Goal: Task Accomplishment & Management: Manage account settings

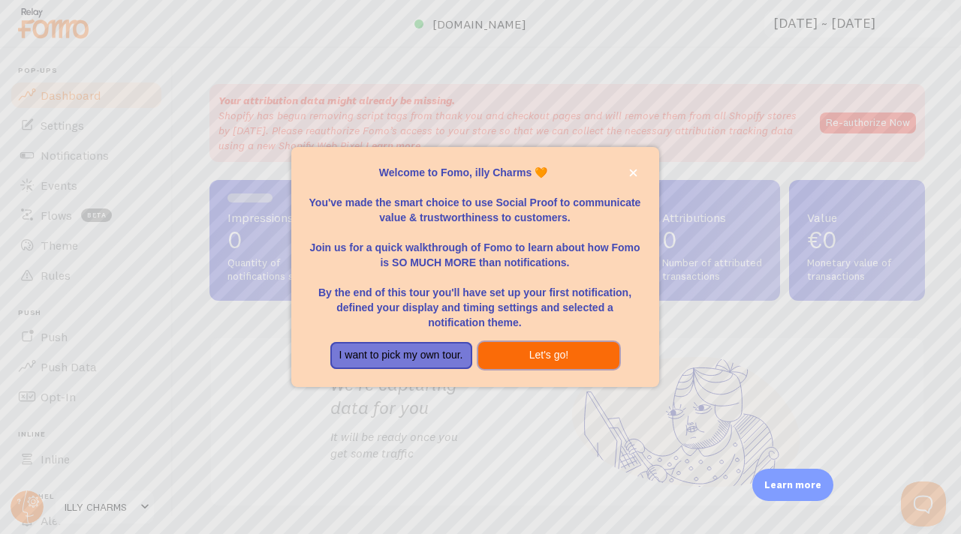
click at [545, 352] on button "Let's go!" at bounding box center [549, 355] width 142 height 27
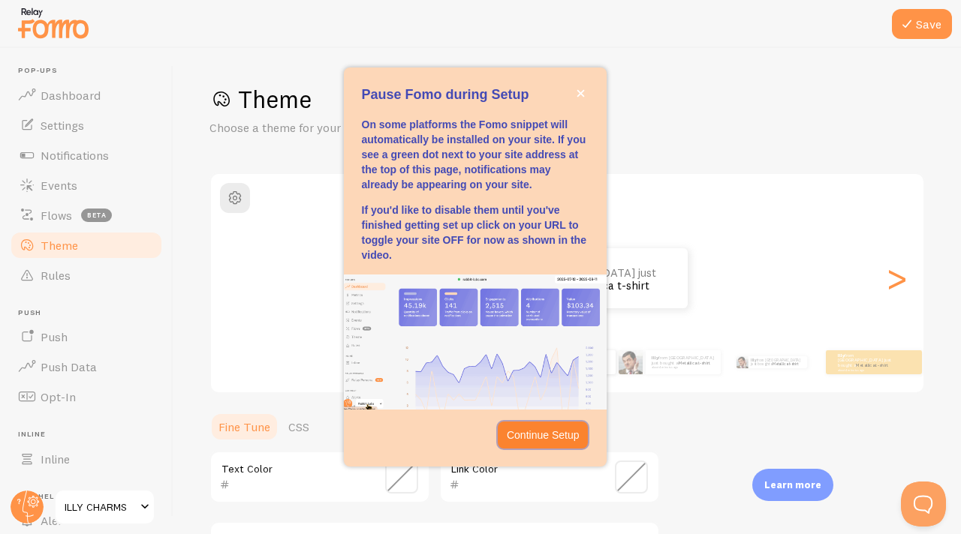
click at [537, 436] on p "Continue Setup" at bounding box center [543, 435] width 73 height 15
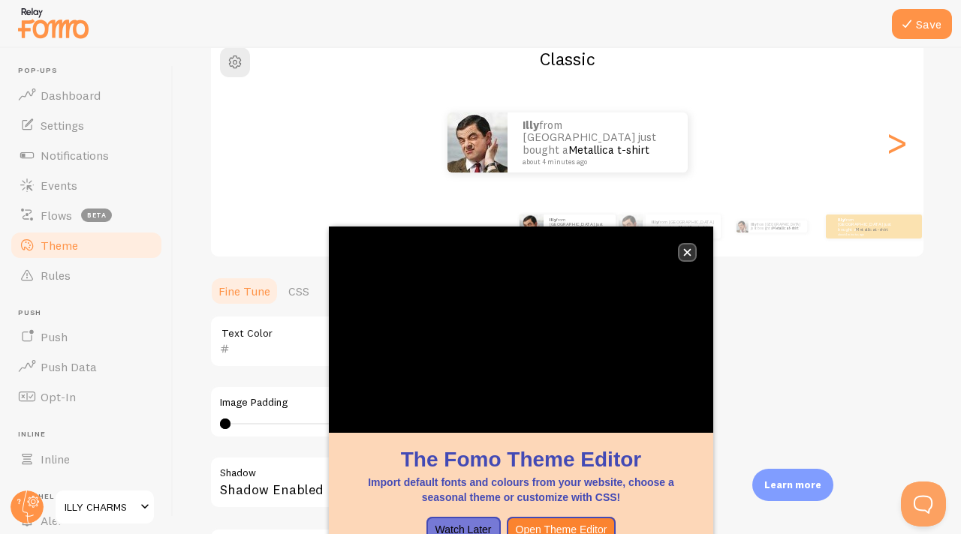
click at [694, 254] on button "close," at bounding box center [687, 253] width 16 height 16
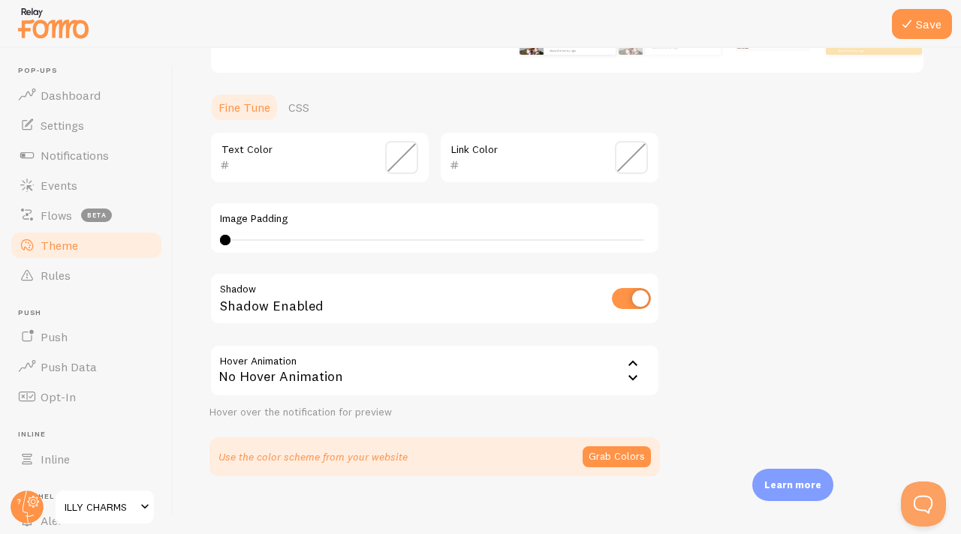
scroll to position [334, 0]
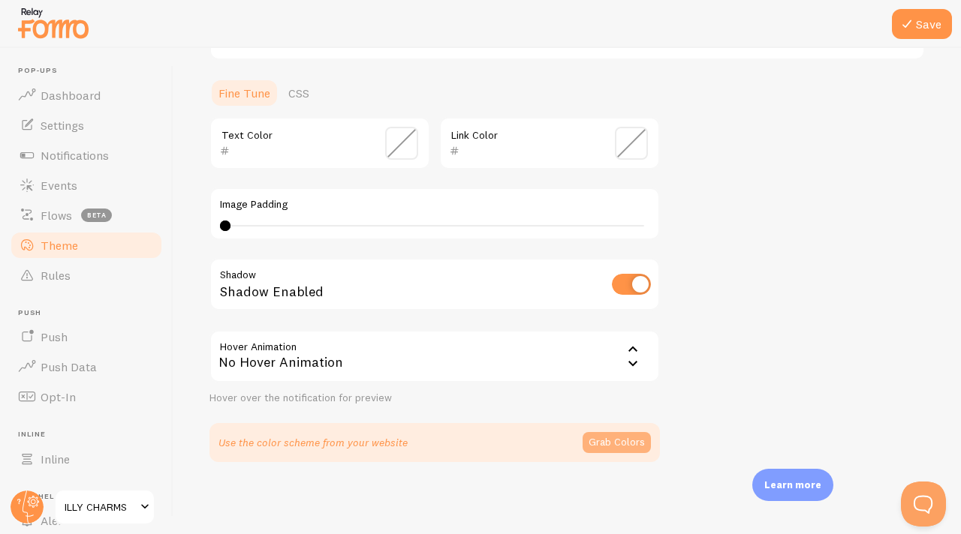
click at [605, 444] on button "Grab Colors" at bounding box center [616, 442] width 68 height 21
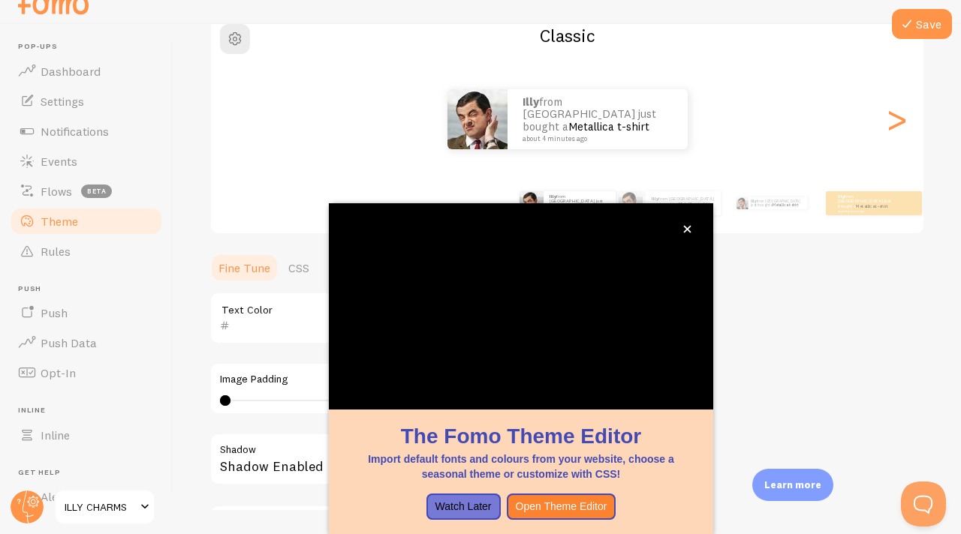
scroll to position [136, 0]
click at [690, 226] on icon "close," at bounding box center [687, 229] width 8 height 8
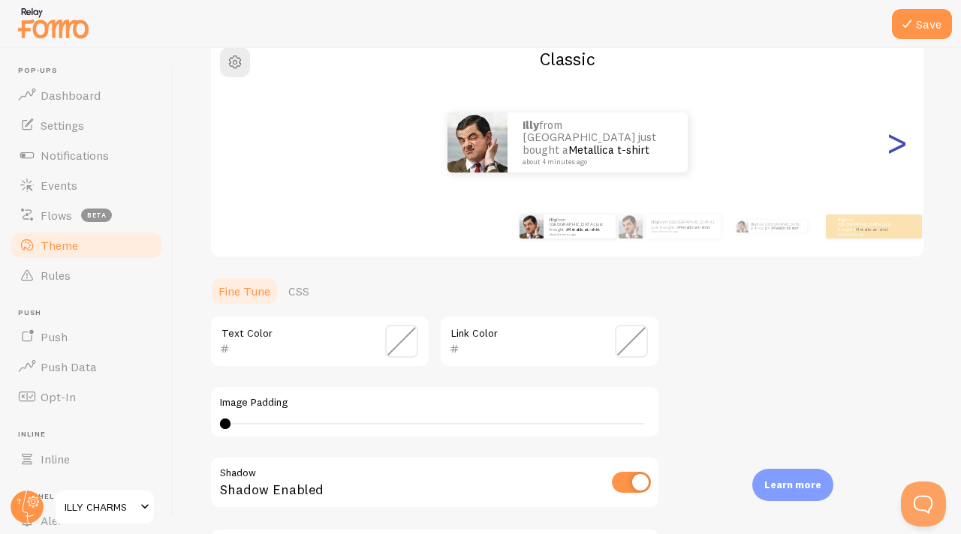
click at [897, 143] on div ">" at bounding box center [896, 143] width 18 height 108
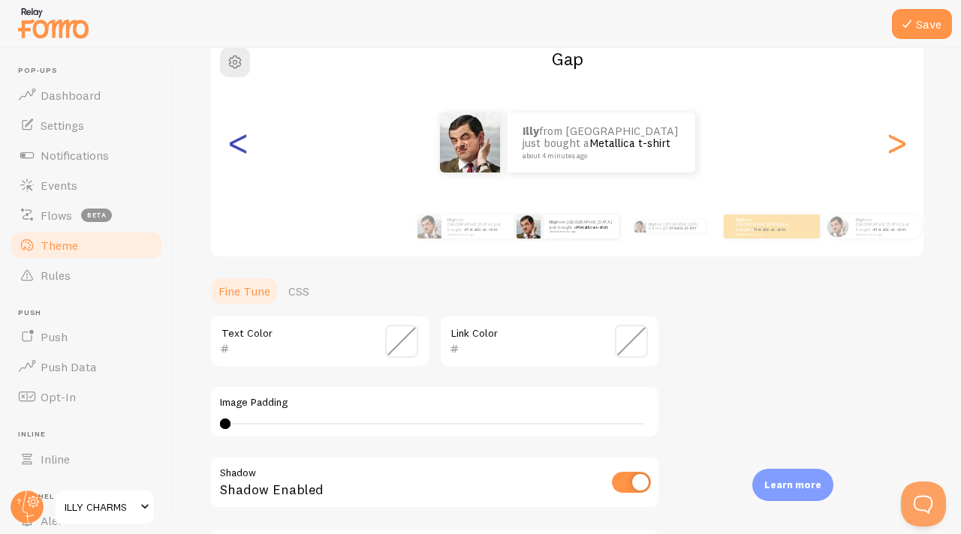
click at [242, 148] on div "<" at bounding box center [238, 143] width 18 height 108
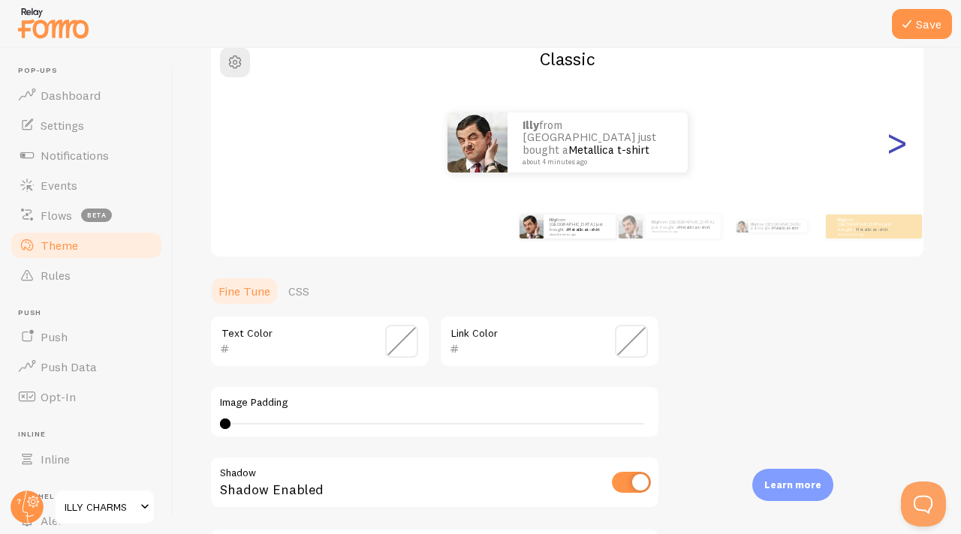
click at [895, 150] on div ">" at bounding box center [896, 143] width 18 height 108
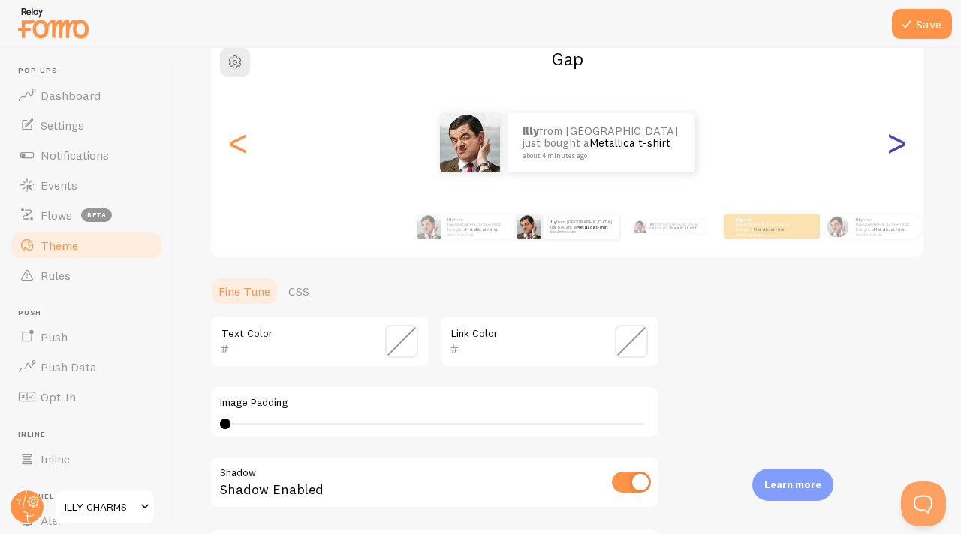
click at [895, 150] on div ">" at bounding box center [896, 143] width 18 height 108
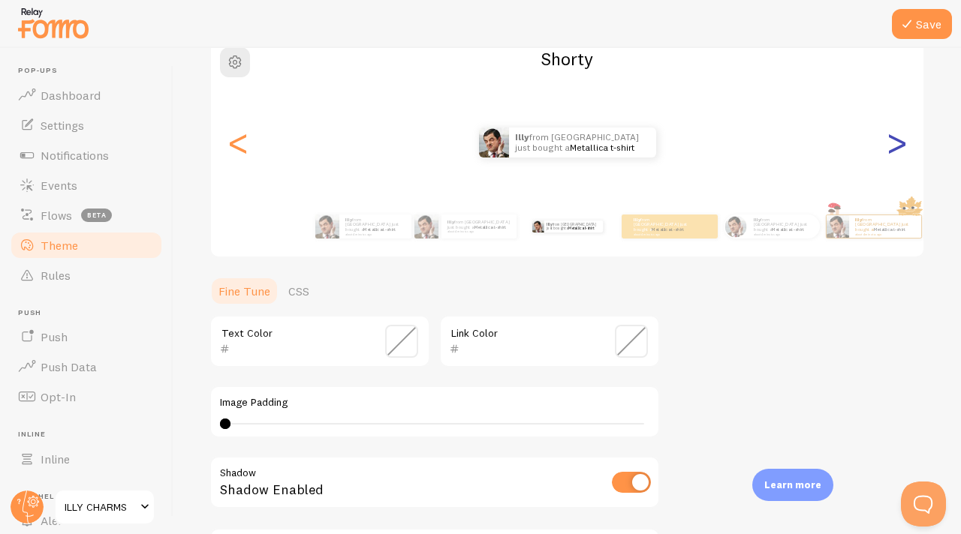
click at [895, 150] on div ">" at bounding box center [896, 143] width 18 height 108
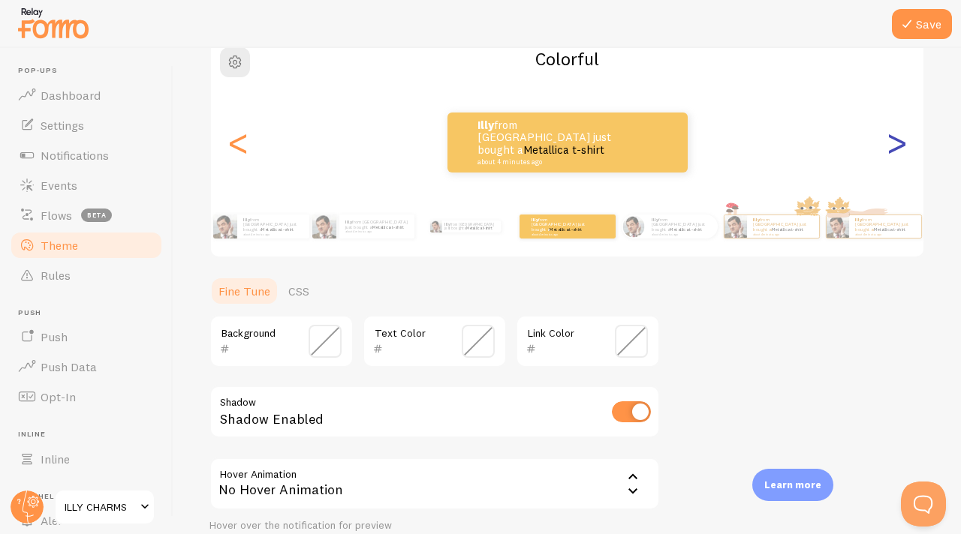
click at [895, 150] on div ">" at bounding box center [896, 143] width 18 height 108
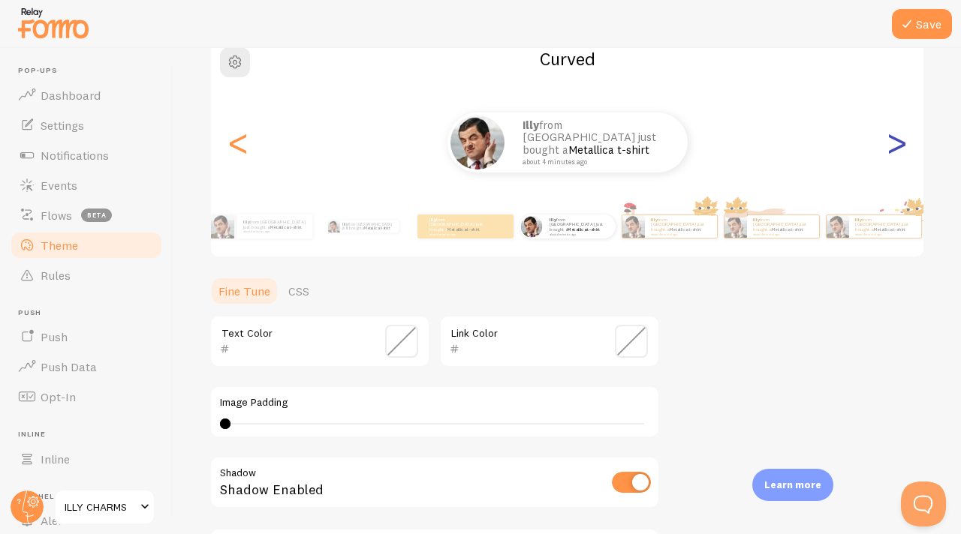
click at [895, 150] on div ">" at bounding box center [896, 143] width 18 height 108
type input "0"
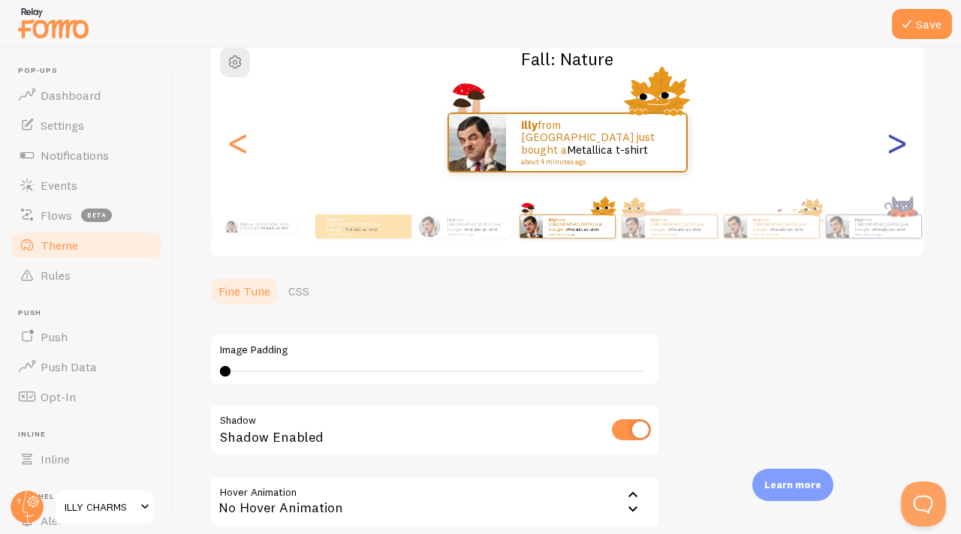
click at [899, 148] on div ">" at bounding box center [896, 143] width 18 height 108
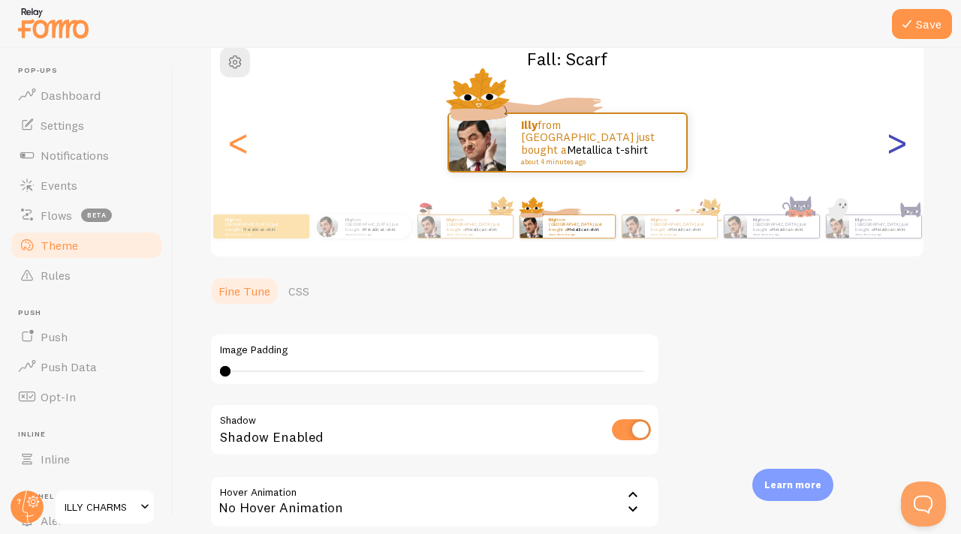
click at [899, 148] on div ">" at bounding box center [896, 143] width 18 height 108
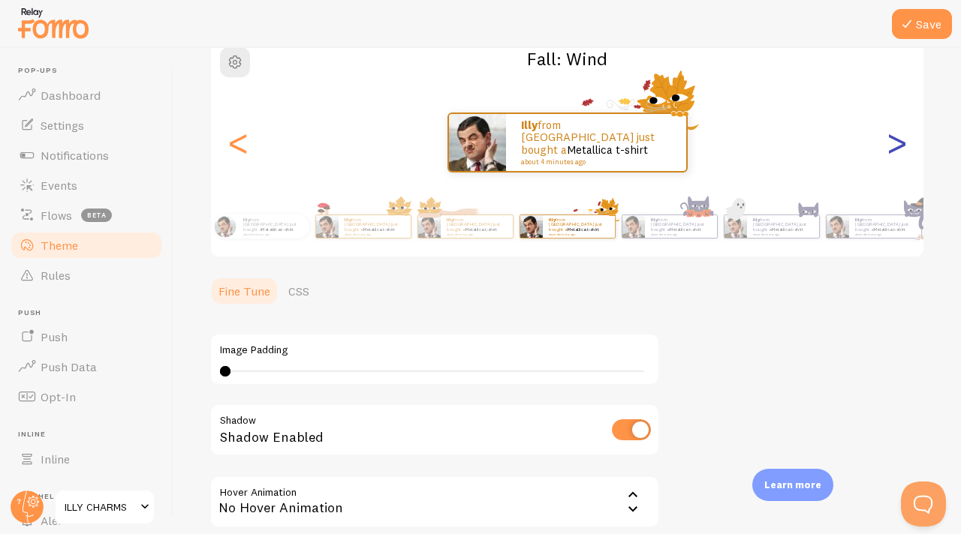
click at [899, 148] on div ">" at bounding box center [896, 143] width 18 height 108
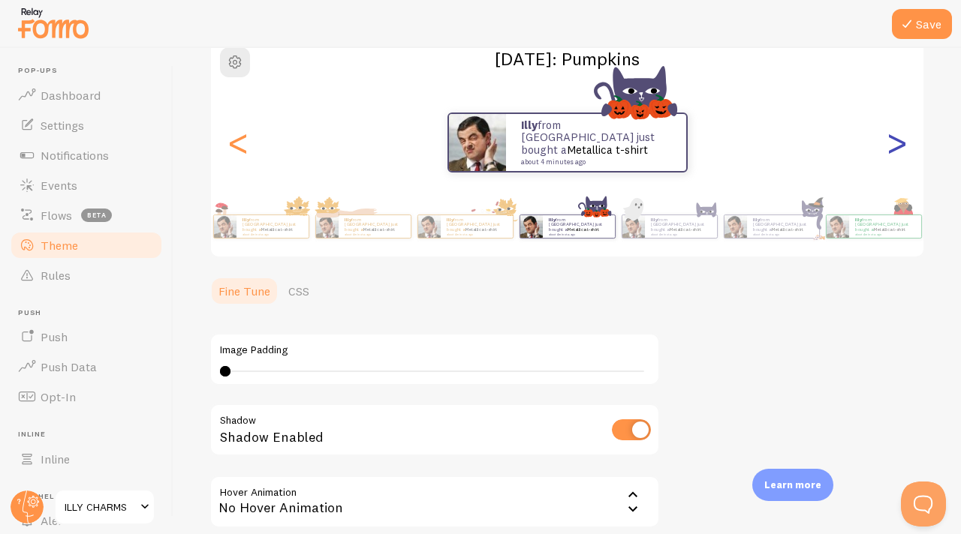
click at [899, 148] on div ">" at bounding box center [896, 143] width 18 height 108
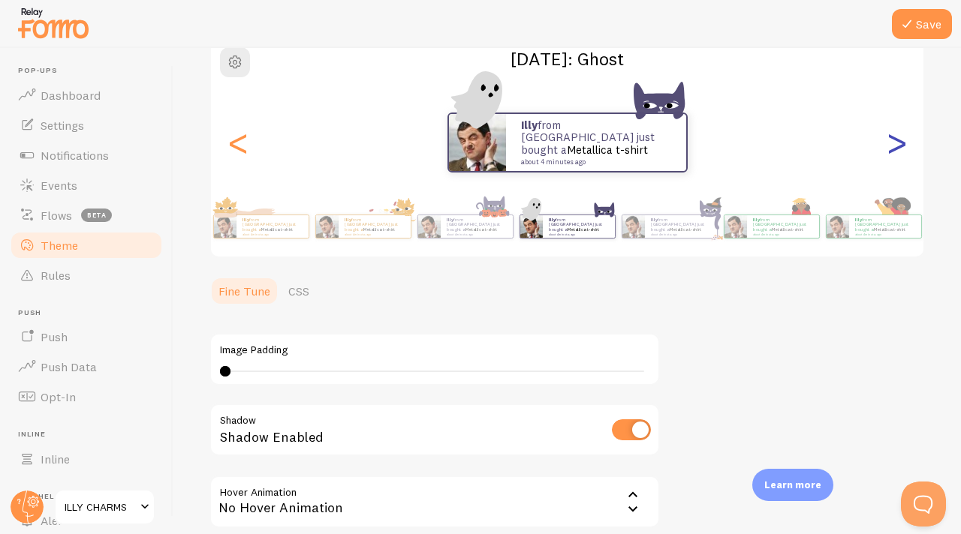
click at [899, 148] on div ">" at bounding box center [896, 143] width 18 height 108
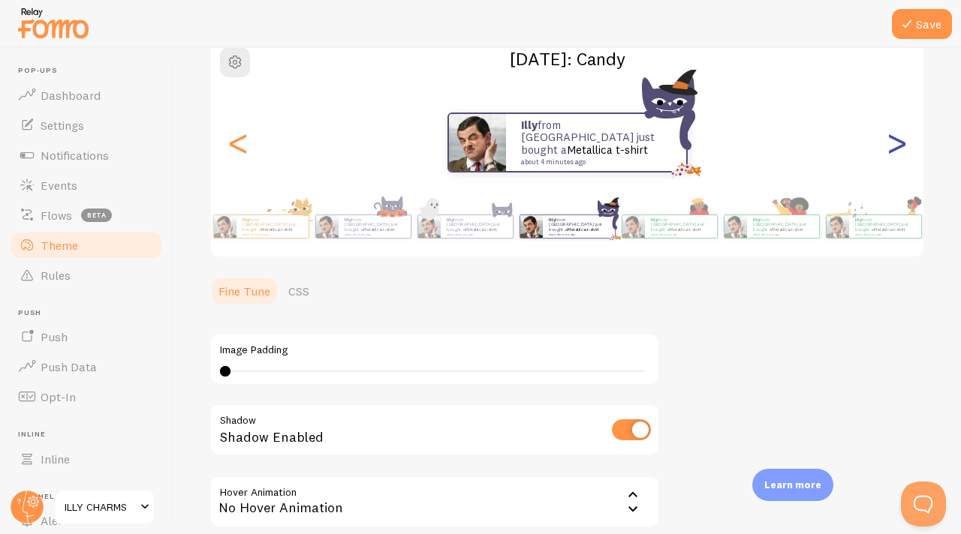
click at [899, 148] on div ">" at bounding box center [896, 143] width 18 height 108
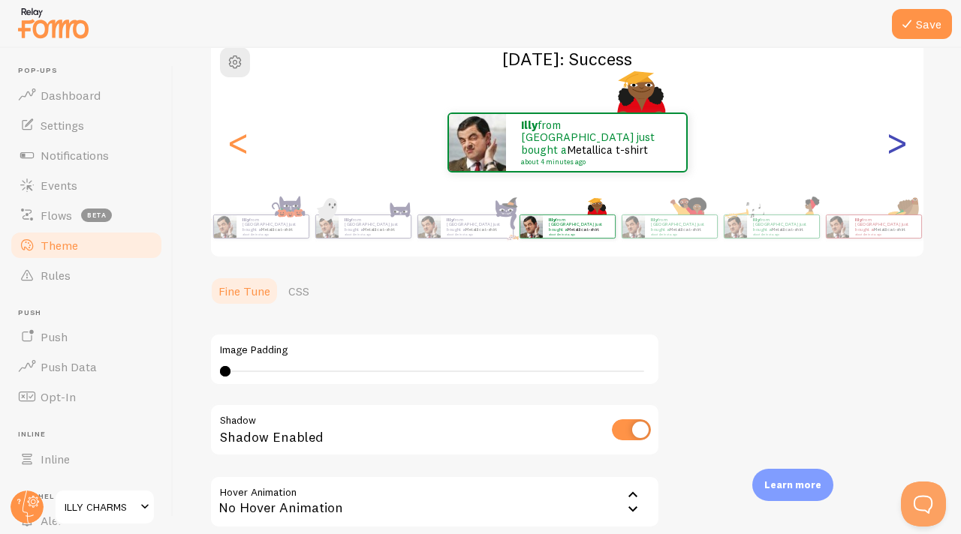
click at [899, 148] on div ">" at bounding box center [896, 143] width 18 height 108
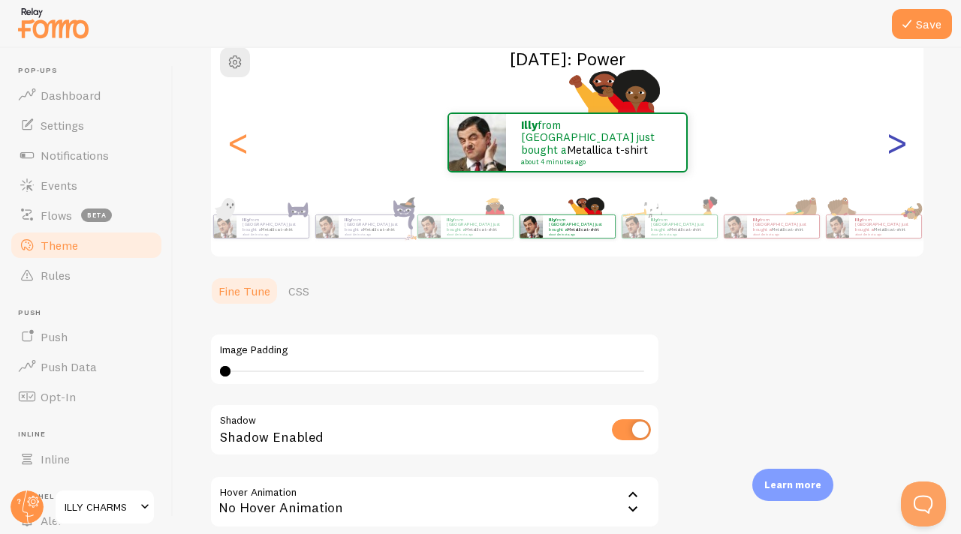
click at [899, 148] on div ">" at bounding box center [896, 143] width 18 height 108
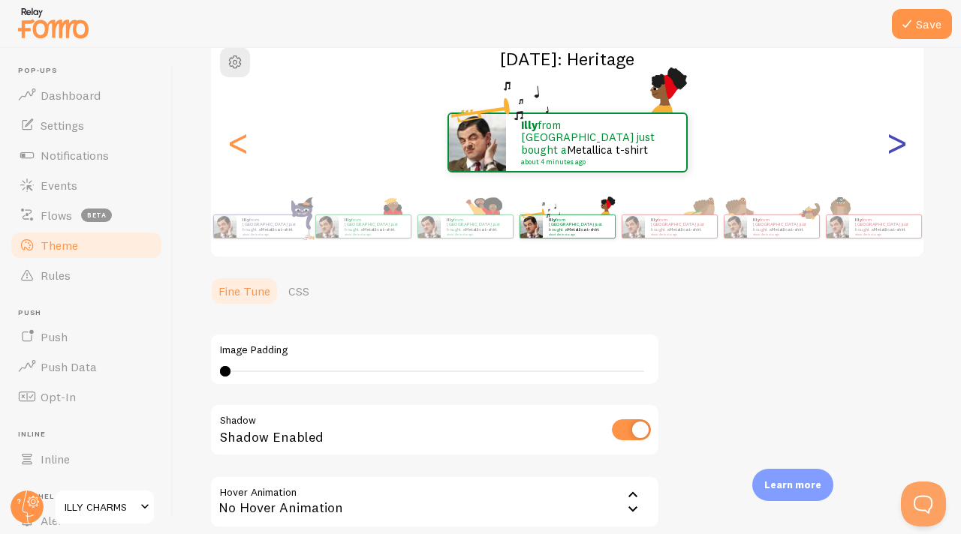
click at [899, 148] on div ">" at bounding box center [896, 143] width 18 height 108
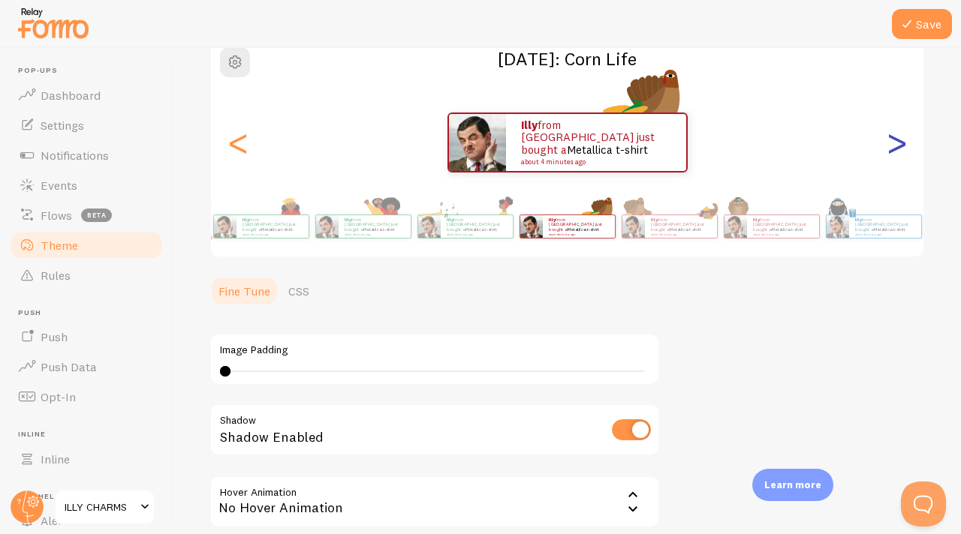
click at [899, 148] on div ">" at bounding box center [896, 143] width 18 height 108
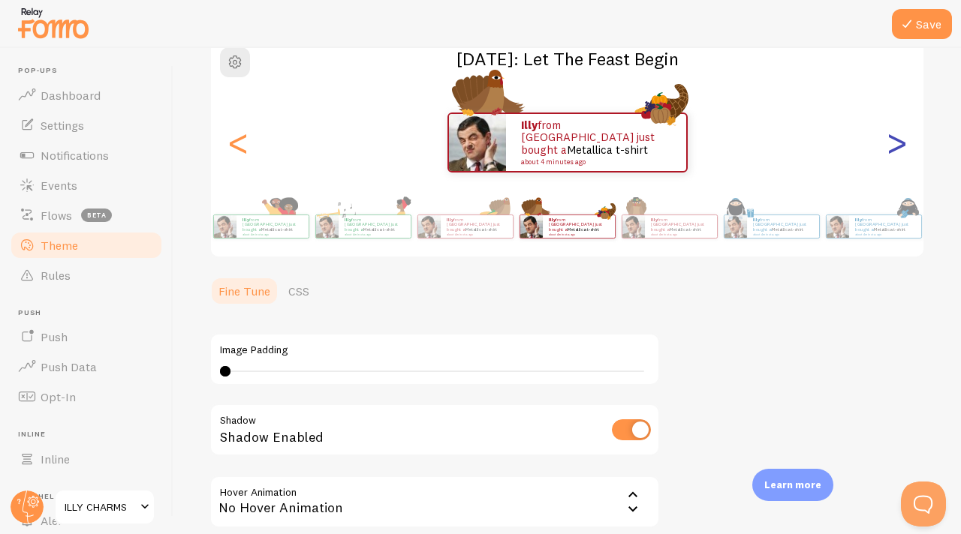
click at [899, 148] on div ">" at bounding box center [896, 143] width 18 height 108
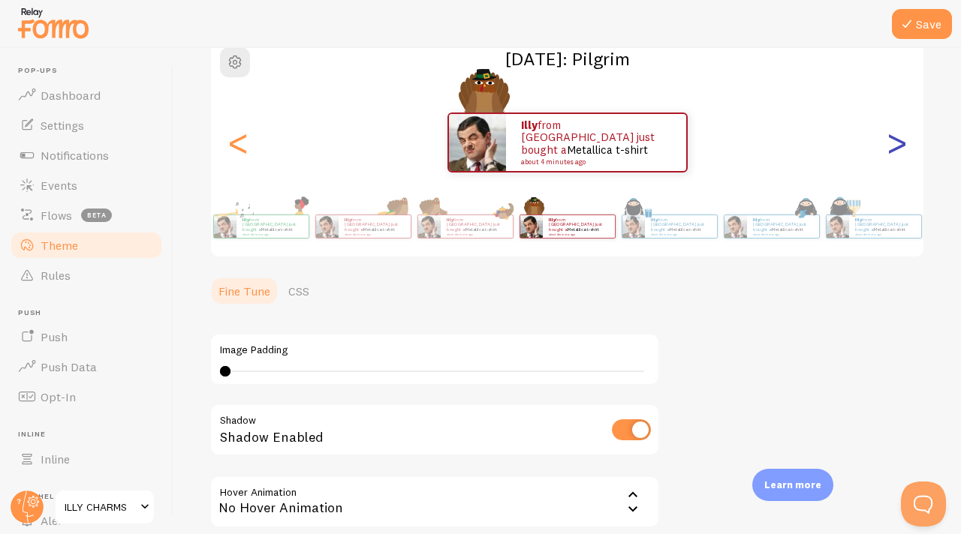
click at [899, 148] on div ">" at bounding box center [896, 143] width 18 height 108
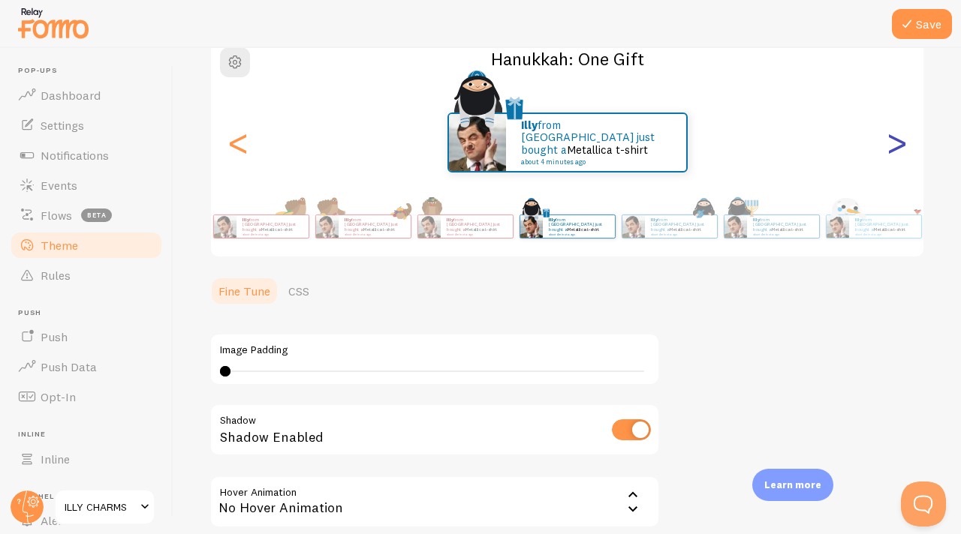
click at [899, 148] on div ">" at bounding box center [896, 143] width 18 height 108
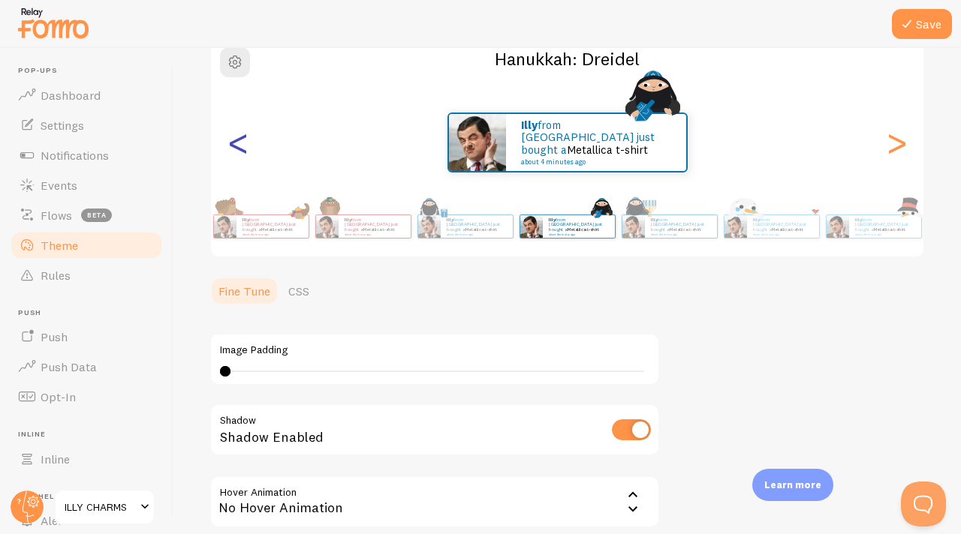
click at [236, 151] on div "<" at bounding box center [238, 143] width 18 height 108
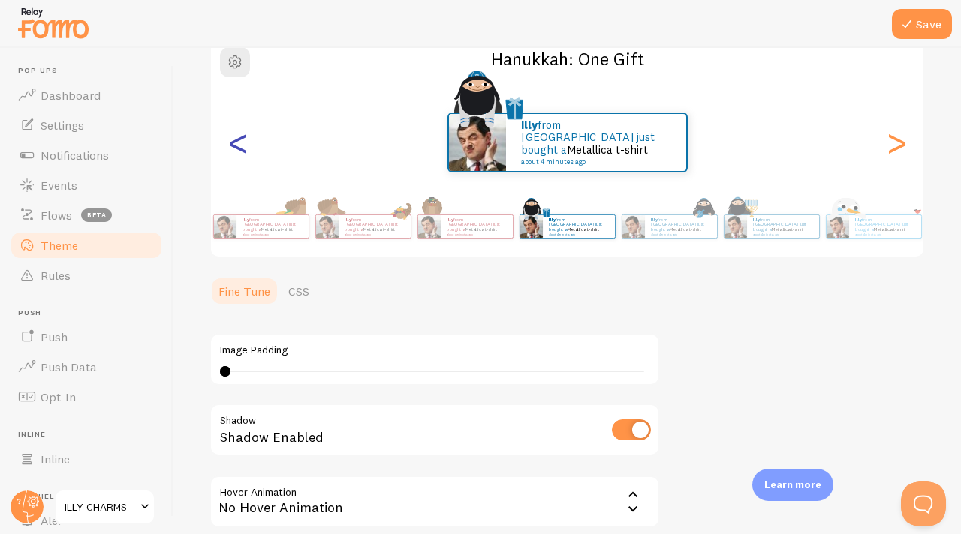
click at [236, 151] on div "<" at bounding box center [238, 143] width 18 height 108
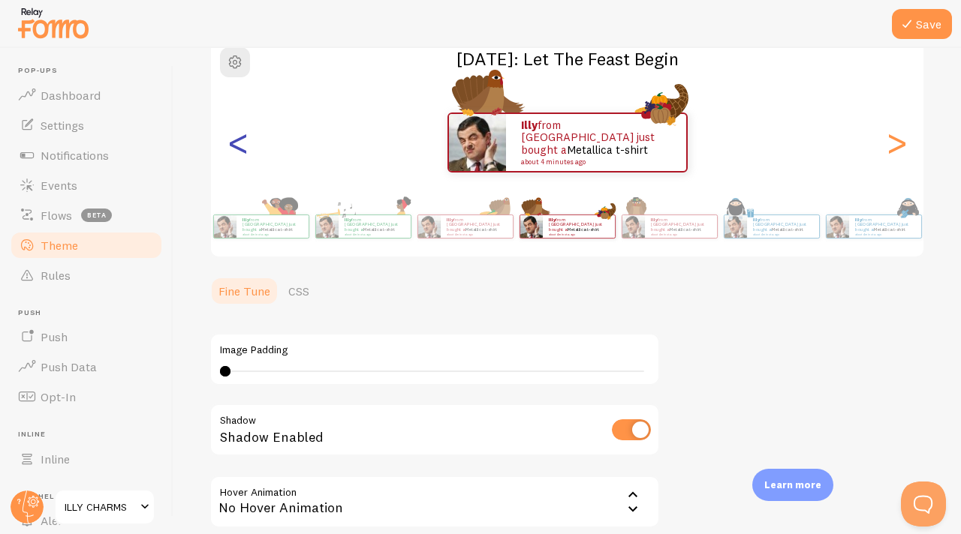
click at [236, 151] on div "<" at bounding box center [238, 143] width 18 height 108
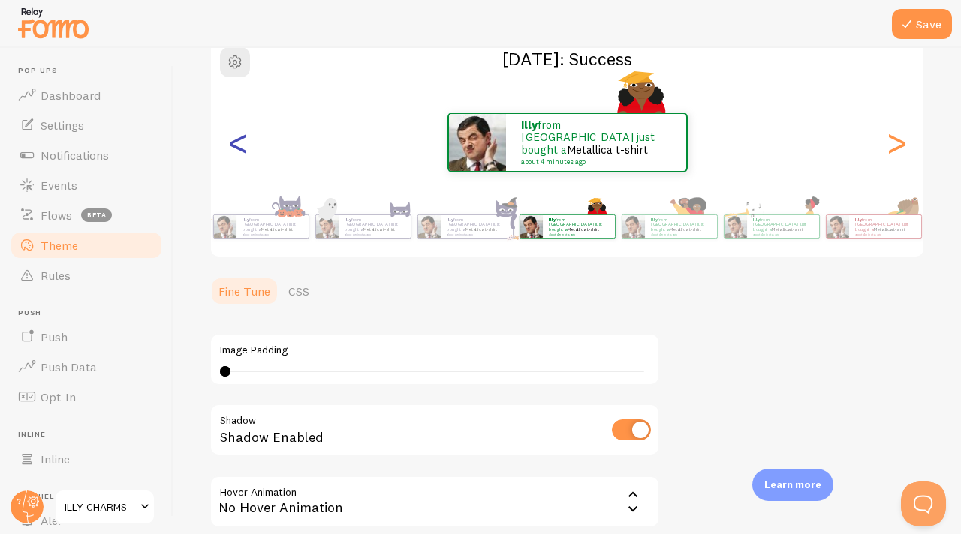
click at [236, 151] on div "<" at bounding box center [238, 143] width 18 height 108
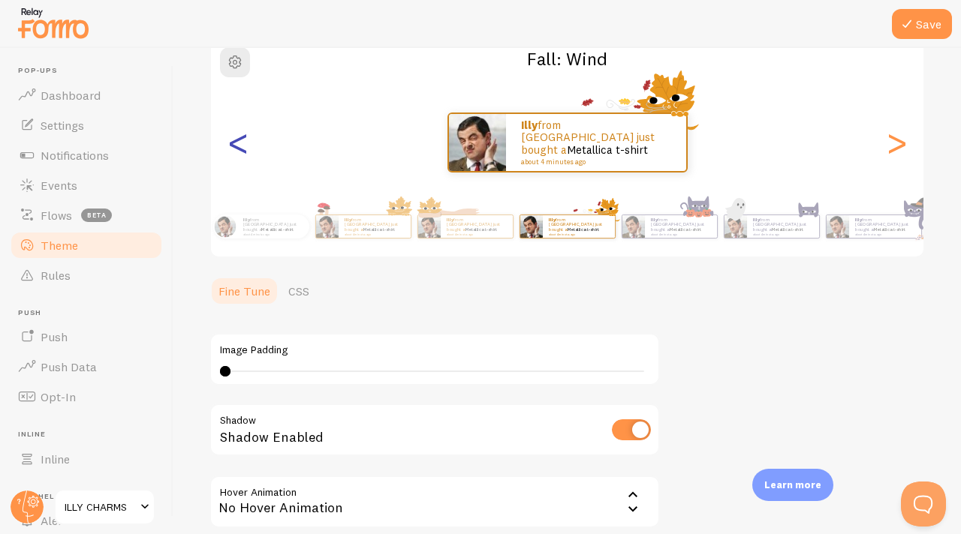
click at [236, 151] on div "<" at bounding box center [238, 143] width 18 height 108
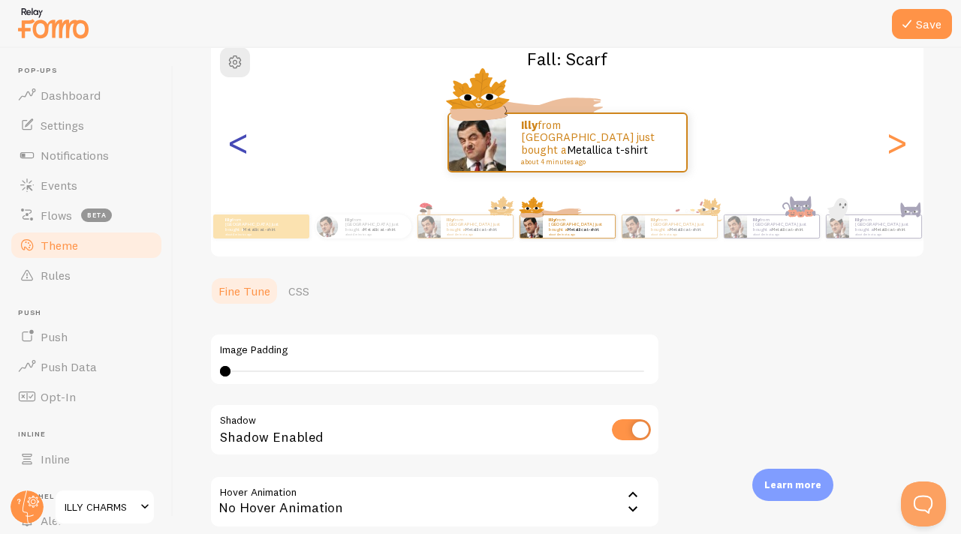
click at [236, 151] on div "<" at bounding box center [238, 143] width 18 height 108
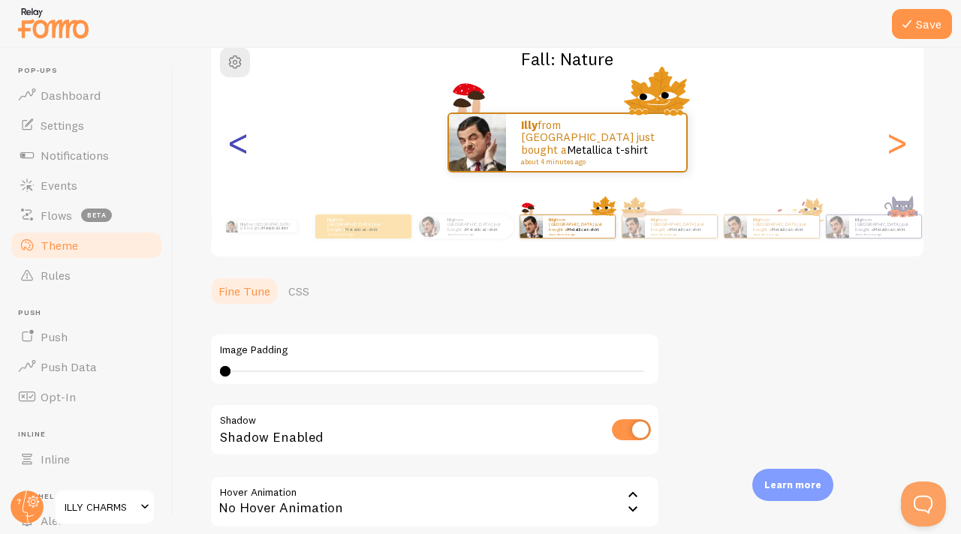
click at [236, 151] on div "<" at bounding box center [238, 143] width 18 height 108
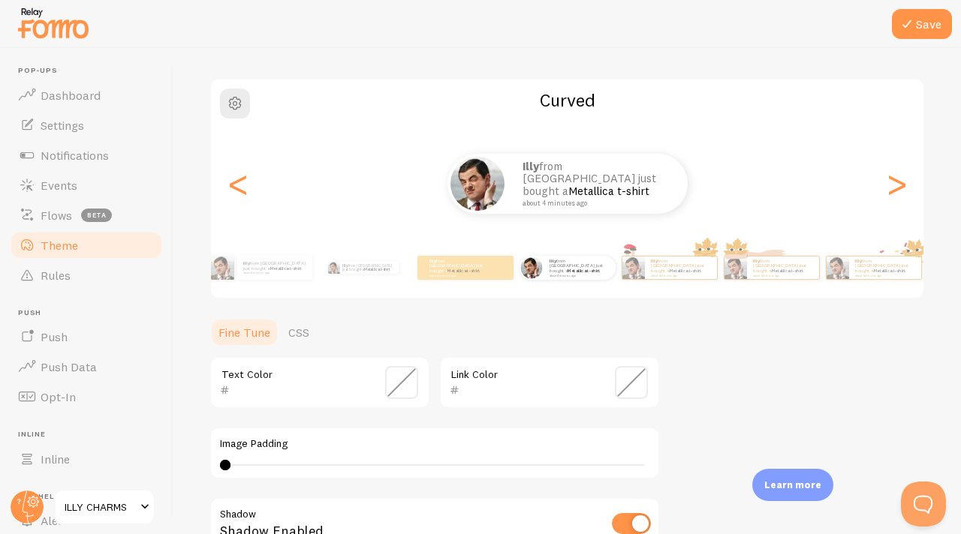
scroll to position [21, 0]
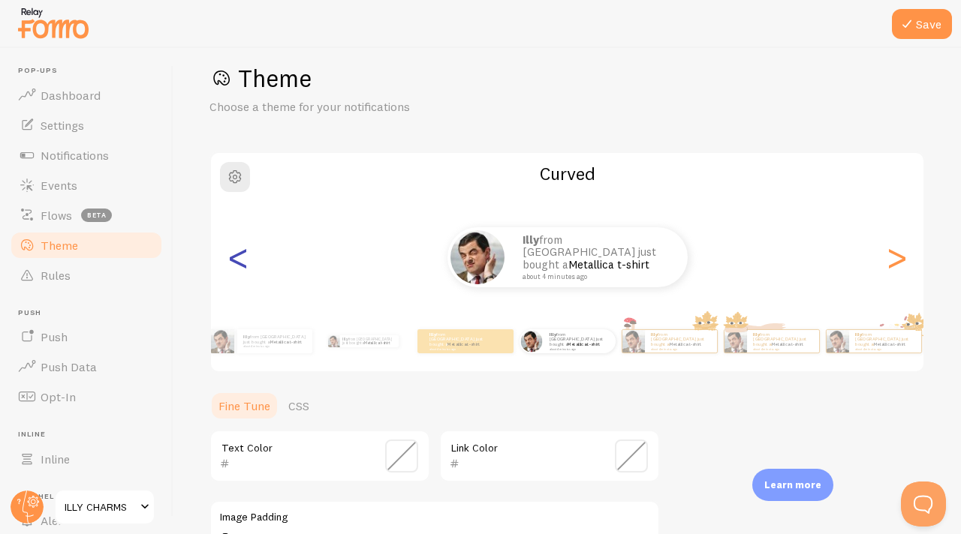
click at [231, 263] on div "<" at bounding box center [238, 257] width 18 height 108
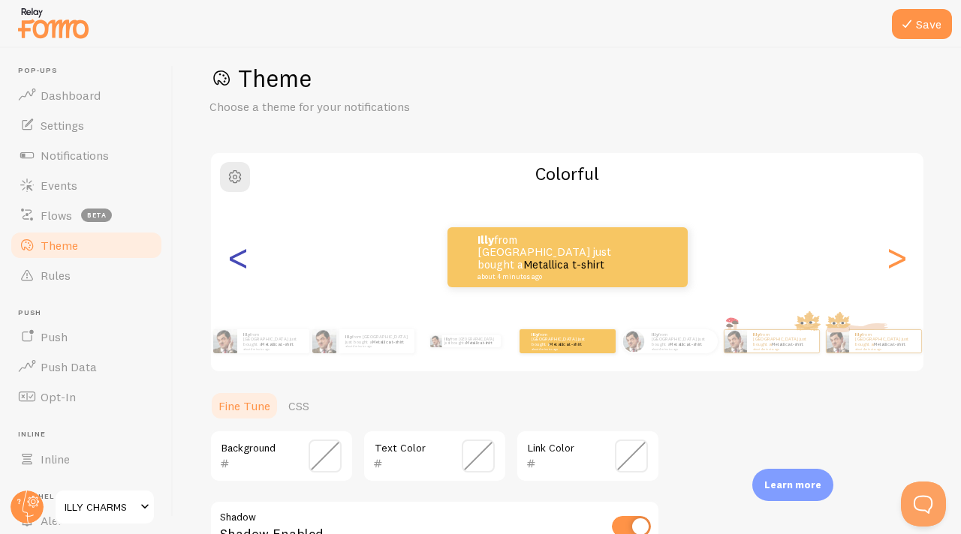
click at [240, 263] on div "<" at bounding box center [238, 257] width 18 height 108
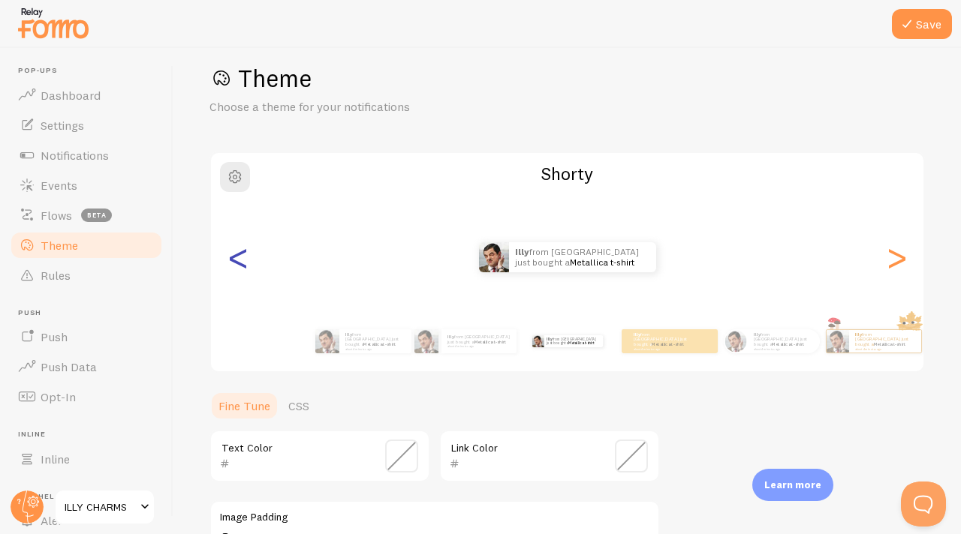
click at [240, 263] on div "<" at bounding box center [238, 257] width 18 height 108
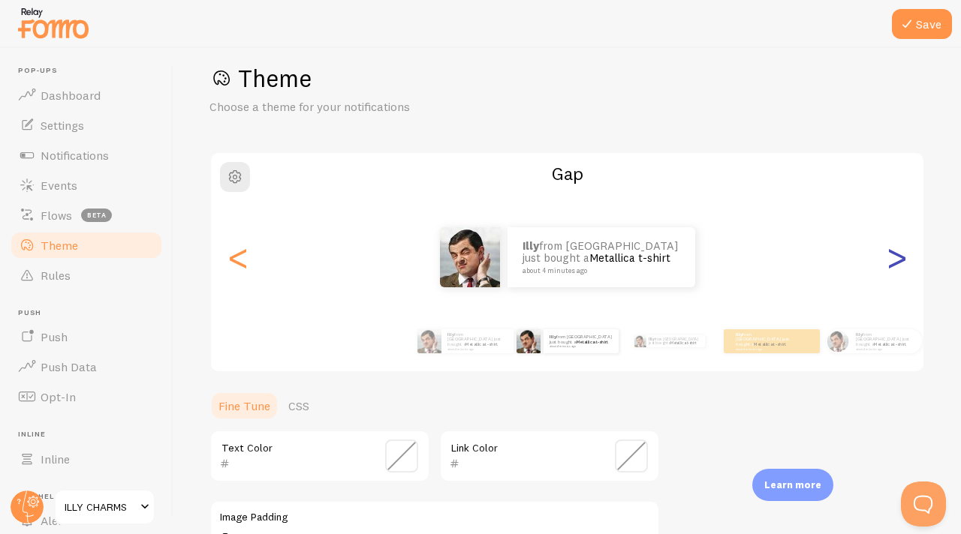
click at [894, 269] on div ">" at bounding box center [896, 257] width 18 height 108
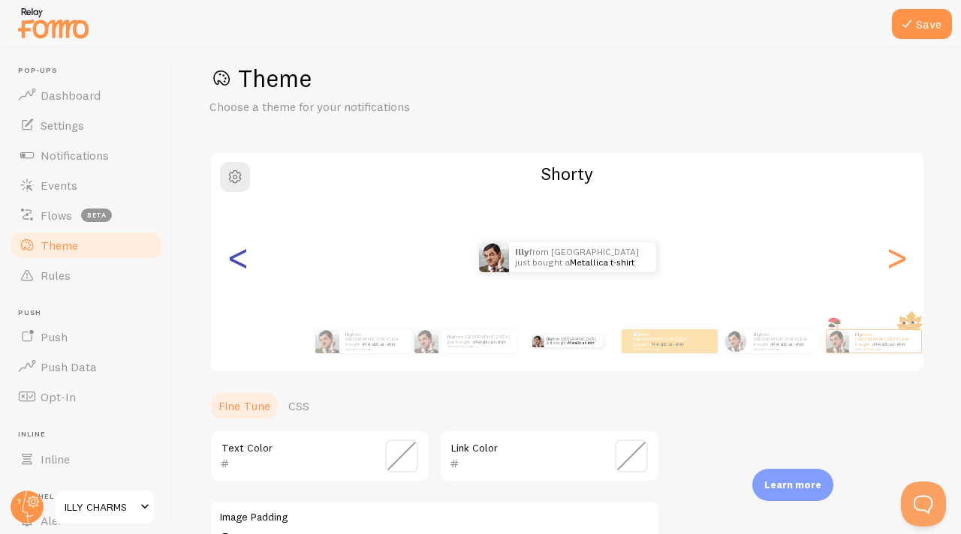
click at [235, 257] on div "<" at bounding box center [238, 257] width 18 height 108
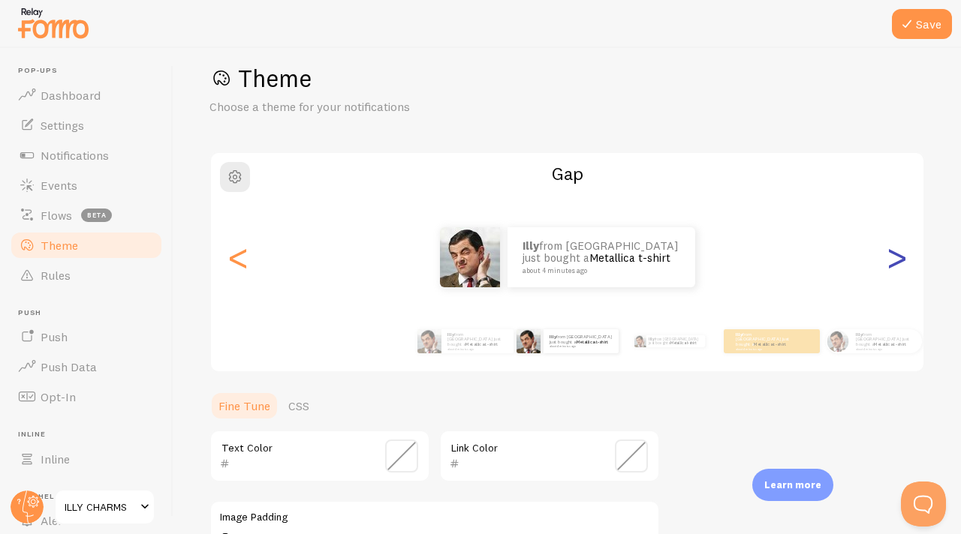
click at [887, 257] on div ">" at bounding box center [896, 257] width 18 height 108
click at [901, 257] on div ">" at bounding box center [896, 257] width 18 height 108
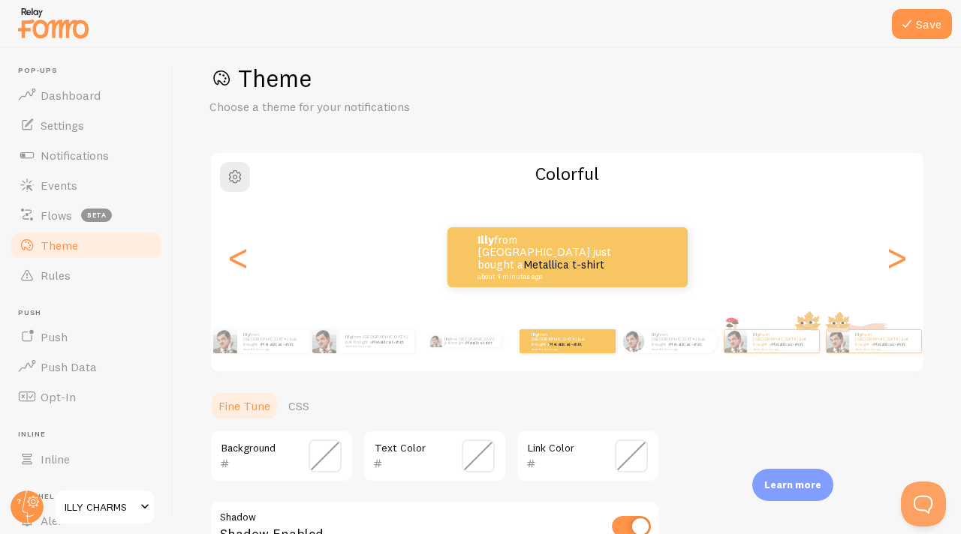
click at [898, 251] on div ">" at bounding box center [896, 257] width 18 height 108
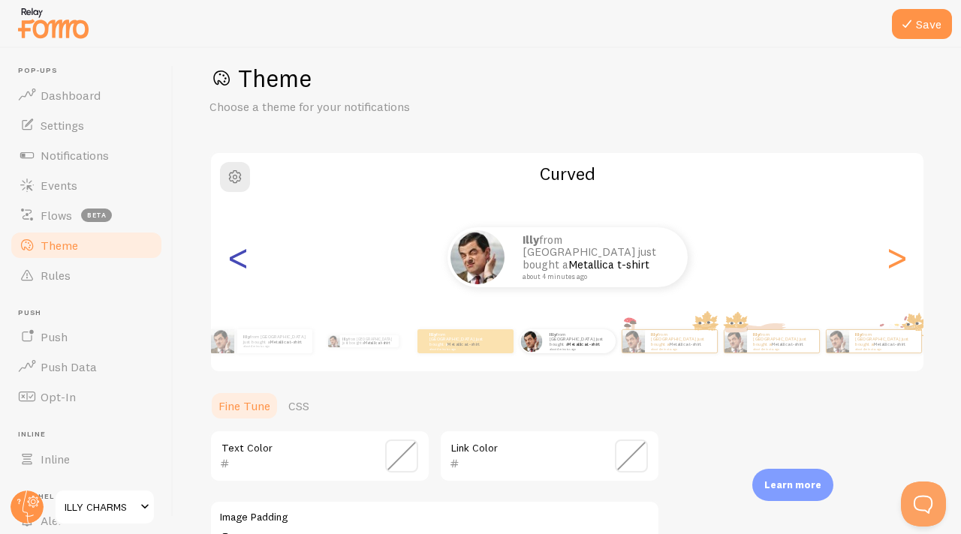
click at [237, 259] on div "<" at bounding box center [238, 257] width 18 height 108
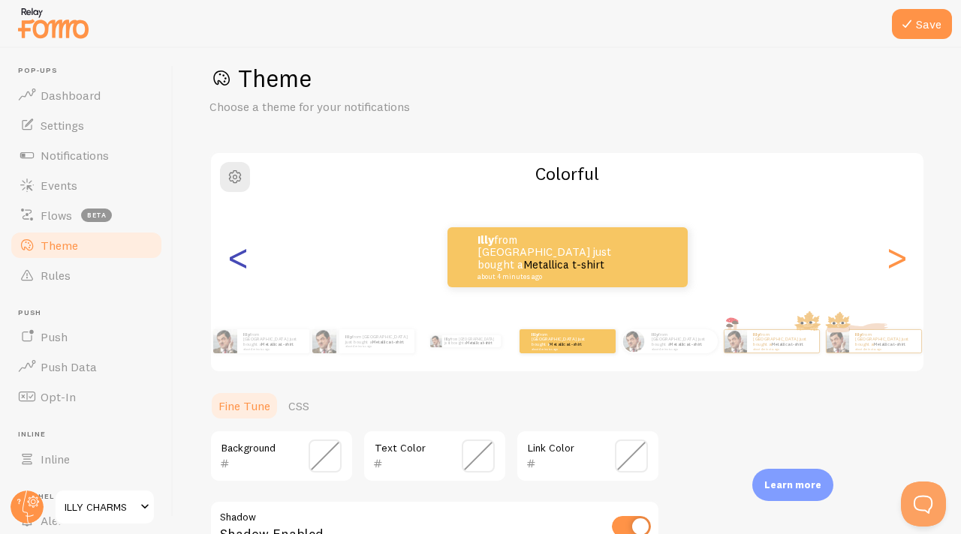
click at [236, 257] on div "<" at bounding box center [238, 257] width 18 height 108
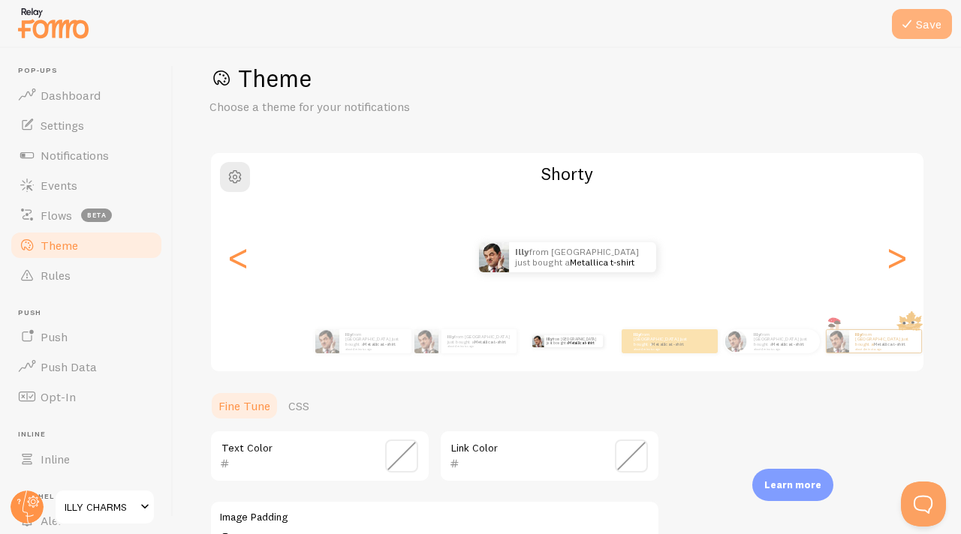
click at [934, 20] on button "Save" at bounding box center [922, 24] width 60 height 30
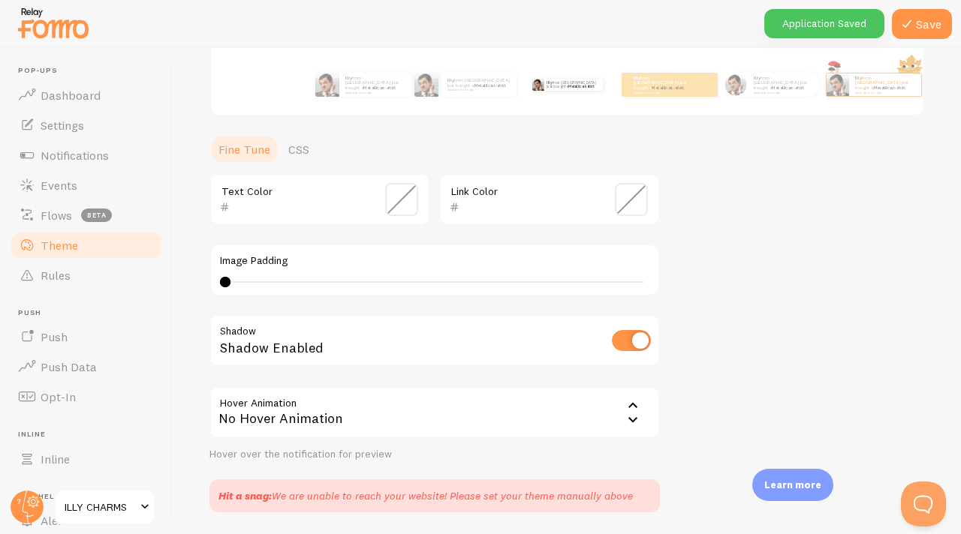
scroll to position [328, 0]
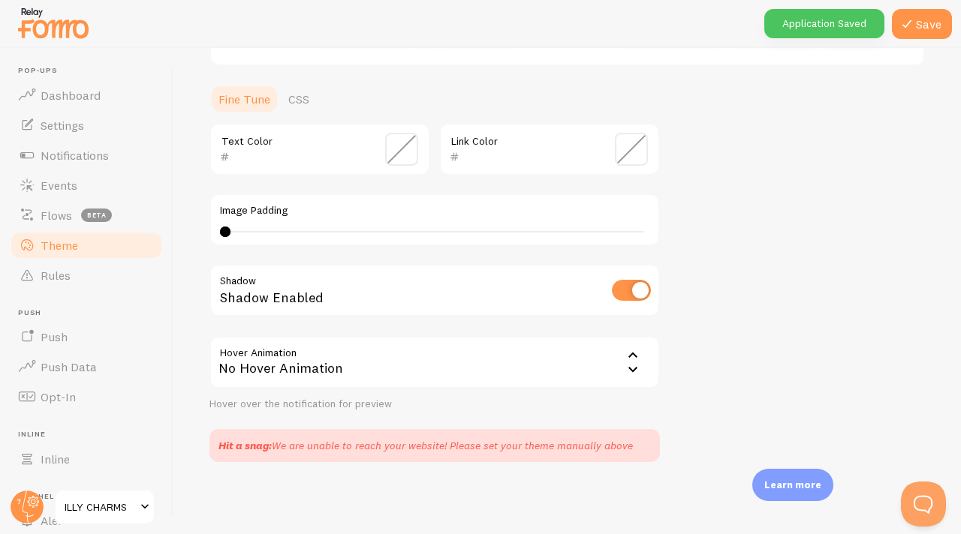
click at [569, 356] on div "No Hover Animation" at bounding box center [434, 362] width 450 height 53
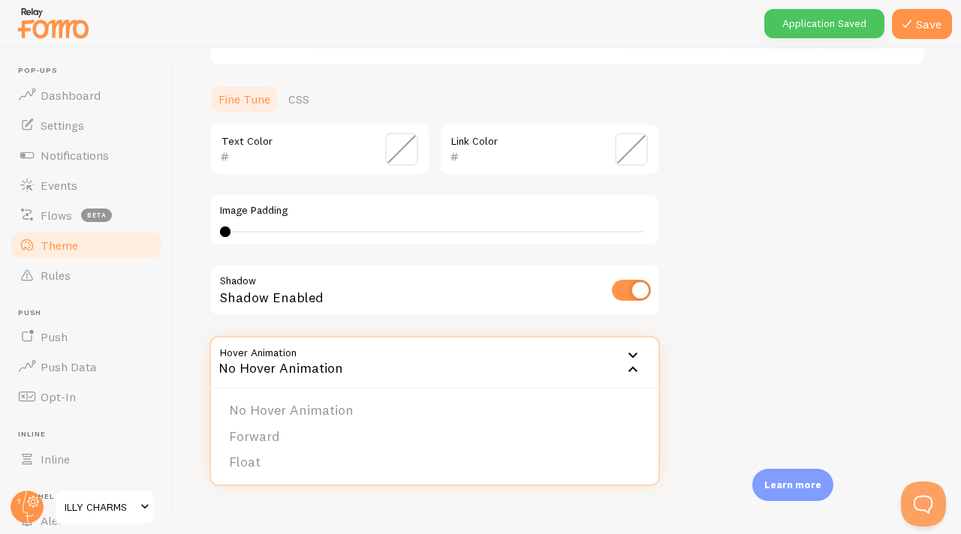
click at [626, 360] on icon at bounding box center [633, 356] width 18 height 18
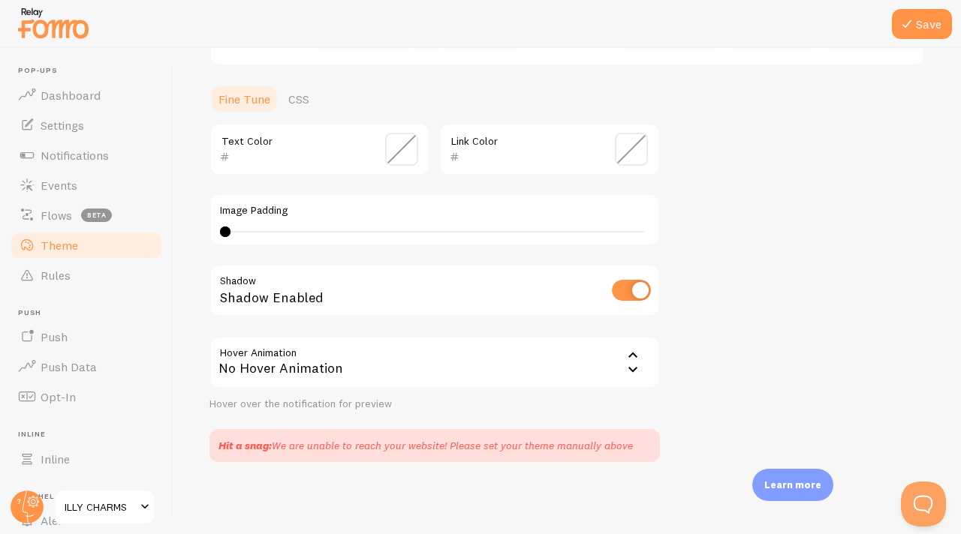
click at [626, 360] on icon at bounding box center [633, 356] width 18 height 18
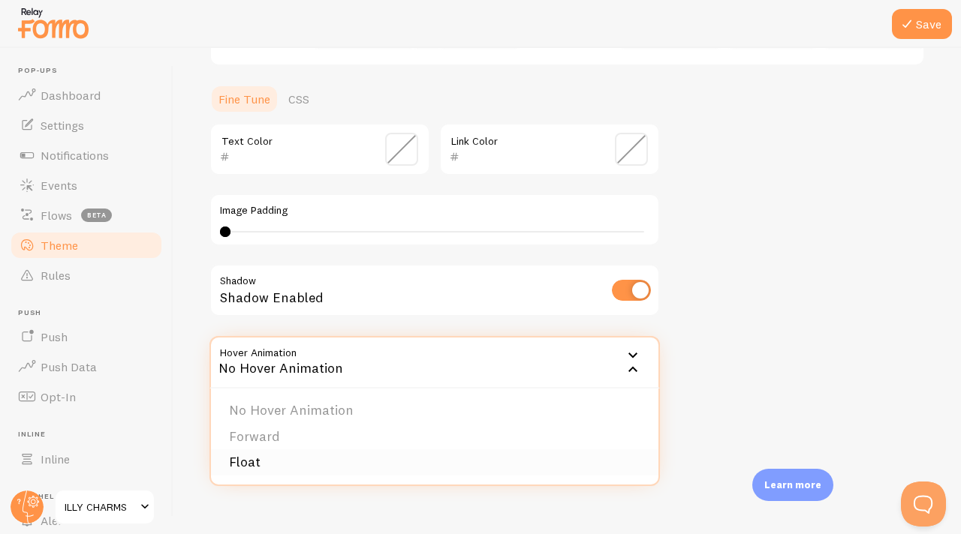
click at [307, 452] on li "Float" at bounding box center [434, 463] width 447 height 26
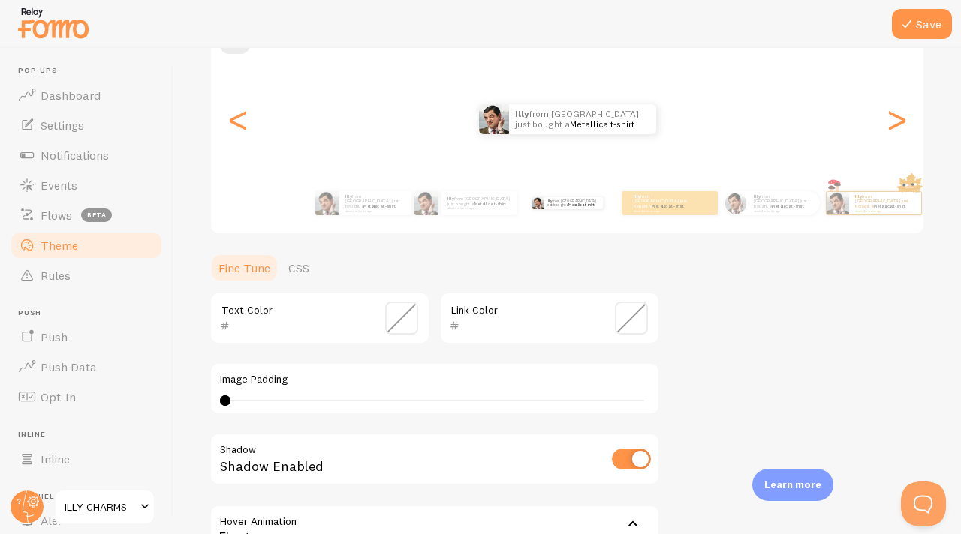
scroll to position [182, 0]
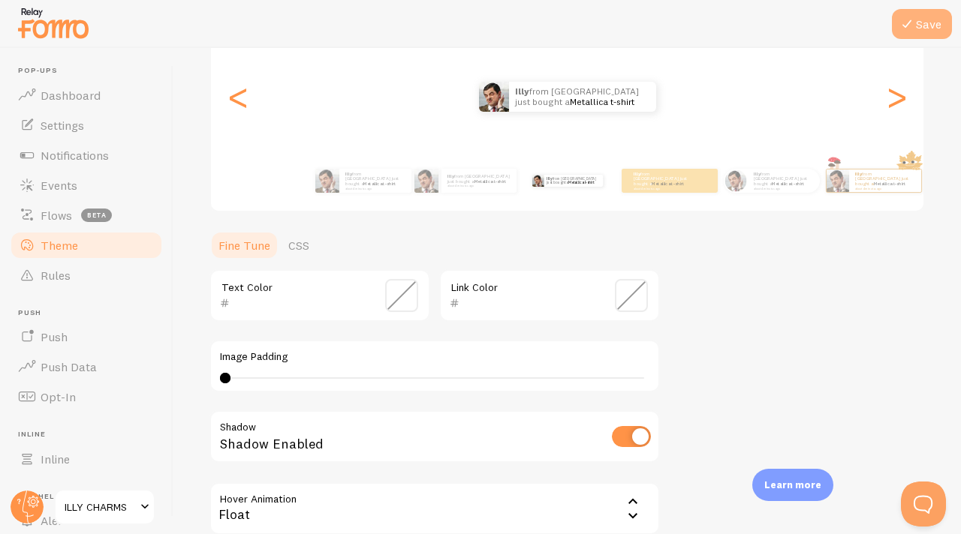
click at [908, 33] on button "Save" at bounding box center [922, 24] width 60 height 30
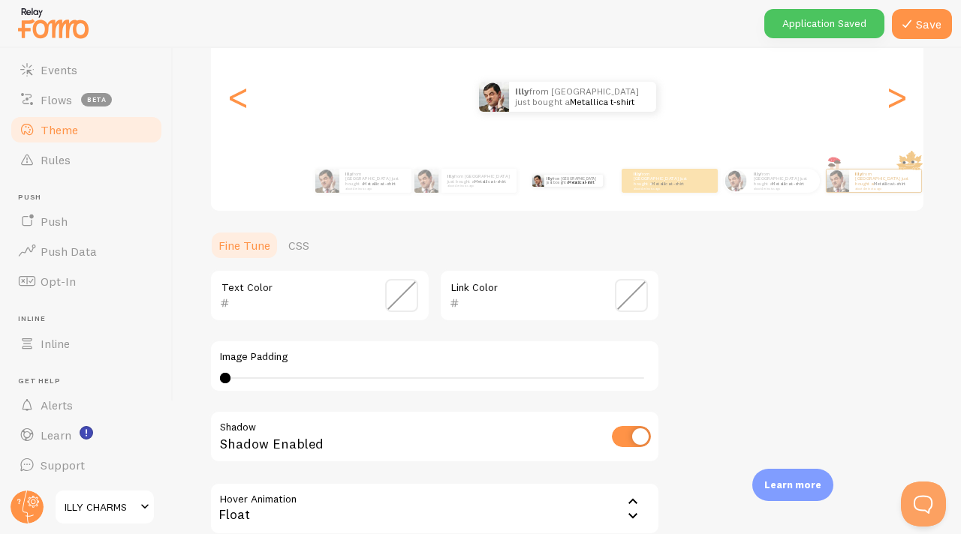
scroll to position [0, 0]
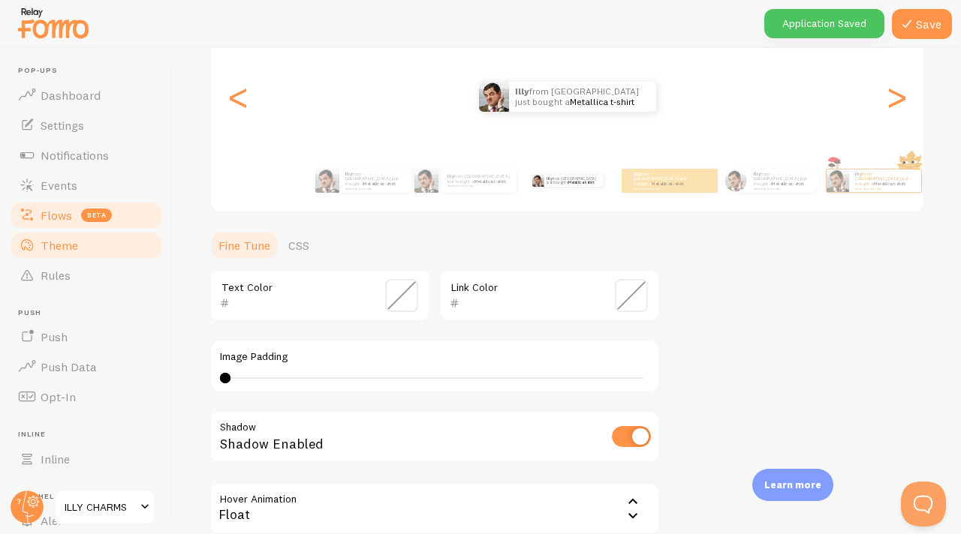
click at [77, 224] on link "Flows beta" at bounding box center [86, 215] width 155 height 30
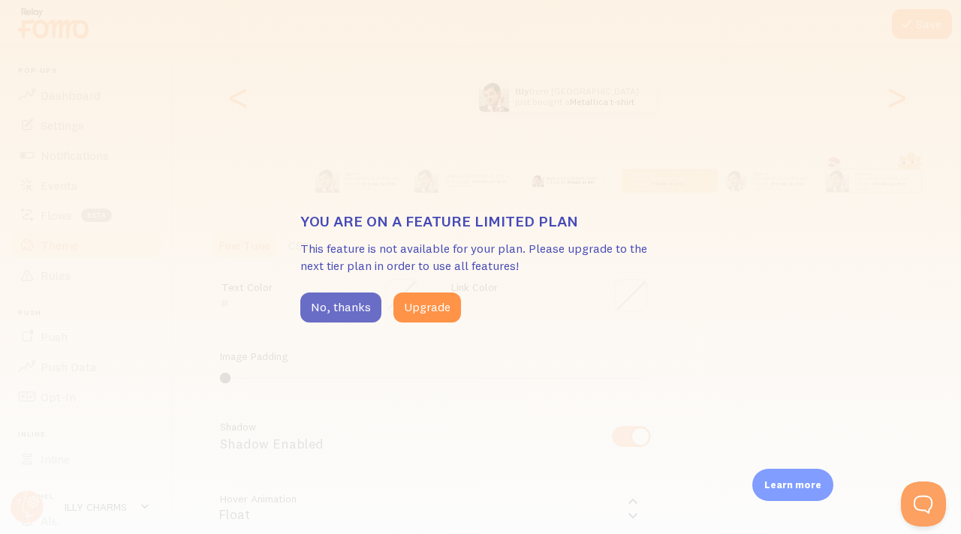
click at [357, 309] on button "No, thanks" at bounding box center [340, 308] width 81 height 30
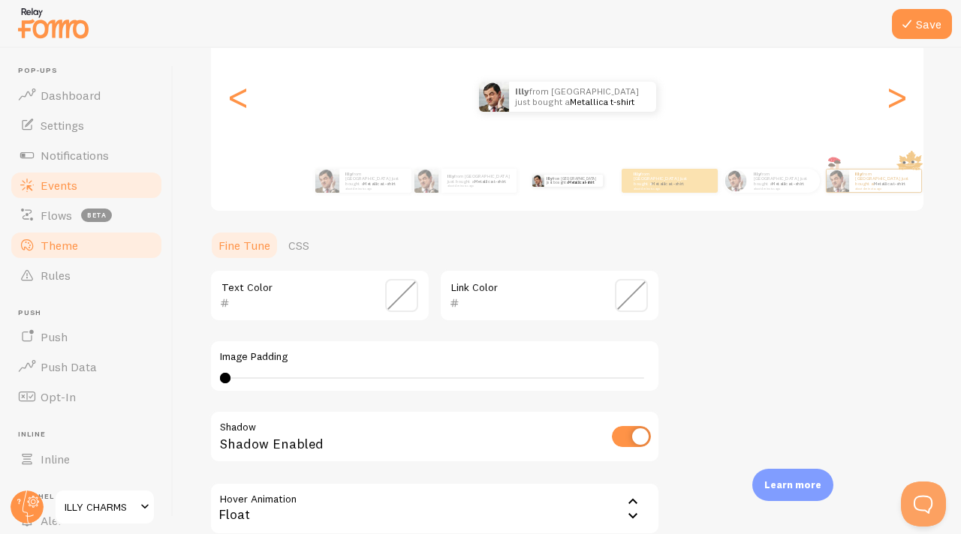
click at [80, 176] on link "Events" at bounding box center [86, 185] width 155 height 30
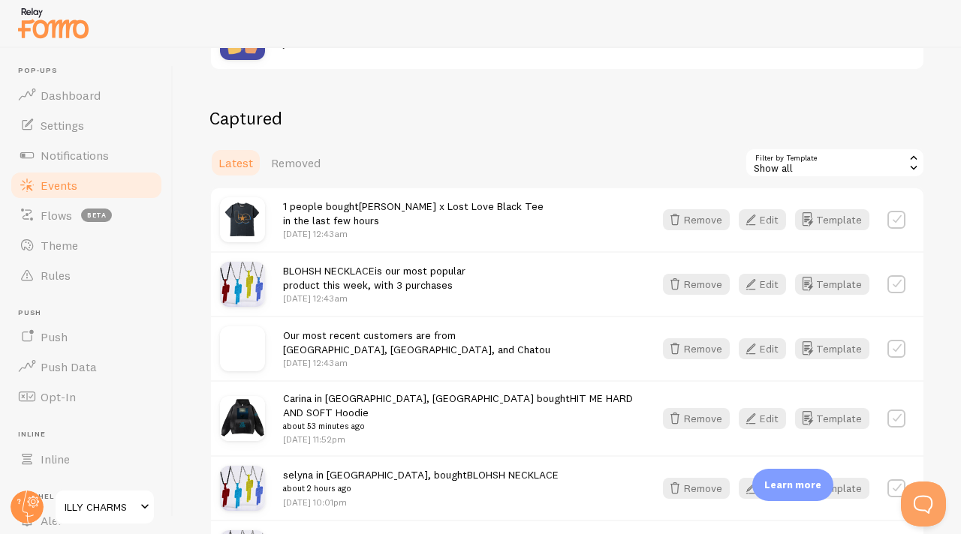
scroll to position [296, 0]
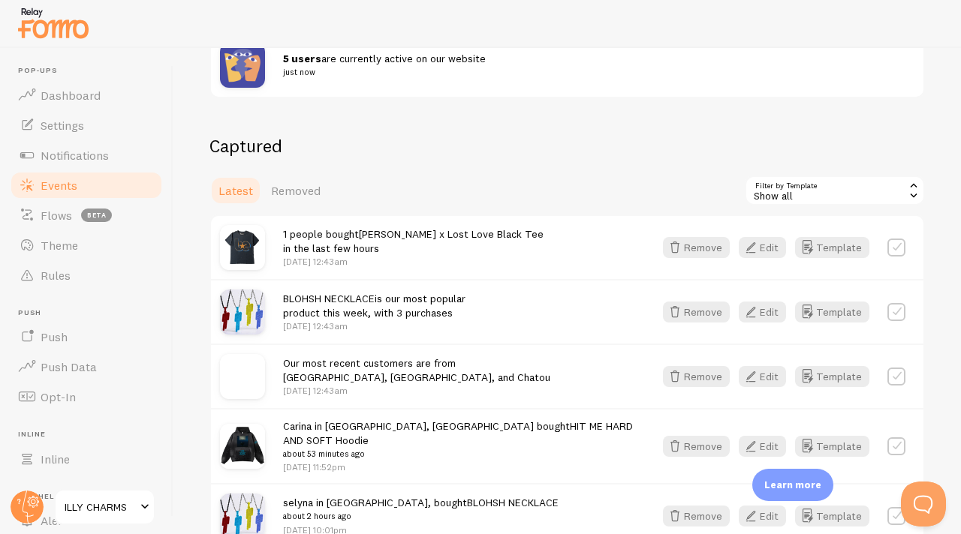
click at [893, 243] on label at bounding box center [896, 248] width 18 height 18
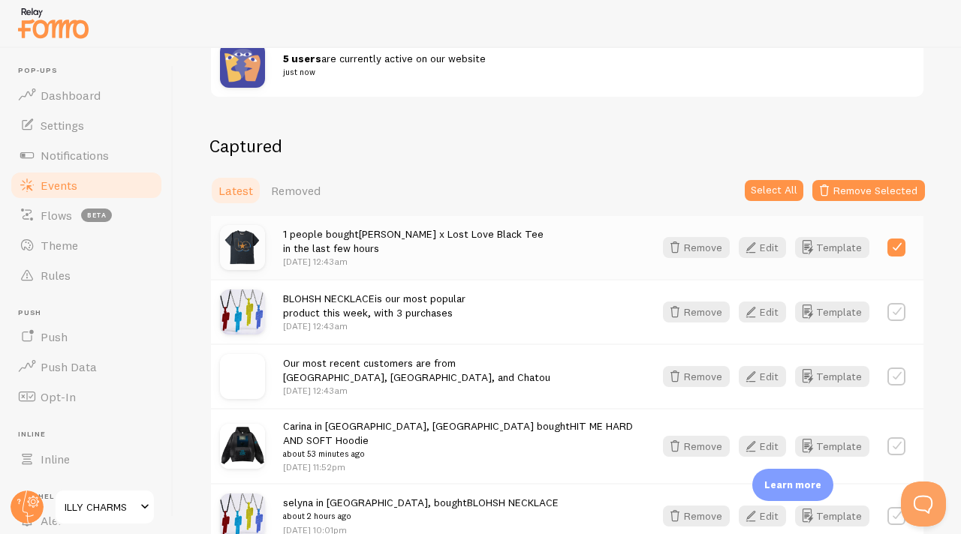
click at [893, 245] on label at bounding box center [896, 248] width 18 height 18
checkbox input "false"
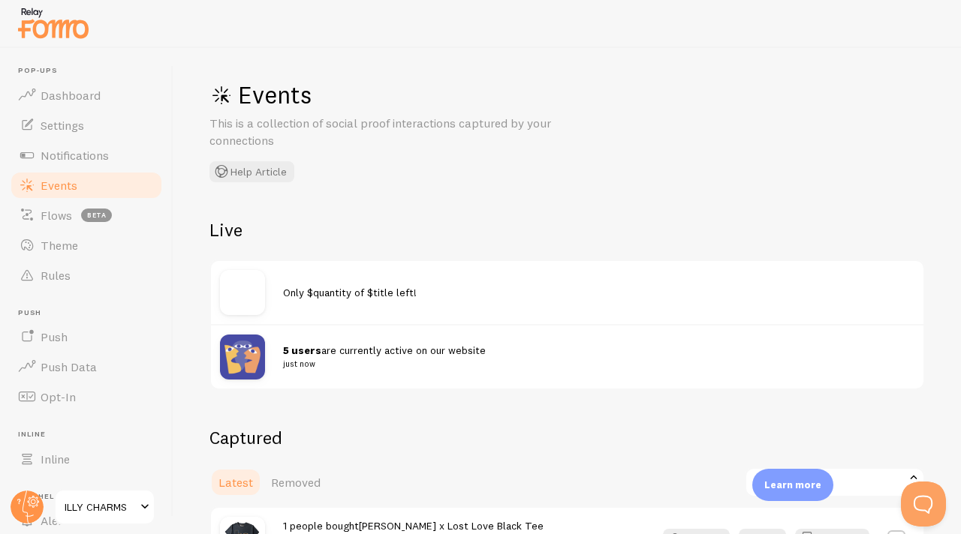
scroll to position [0, 0]
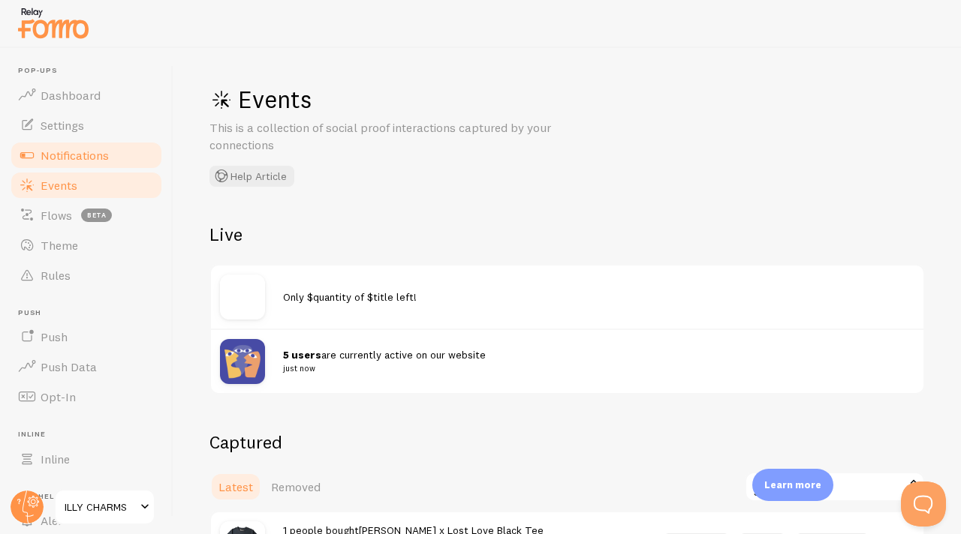
click at [102, 158] on span "Notifications" at bounding box center [75, 155] width 68 height 15
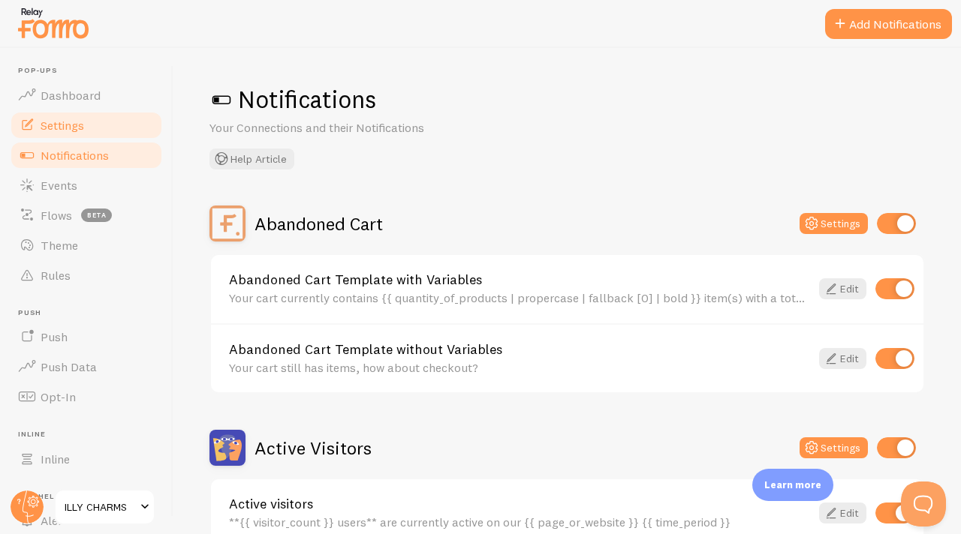
click at [92, 137] on link "Settings" at bounding box center [86, 125] width 155 height 30
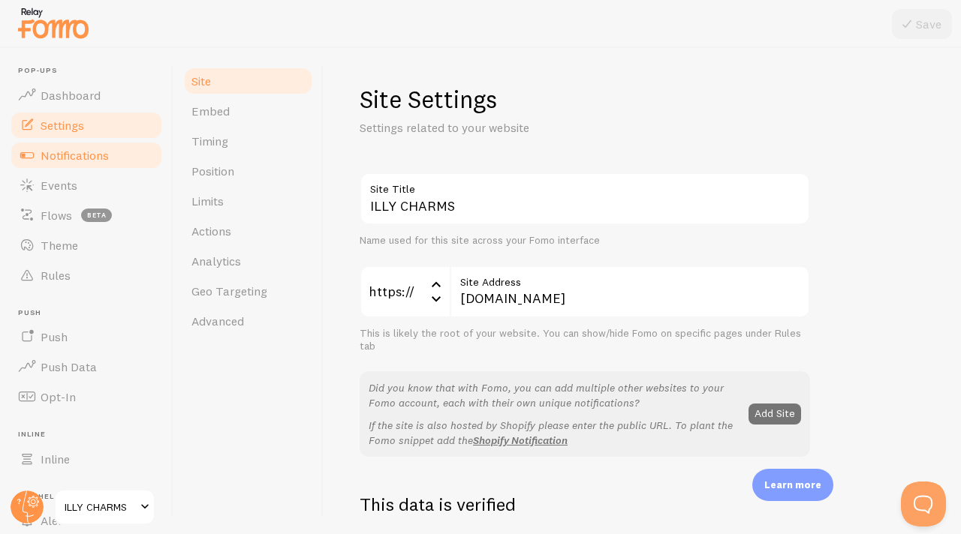
click at [86, 155] on span "Notifications" at bounding box center [75, 155] width 68 height 15
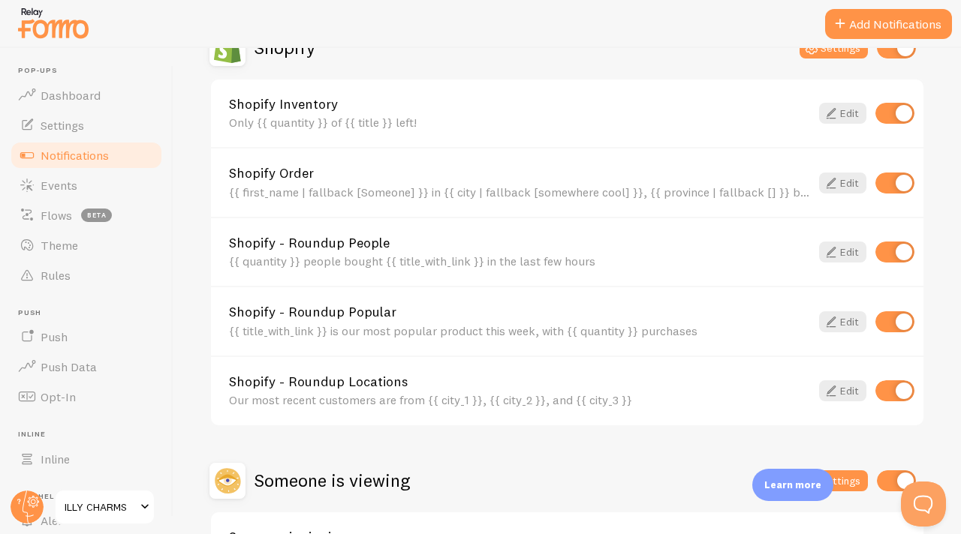
scroll to position [675, 0]
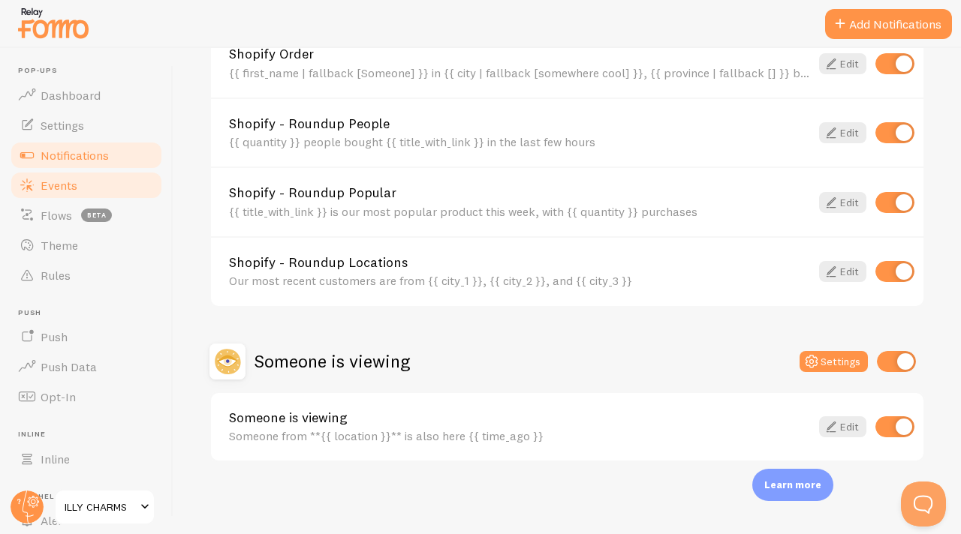
click at [64, 182] on span "Events" at bounding box center [59, 185] width 37 height 15
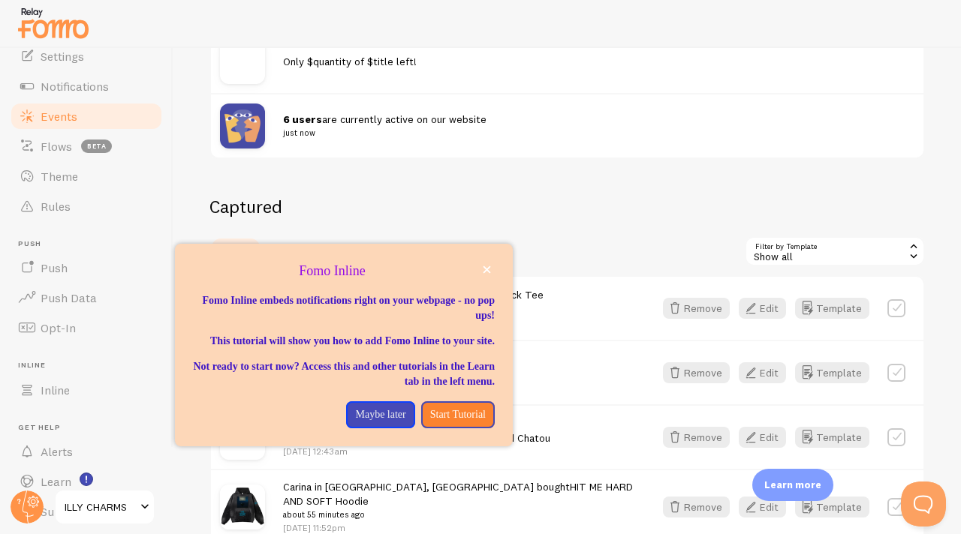
scroll to position [116, 0]
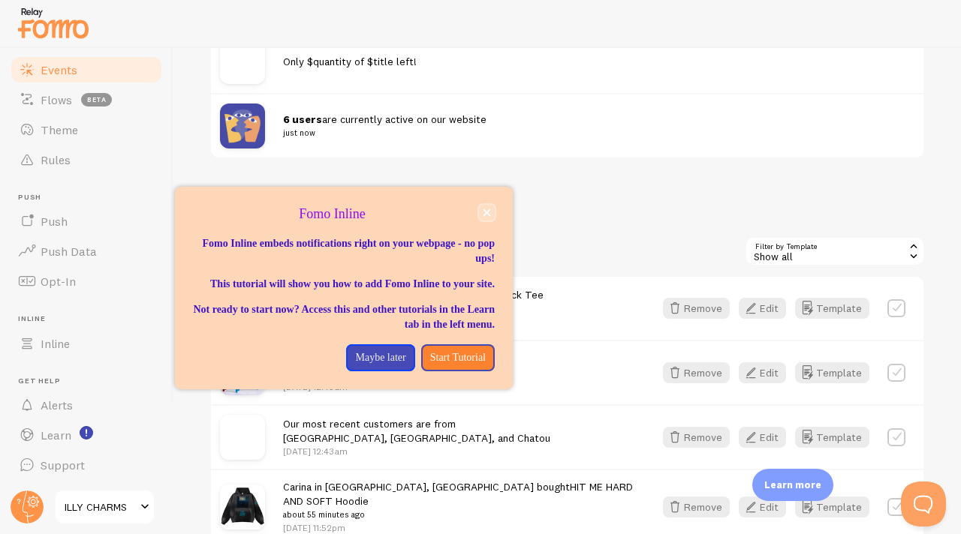
click at [489, 214] on icon "close," at bounding box center [487, 213] width 8 height 8
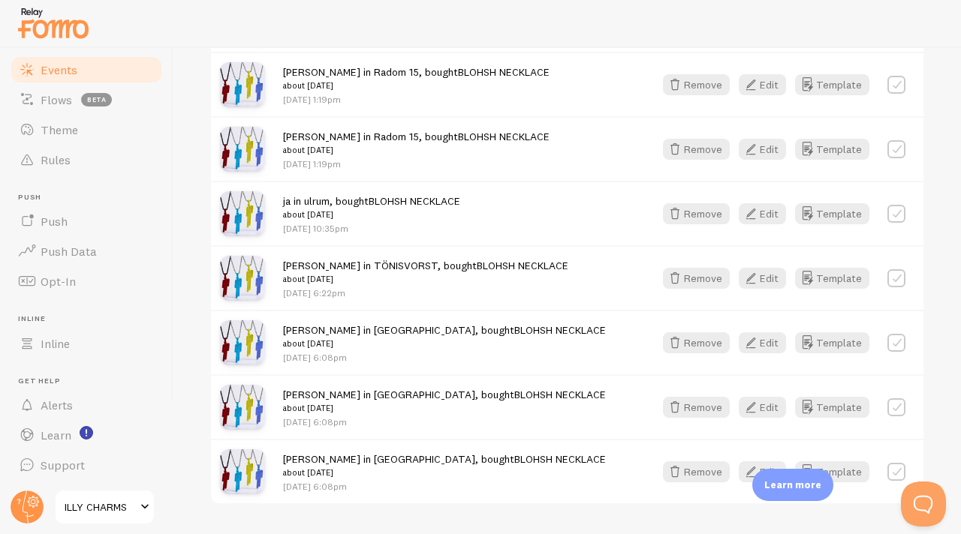
scroll to position [2052, 0]
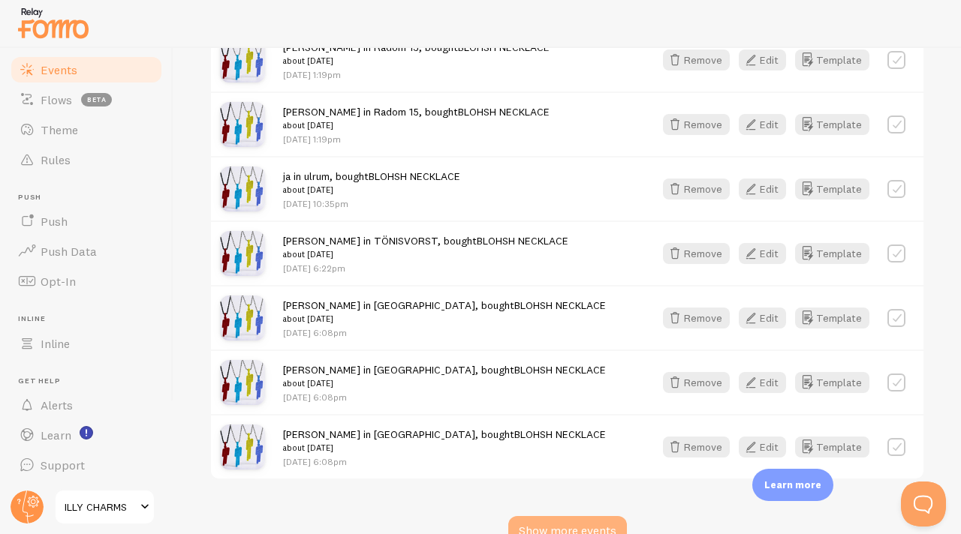
click at [584, 516] on div "Show more events" at bounding box center [567, 531] width 119 height 30
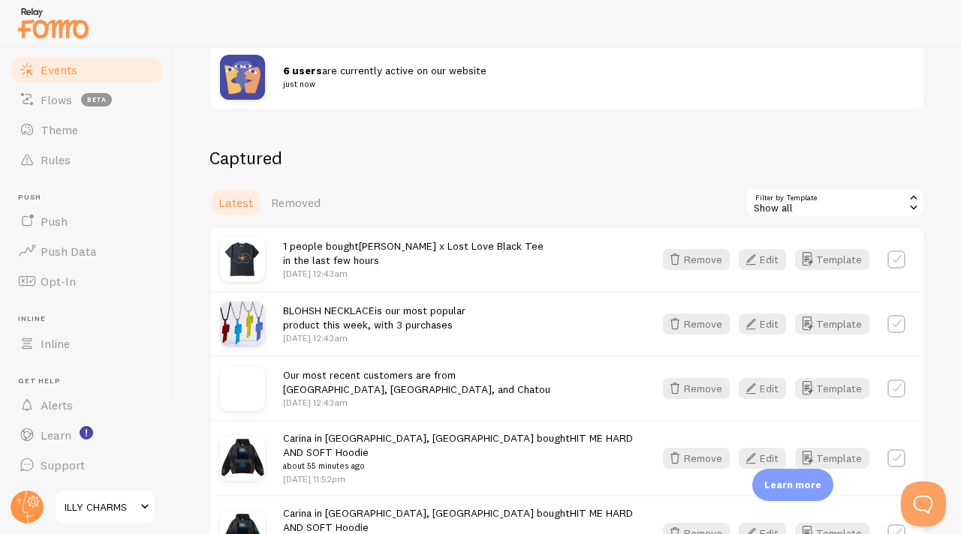
scroll to position [281, 0]
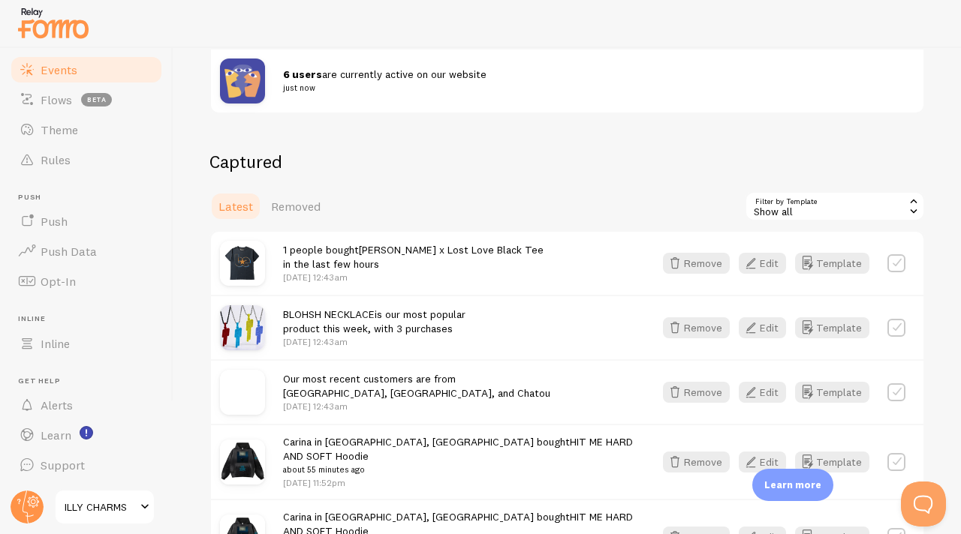
click at [429, 172] on h2 "Captured" at bounding box center [566, 161] width 715 height 23
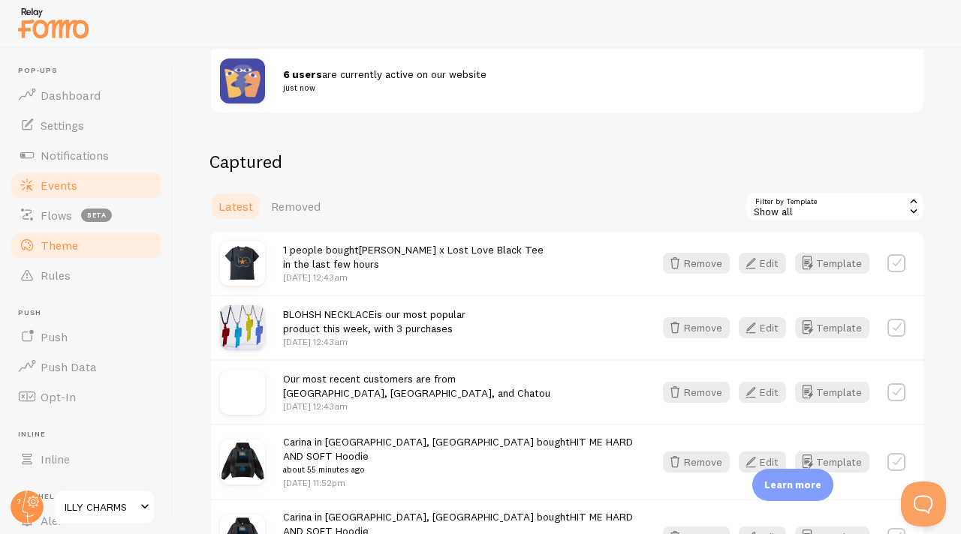
click at [77, 247] on link "Theme" at bounding box center [86, 245] width 155 height 30
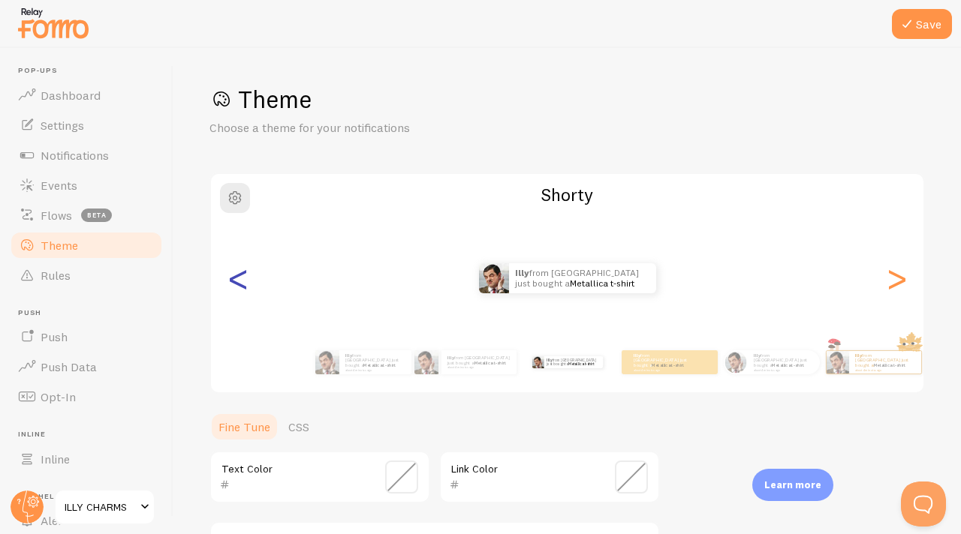
click at [242, 282] on div "<" at bounding box center [238, 278] width 18 height 108
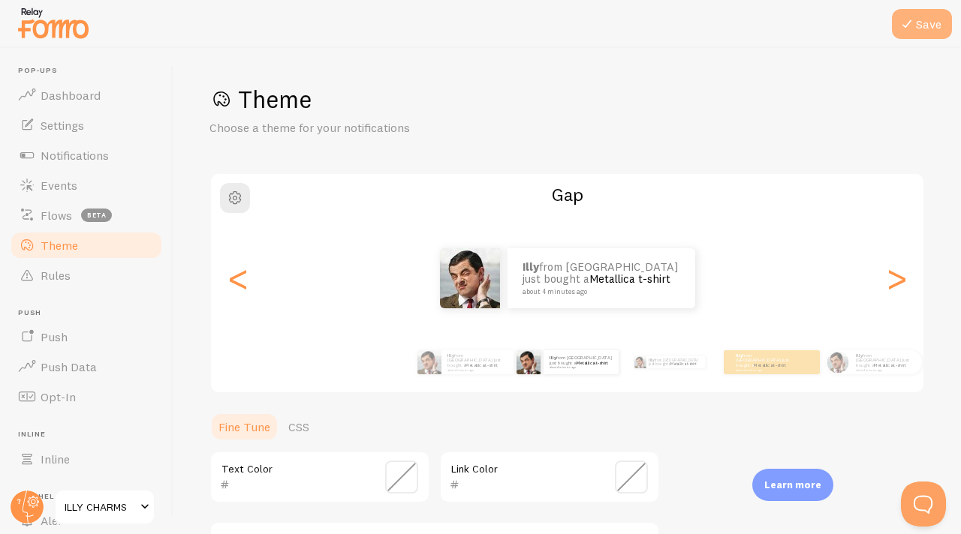
click at [919, 30] on button "Save" at bounding box center [922, 24] width 60 height 30
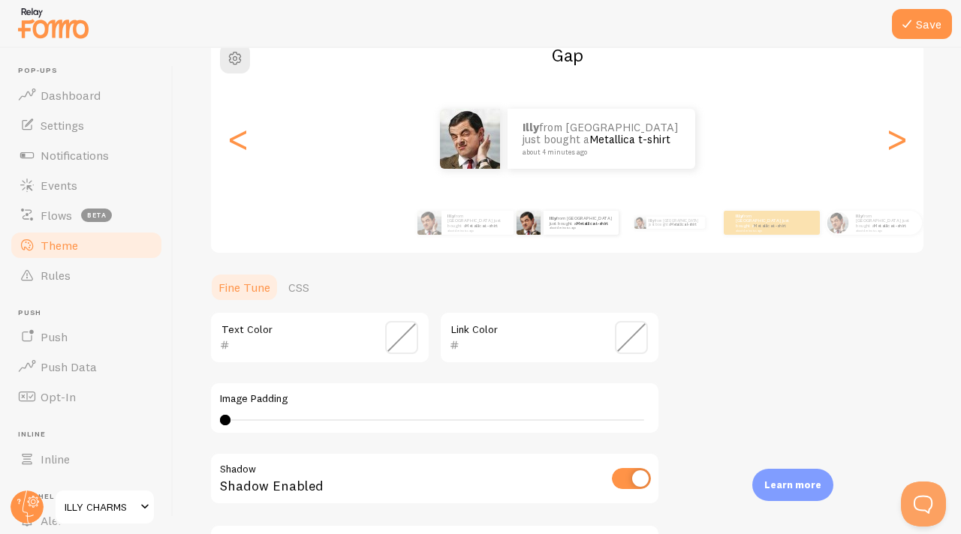
scroll to position [334, 0]
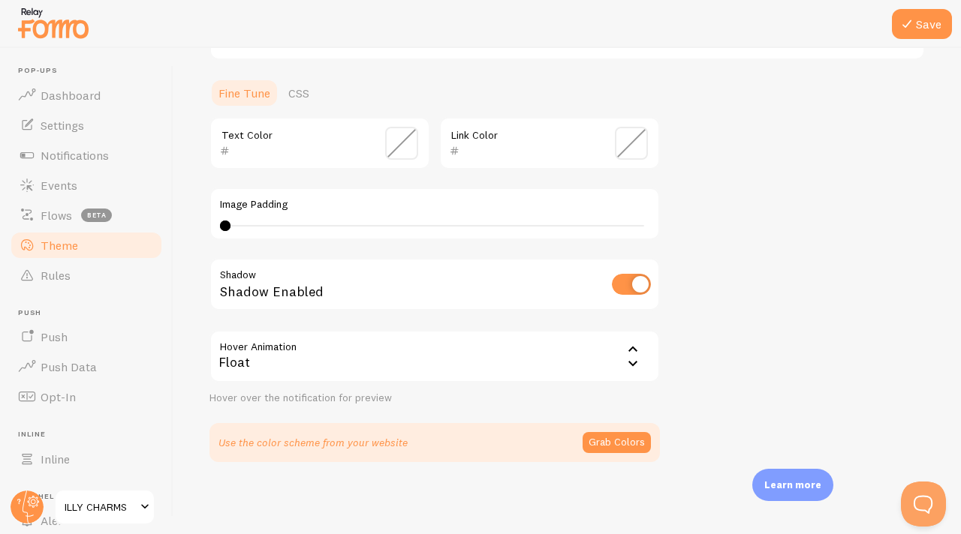
click at [558, 367] on div "Float" at bounding box center [434, 356] width 450 height 53
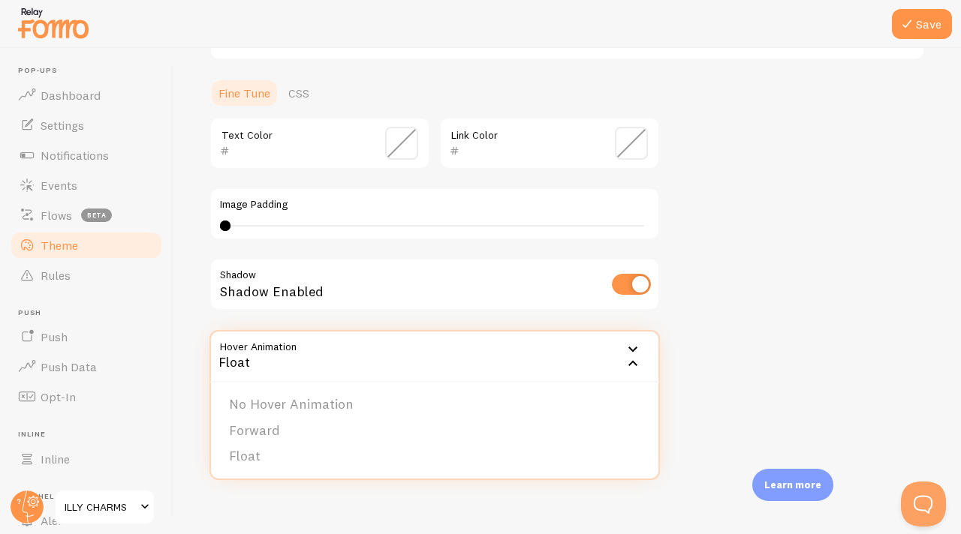
click at [739, 321] on div "Theme Choose a theme for your notifications Gap illy from [GEOGRAPHIC_DATA] jus…" at bounding box center [566, 106] width 715 height 712
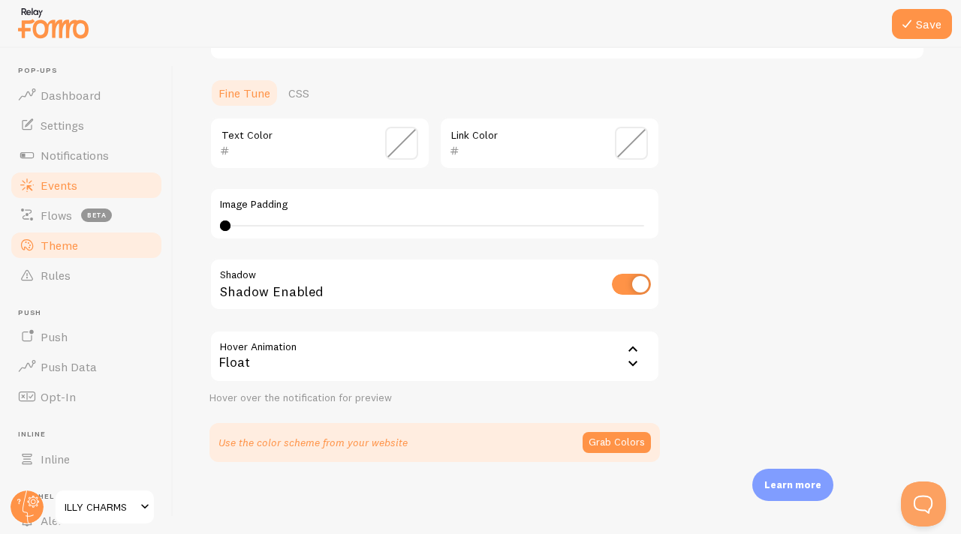
click at [59, 191] on span "Events" at bounding box center [59, 185] width 37 height 15
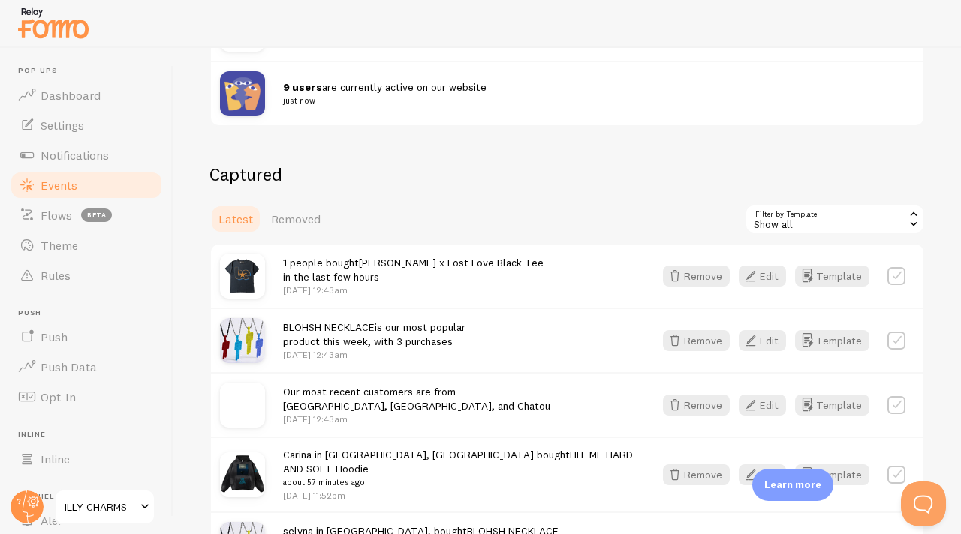
scroll to position [275, 0]
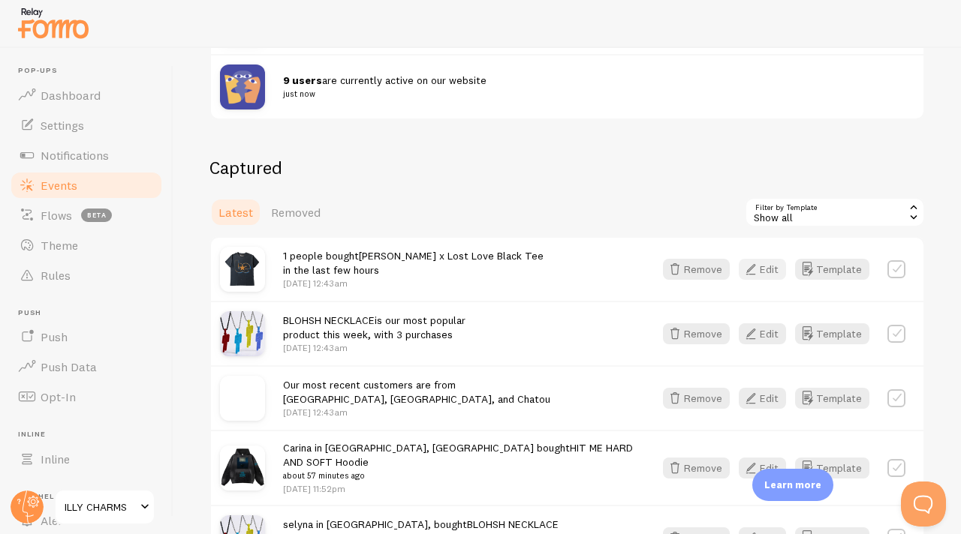
click at [759, 273] on icon "button" at bounding box center [751, 269] width 18 height 18
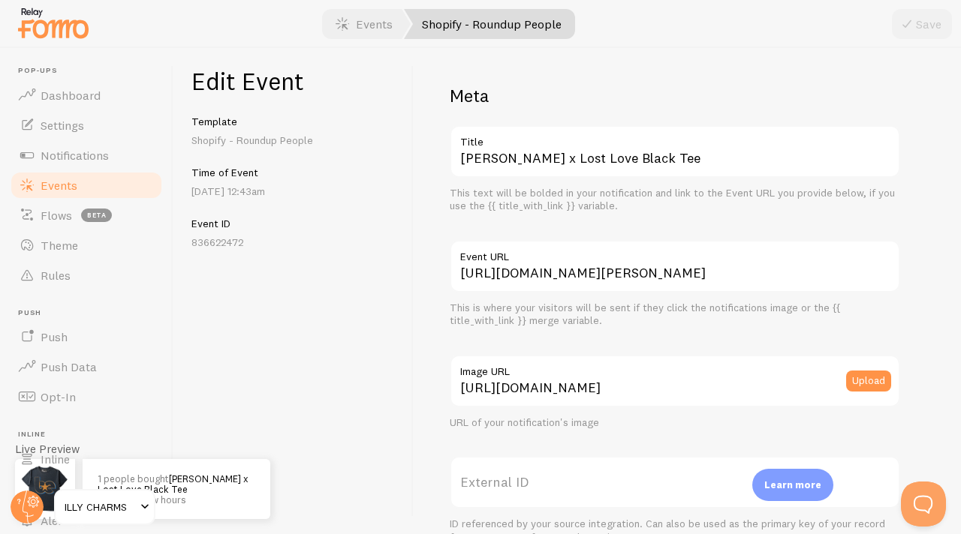
click at [269, 187] on p "[DATE] 12:43am" at bounding box center [292, 191] width 203 height 15
click at [479, 22] on link "Shopify - Roundup People" at bounding box center [489, 24] width 171 height 30
click at [383, 23] on link "Events" at bounding box center [363, 24] width 93 height 30
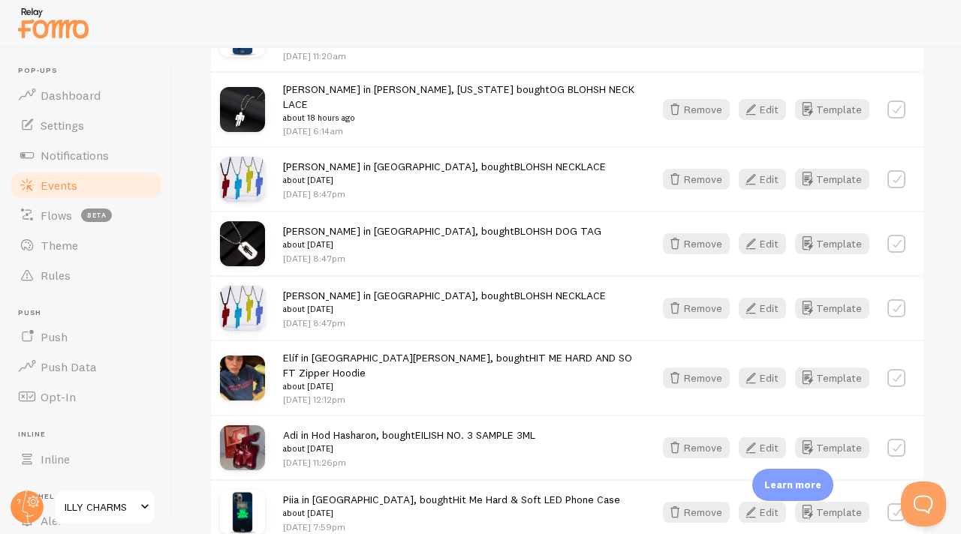
scroll to position [1041, 0]
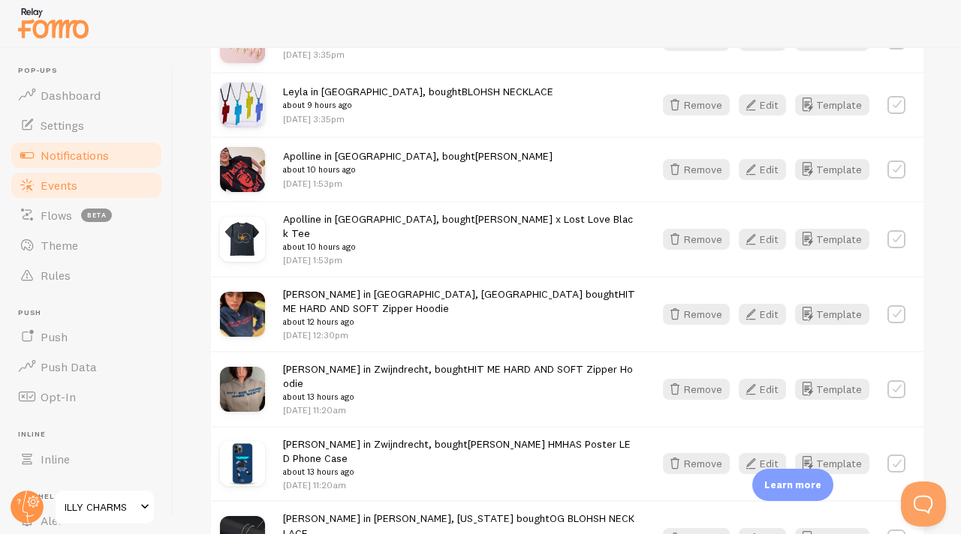
click at [88, 165] on link "Notifications" at bounding box center [86, 155] width 155 height 30
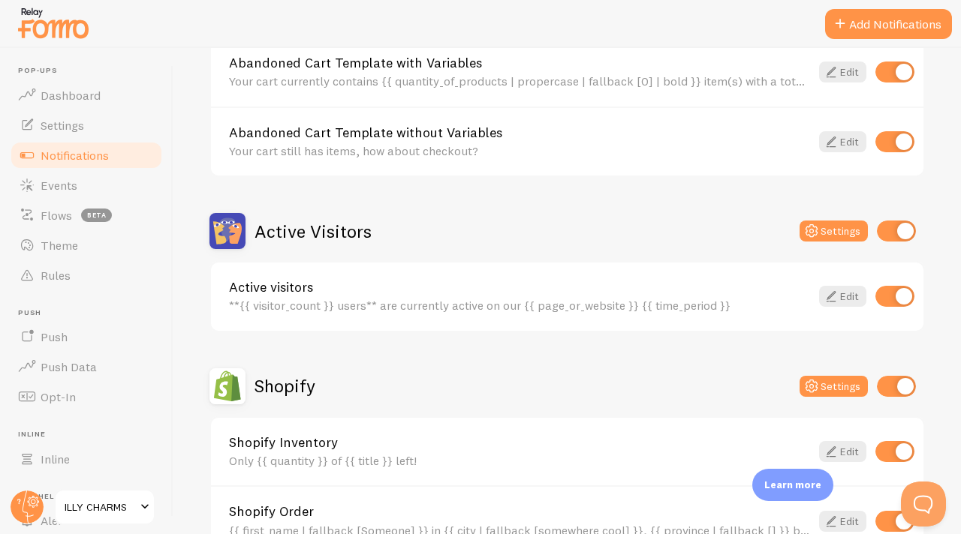
scroll to position [223, 0]
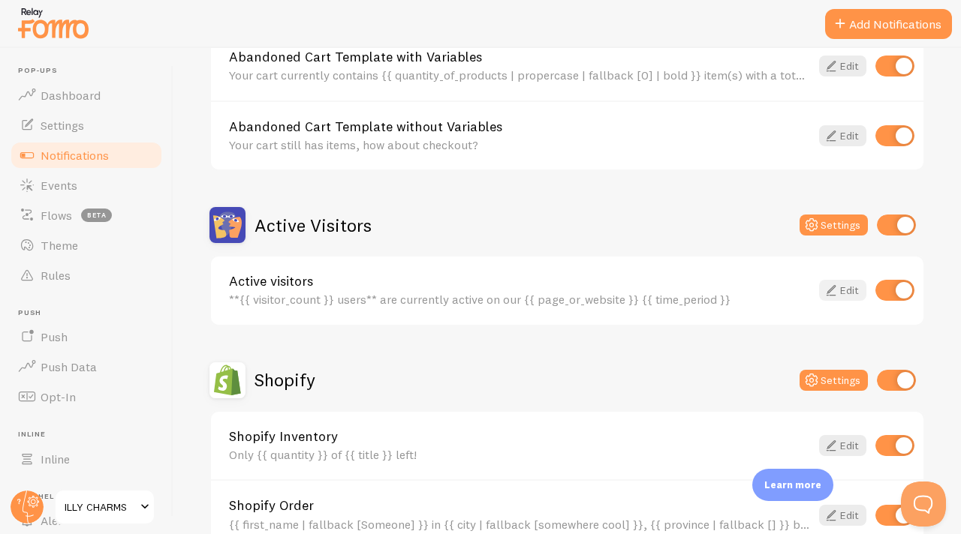
click at [843, 284] on link "Edit" at bounding box center [842, 290] width 47 height 21
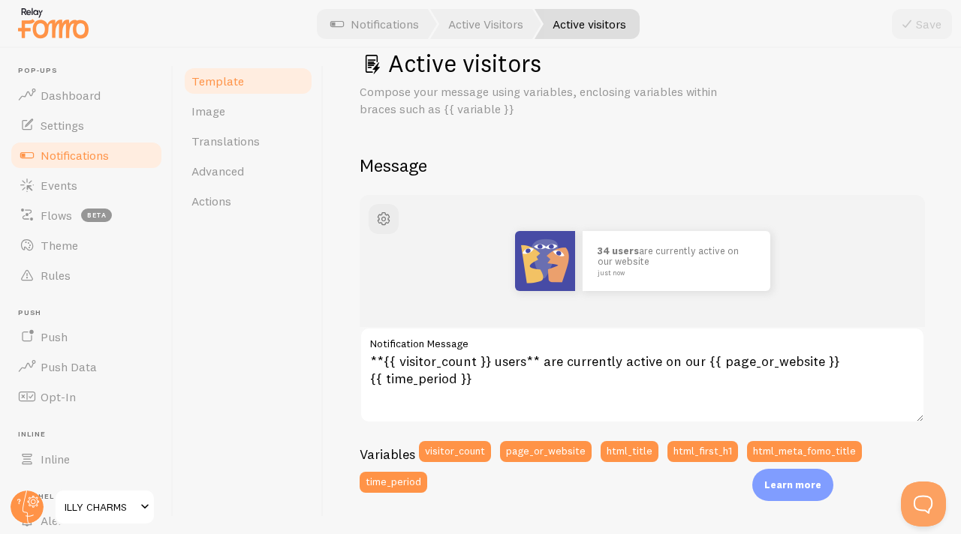
scroll to position [41, 0]
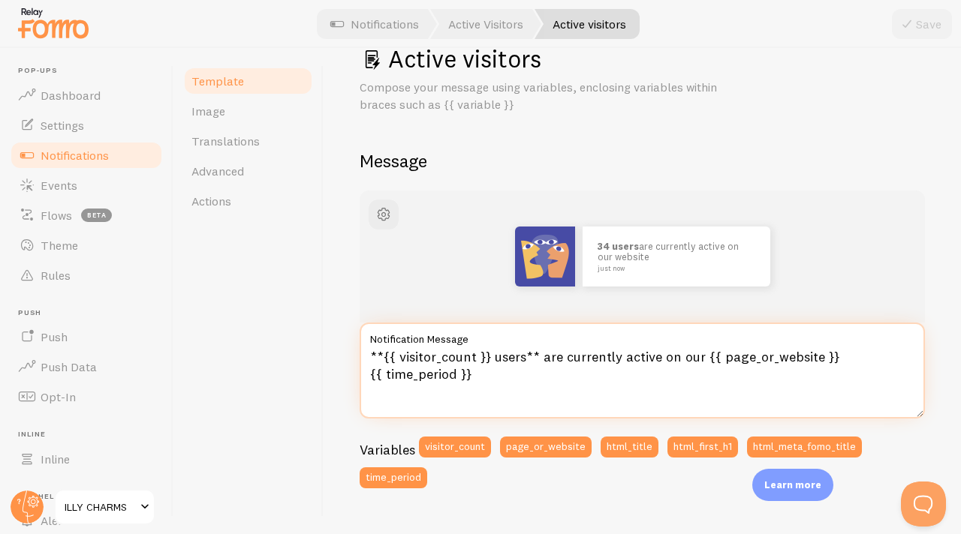
drag, startPoint x: 488, startPoint y: 357, endPoint x: 384, endPoint y: 360, distance: 104.3
click at [384, 360] on textarea "**{{ visitor_count }} users** are currently active on our {{ page_or_website }}…" at bounding box center [642, 371] width 565 height 96
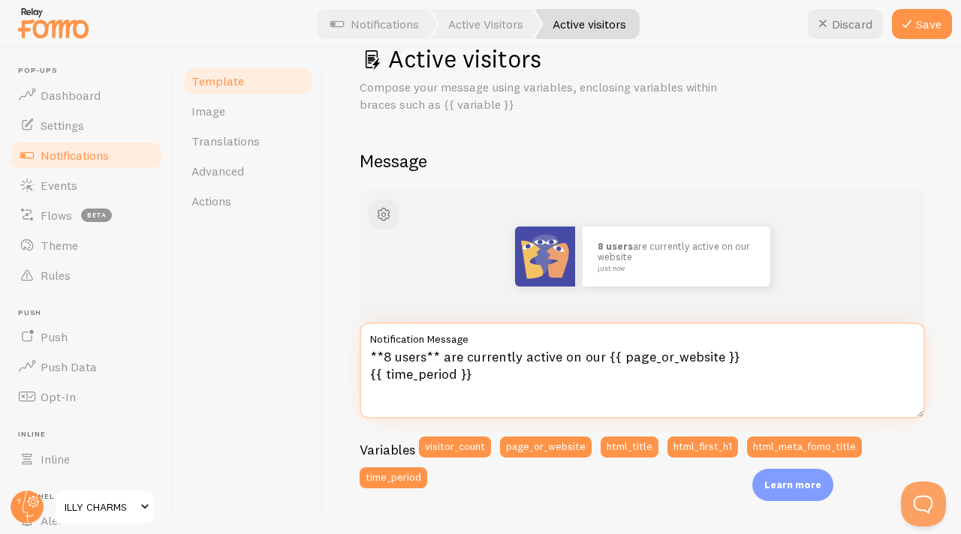
type textarea "**82 users** are currently active on our {{ page_or_website }} {{ time_period }}"
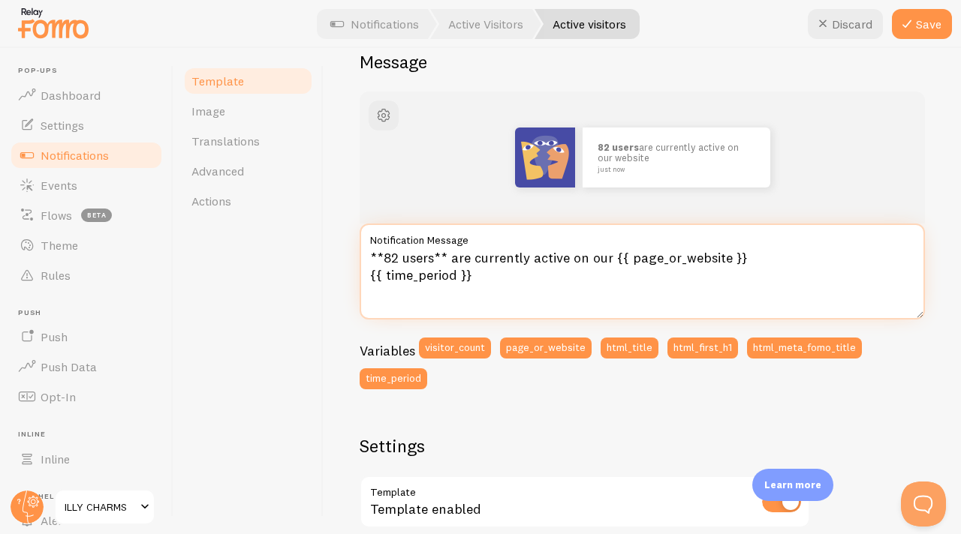
scroll to position [135, 0]
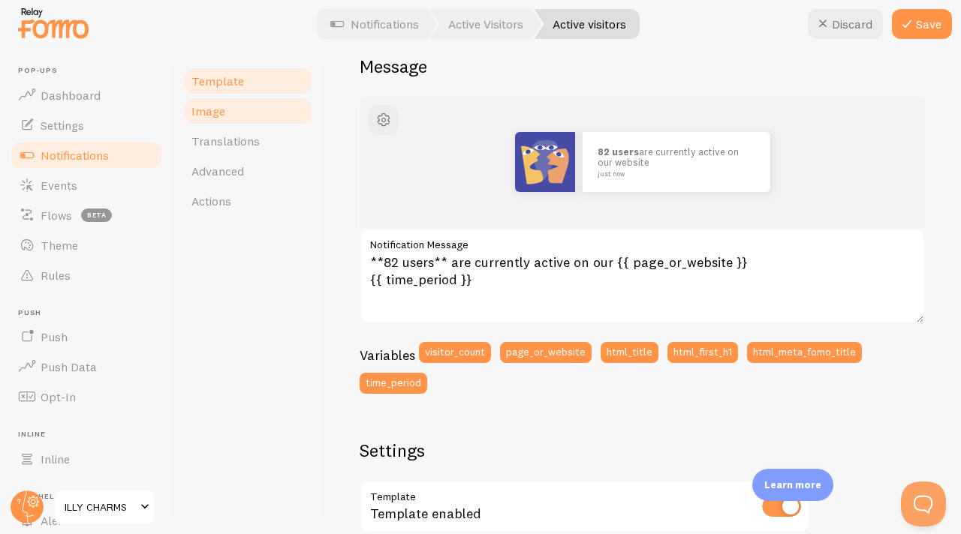
click at [213, 120] on link "Image" at bounding box center [247, 111] width 131 height 30
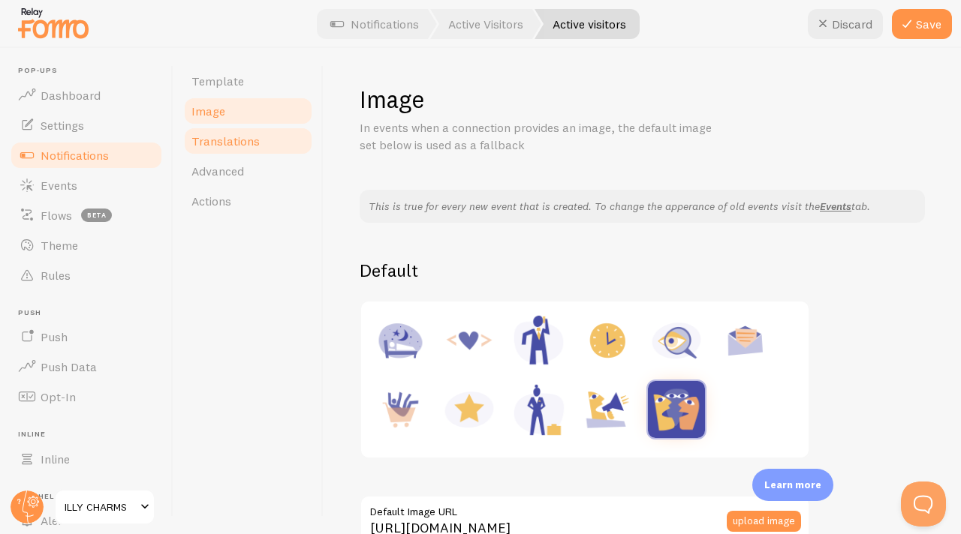
click at [259, 155] on link "Translations" at bounding box center [247, 141] width 131 height 30
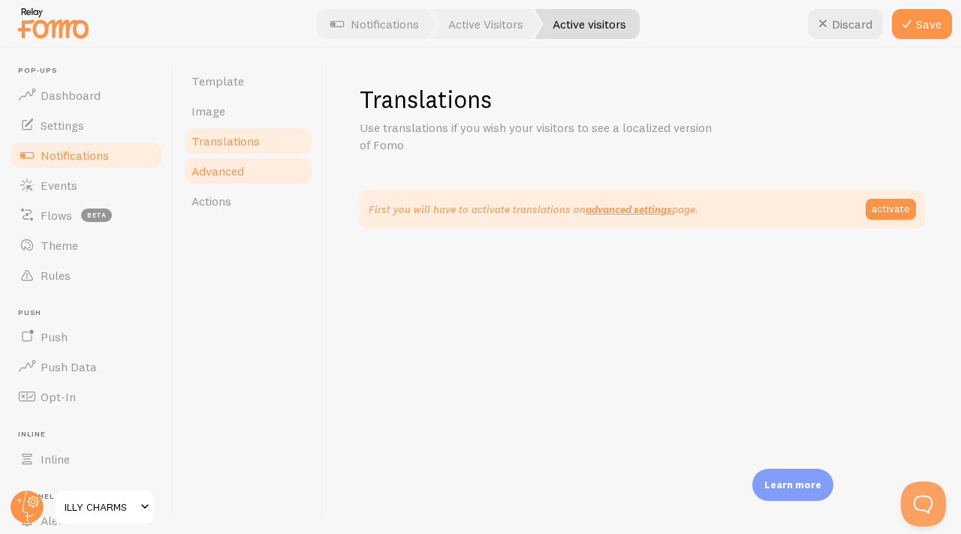
click at [248, 163] on link "Advanced" at bounding box center [247, 171] width 131 height 30
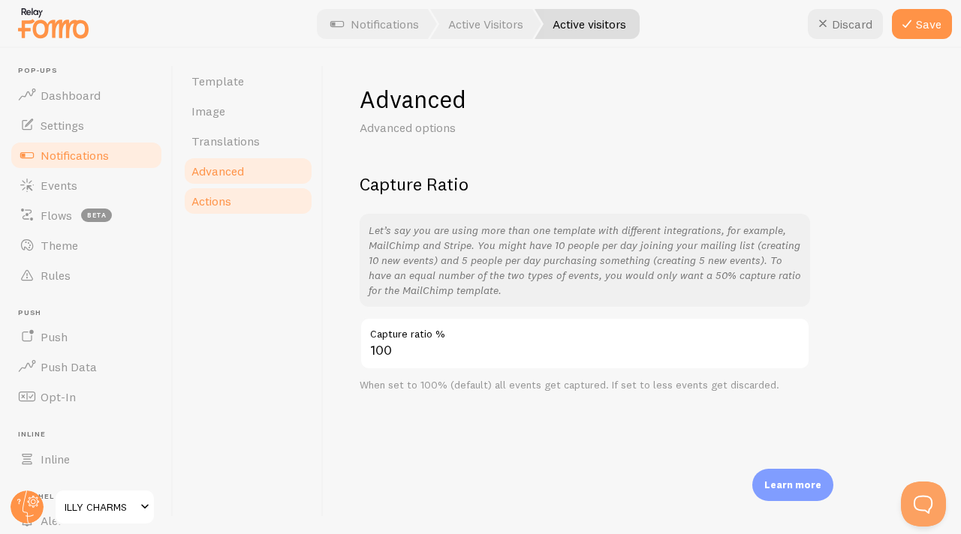
click at [246, 194] on link "Actions" at bounding box center [247, 201] width 131 height 30
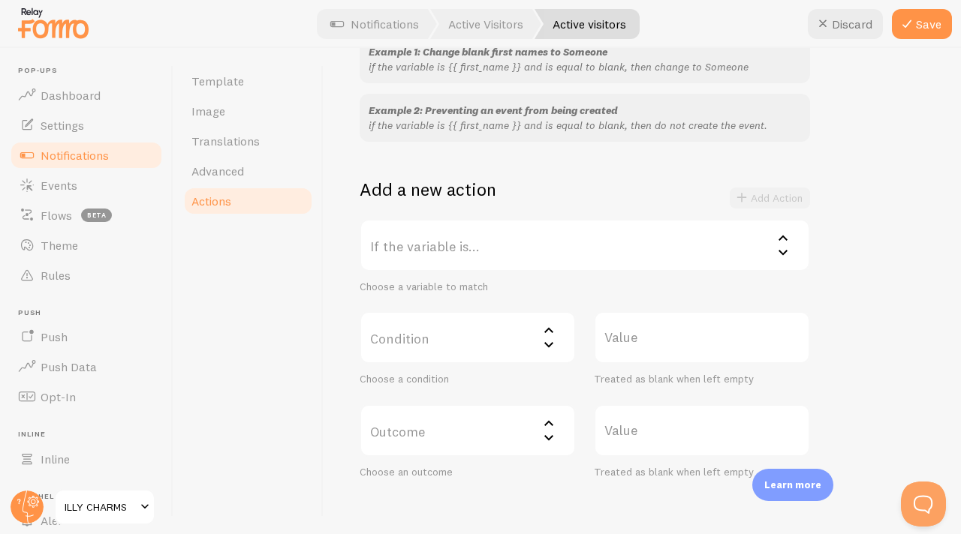
scroll to position [98, 0]
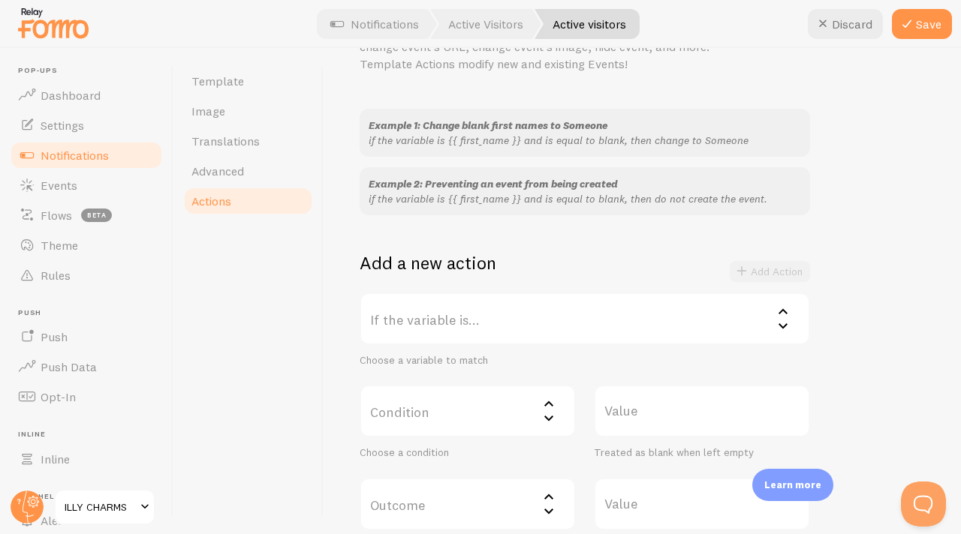
click at [468, 332] on label "If the variable is..." at bounding box center [585, 319] width 450 height 53
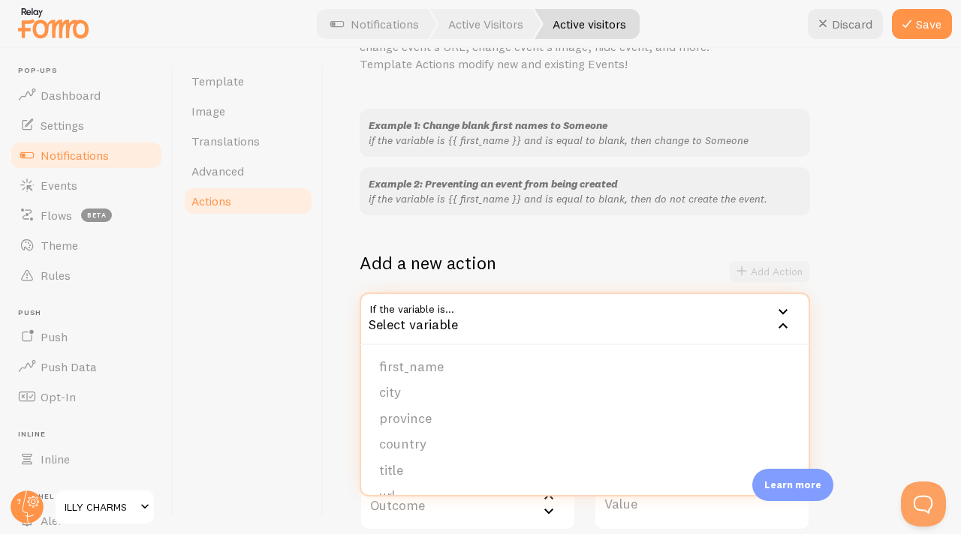
click at [550, 245] on div "Example 1: Change blank first names to Someone if the variable is {{ first_name…" at bounding box center [642, 331] width 565 height 444
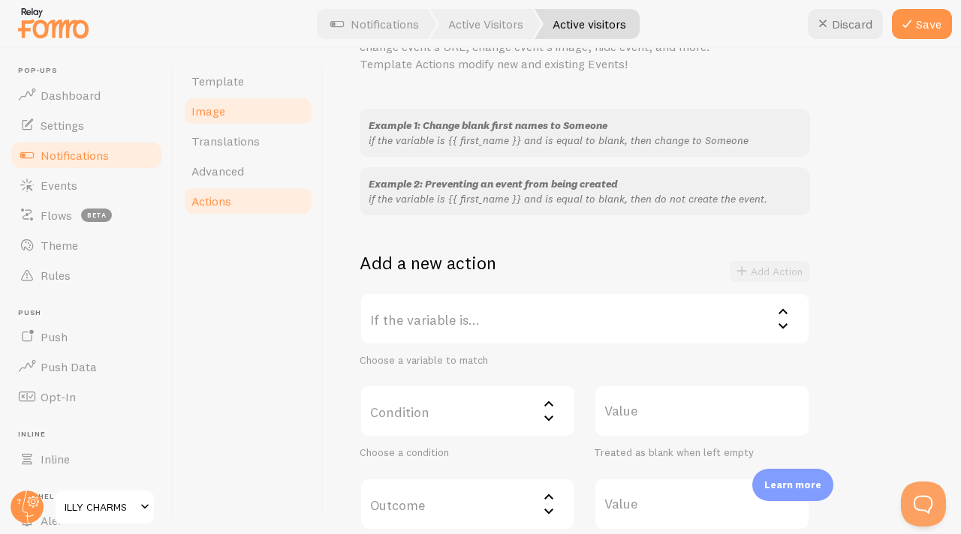
click at [251, 97] on link "Image" at bounding box center [247, 111] width 131 height 30
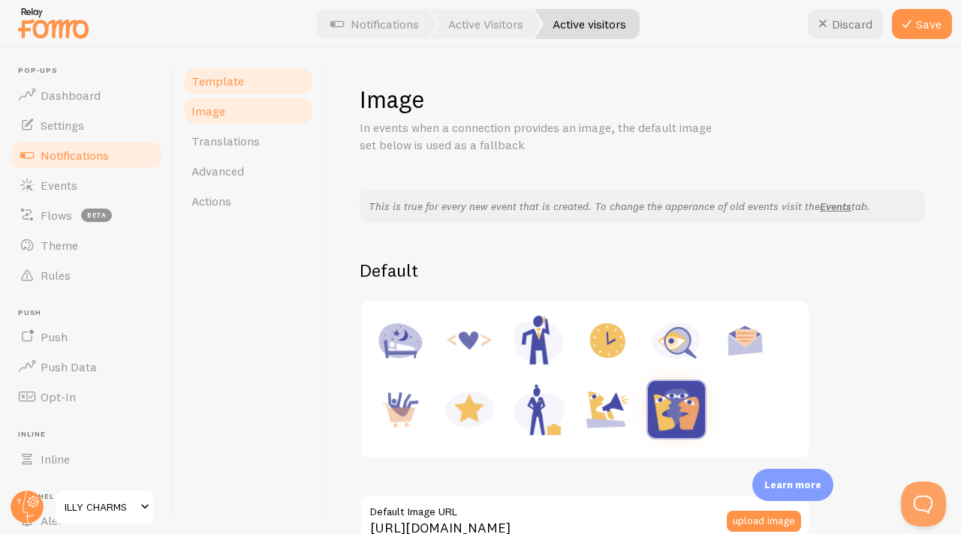
click at [240, 68] on link "Template" at bounding box center [247, 81] width 131 height 30
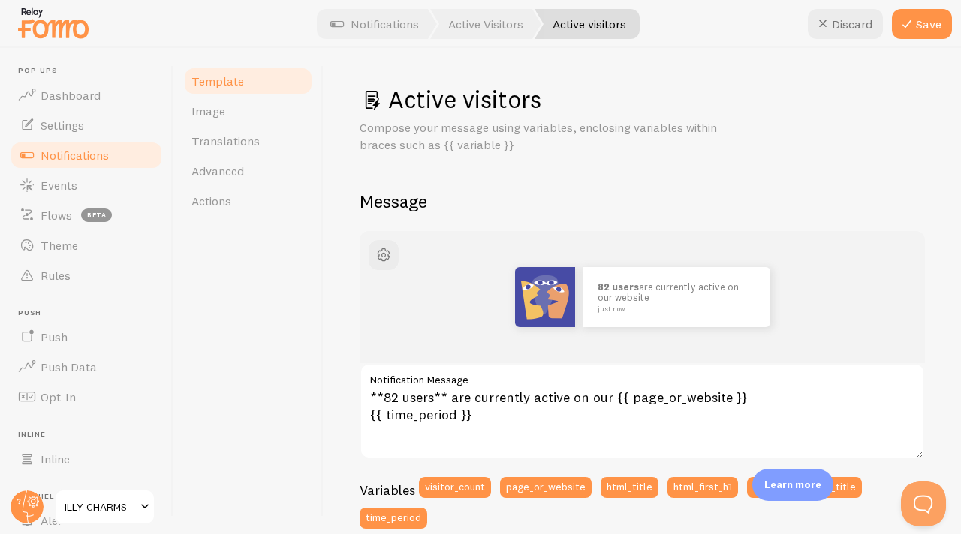
scroll to position [88, 0]
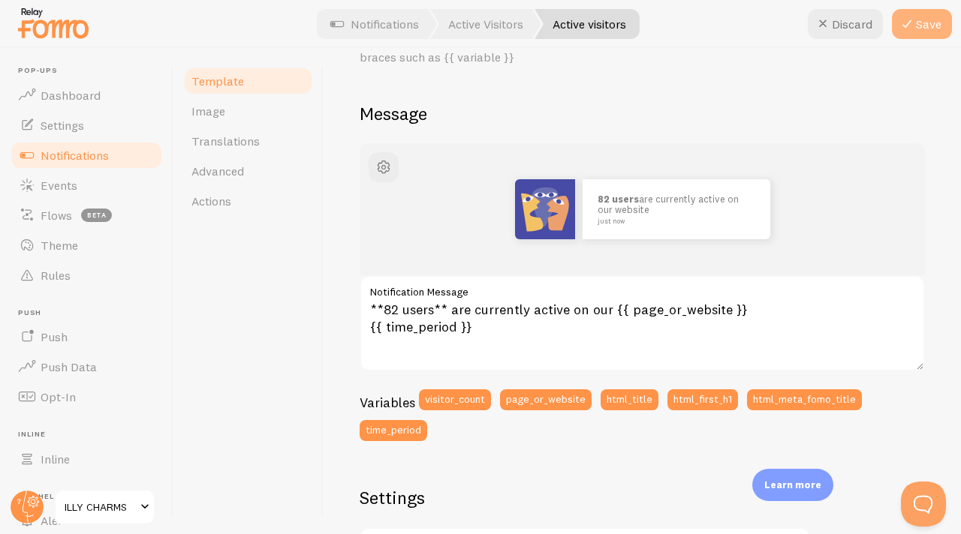
click at [931, 30] on button "Save" at bounding box center [922, 24] width 60 height 30
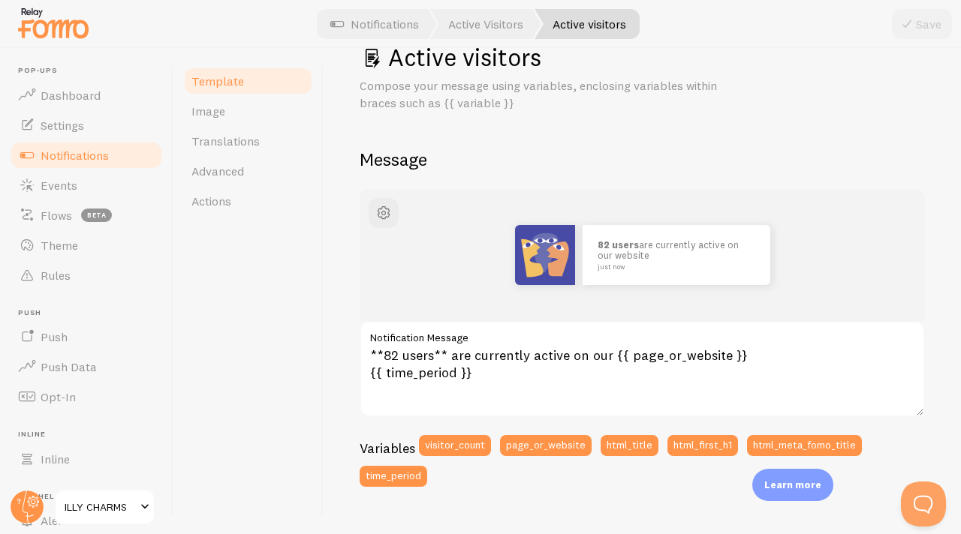
scroll to position [0, 0]
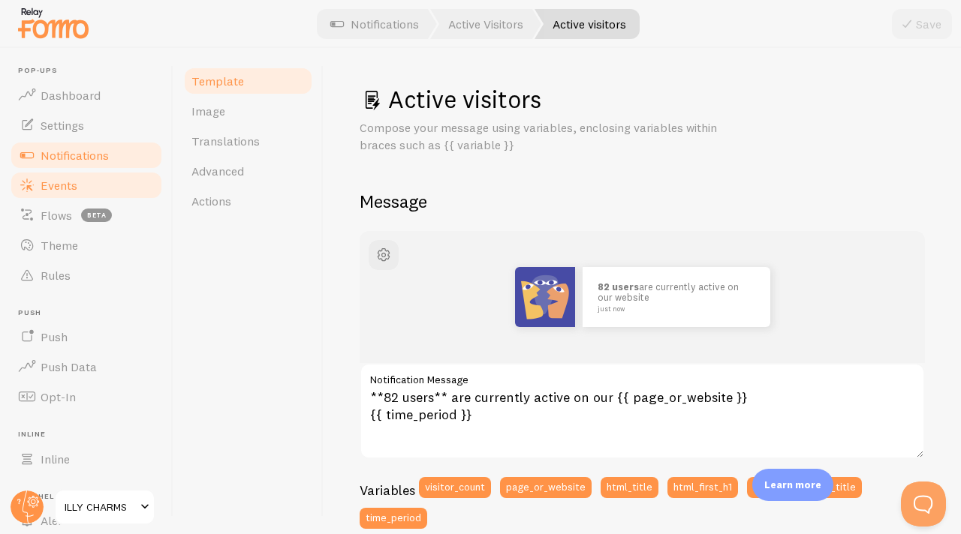
click at [98, 181] on link "Events" at bounding box center [86, 185] width 155 height 30
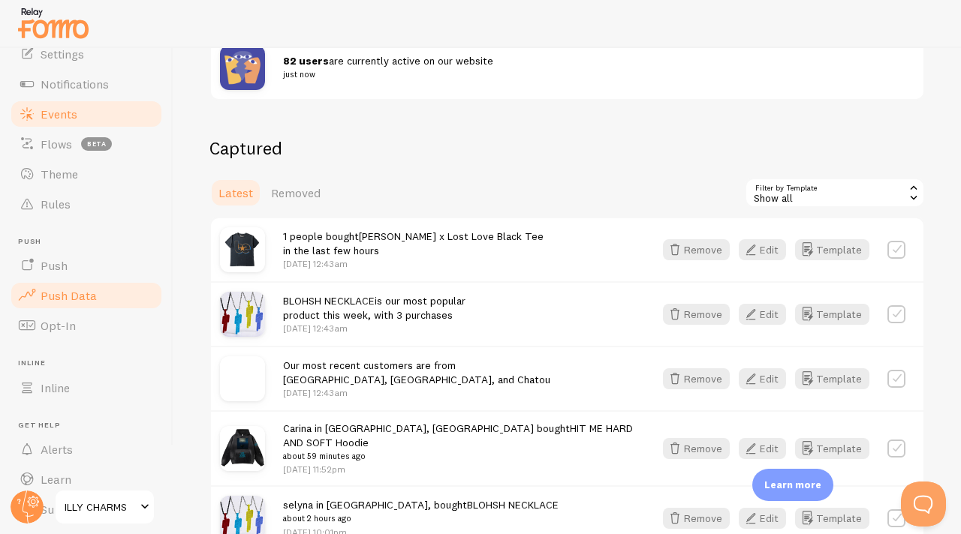
scroll to position [73, 0]
click at [89, 288] on span "Push Data" at bounding box center [69, 294] width 56 height 15
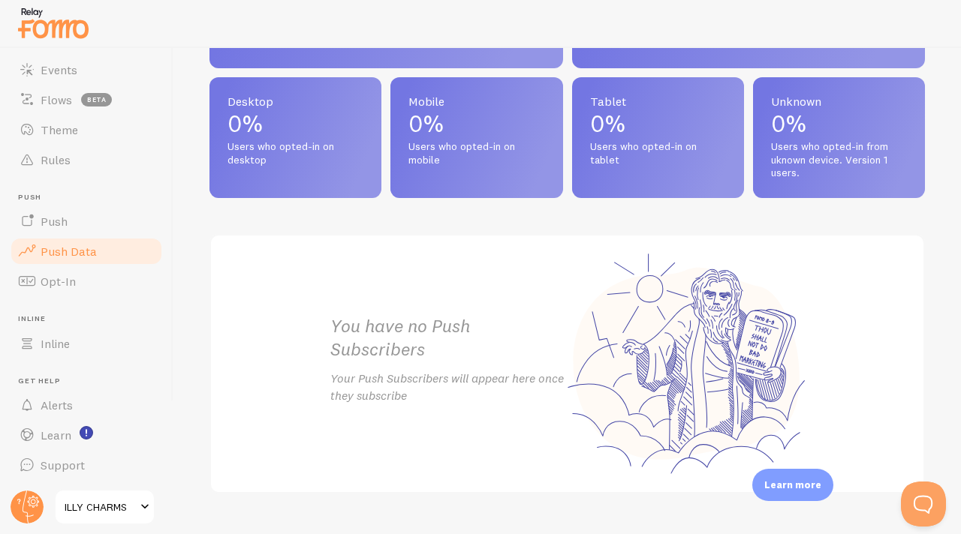
scroll to position [760, 0]
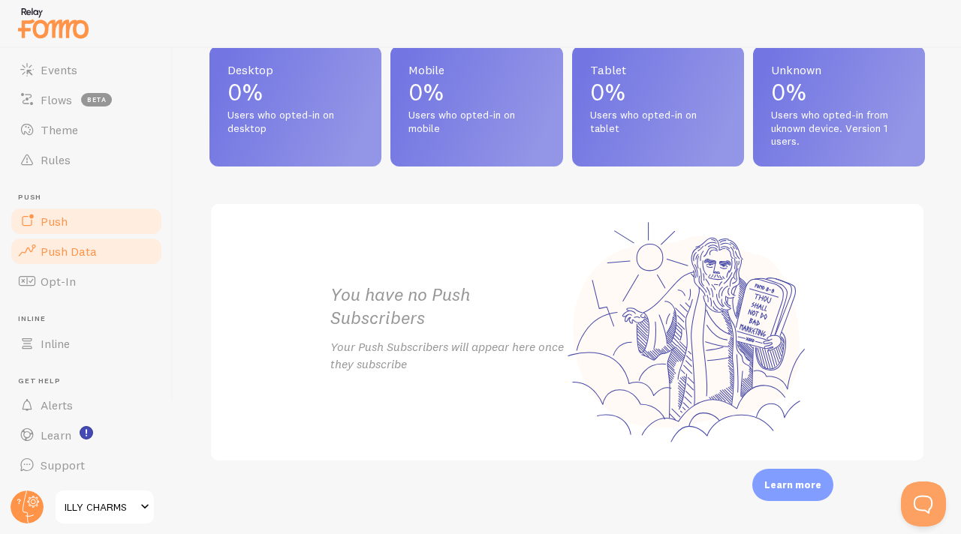
click at [69, 223] on link "Push" at bounding box center [86, 221] width 155 height 30
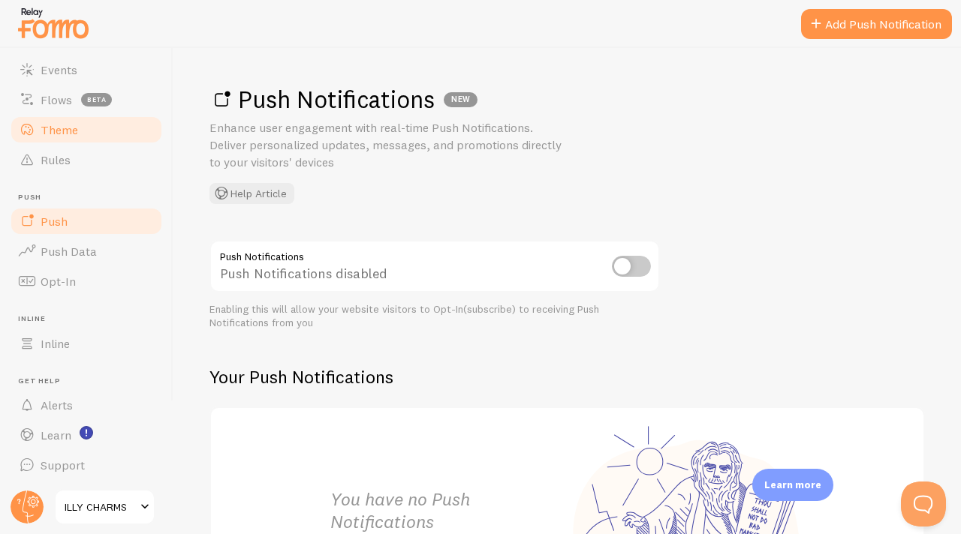
click at [81, 139] on link "Theme" at bounding box center [86, 130] width 155 height 30
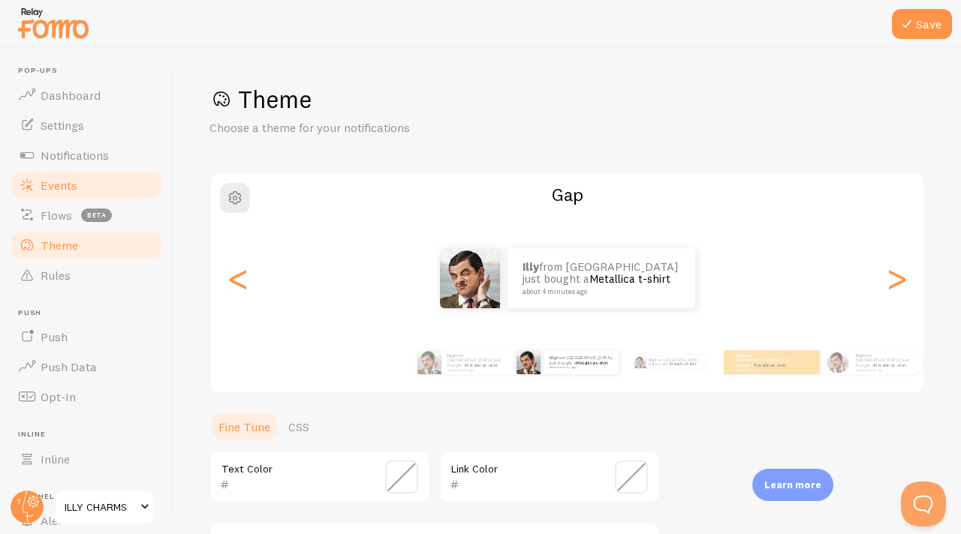
click at [94, 179] on link "Events" at bounding box center [86, 185] width 155 height 30
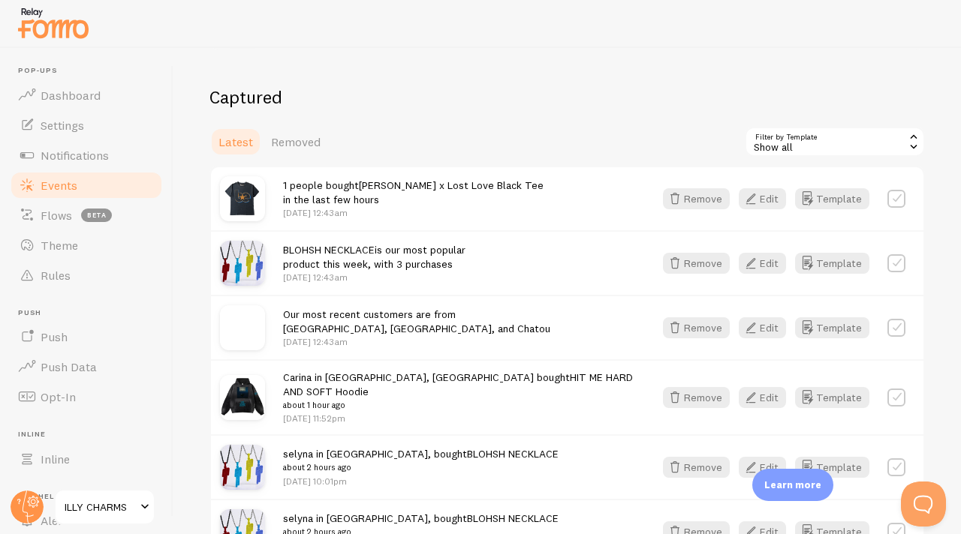
scroll to position [346, 0]
click at [119, 155] on link "Notifications" at bounding box center [86, 155] width 155 height 30
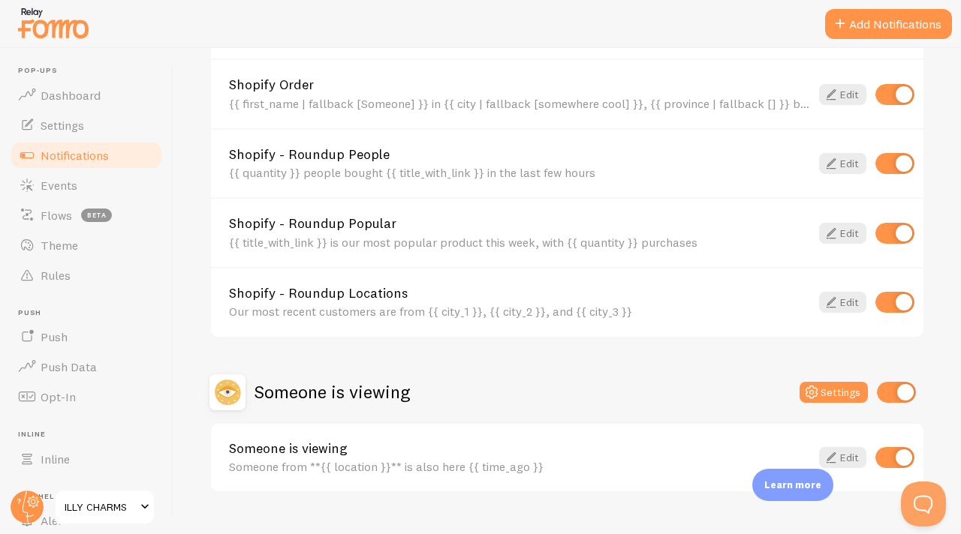
scroll to position [675, 0]
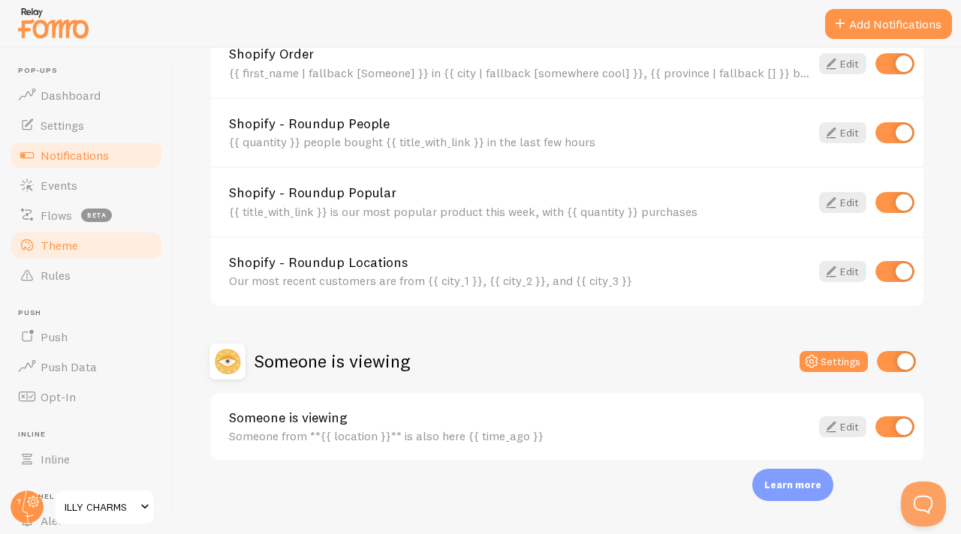
click at [68, 251] on span "Theme" at bounding box center [60, 245] width 38 height 15
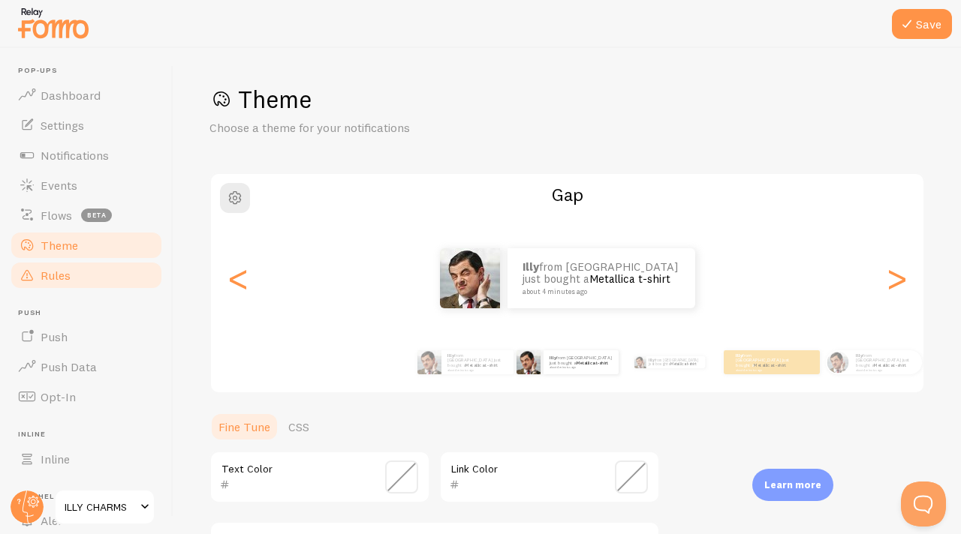
click at [68, 276] on span "Rules" at bounding box center [56, 275] width 30 height 15
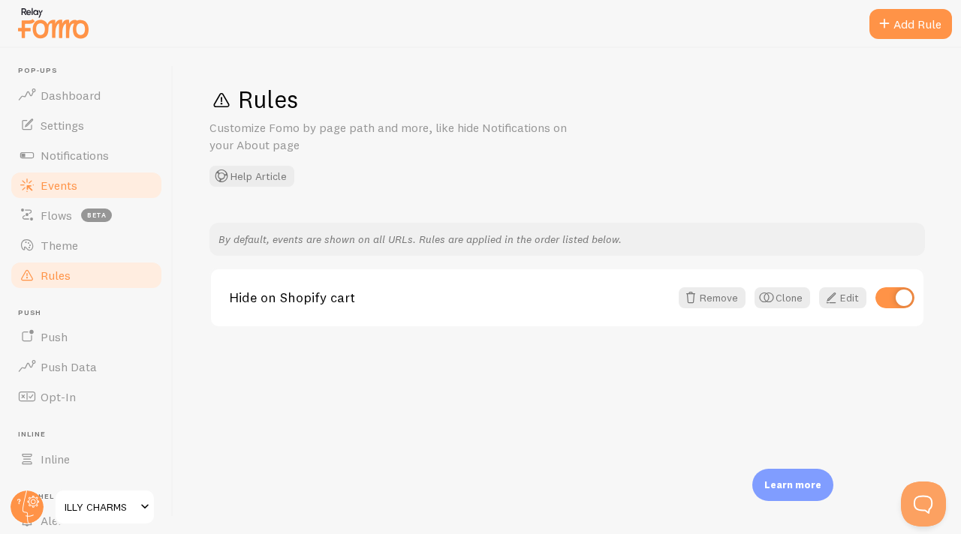
click at [76, 178] on span "Events" at bounding box center [59, 185] width 37 height 15
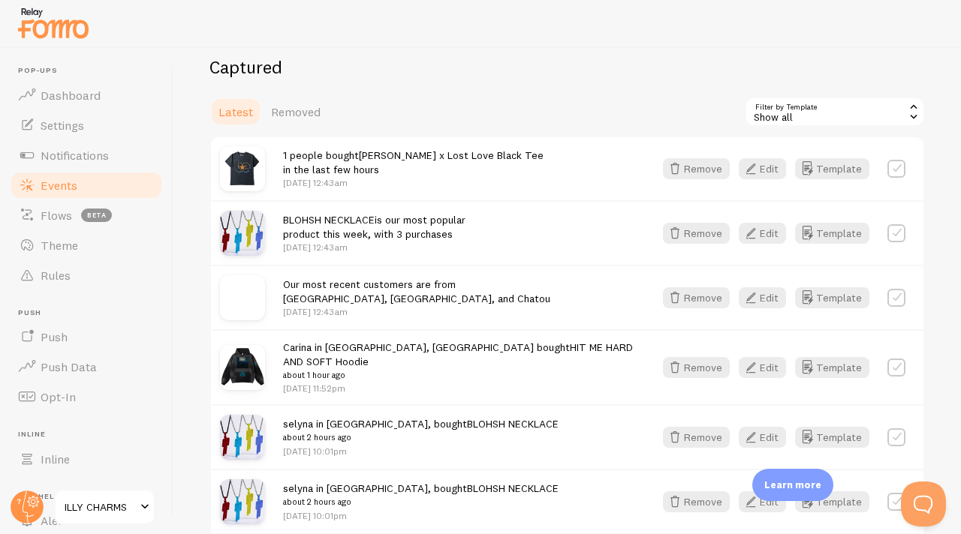
scroll to position [372, 0]
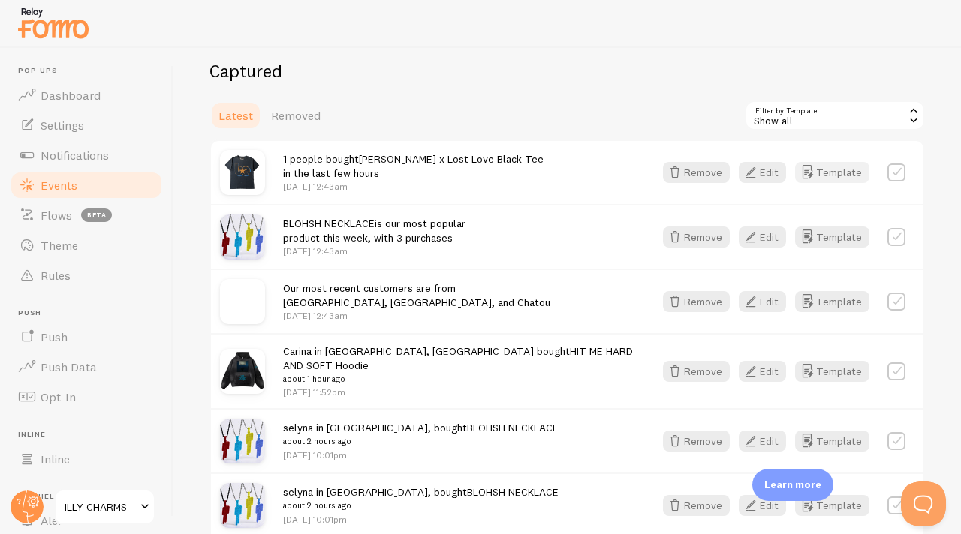
click at [838, 166] on button "Template" at bounding box center [832, 172] width 74 height 21
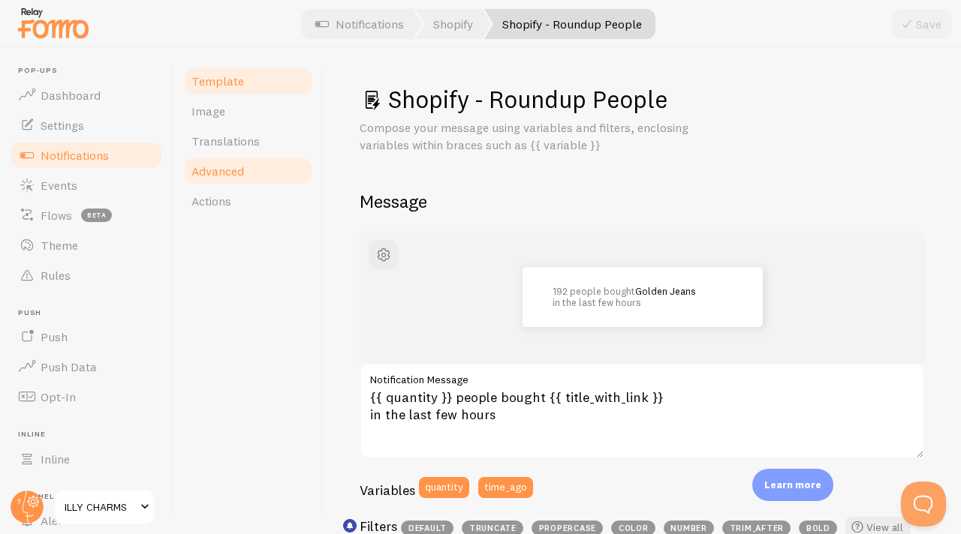
click at [260, 167] on link "Advanced" at bounding box center [247, 171] width 131 height 30
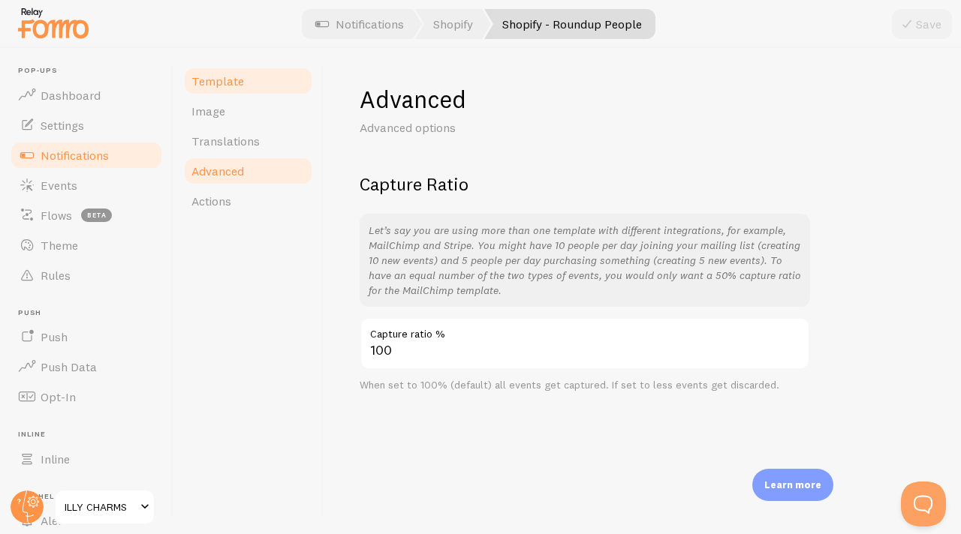
click at [254, 93] on link "Template" at bounding box center [247, 81] width 131 height 30
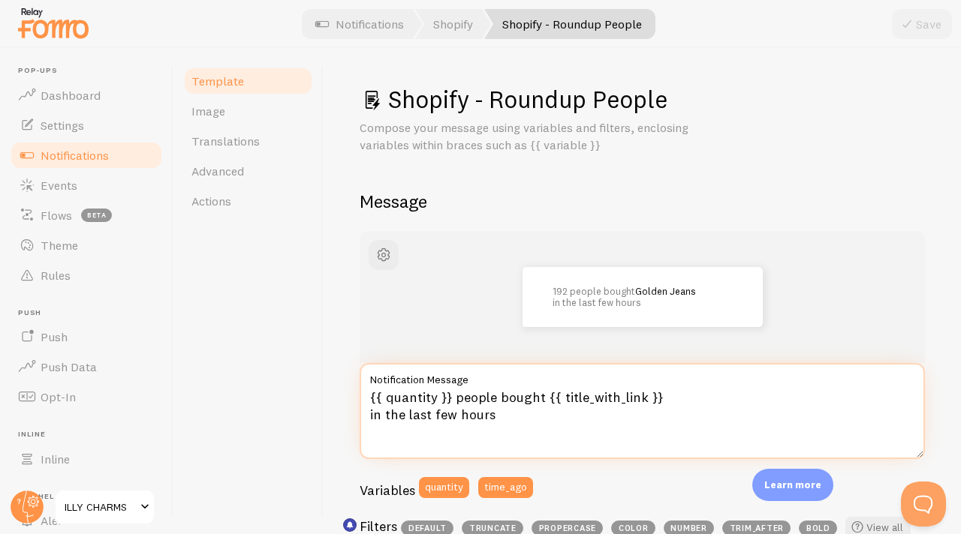
click at [554, 402] on textarea "{{ quantity }} people bought {{ title_with_link }} in the last few hours" at bounding box center [642, 411] width 565 height 96
click at [552, 414] on textarea "{{ quantity }} people bought {{ title_with_link }} in the last few hours" at bounding box center [642, 411] width 565 height 96
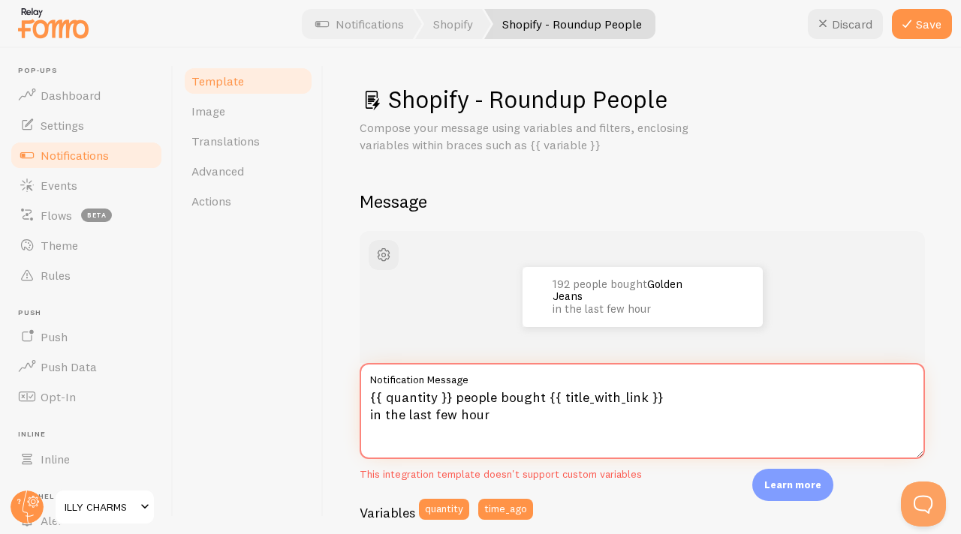
type textarea "{{ quantity }} people bought {{ title_with_link }} in the last few hour"
click at [94, 152] on span "Notifications" at bounding box center [75, 155] width 68 height 15
click at [54, 146] on link "Notifications" at bounding box center [86, 155] width 155 height 30
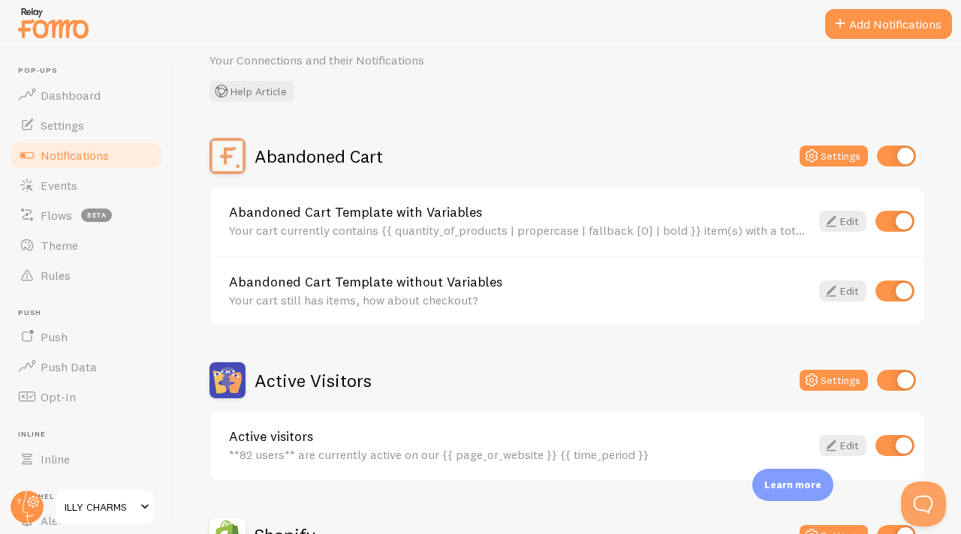
scroll to position [69, 0]
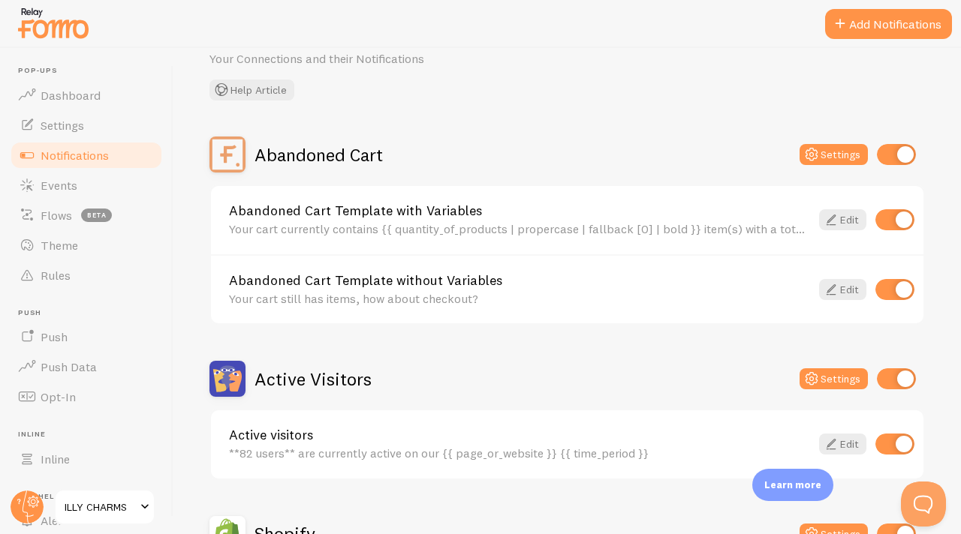
click at [769, 231] on div "Your cart currently contains {{ quantity_of_products | propercase | fallback [0…" at bounding box center [519, 229] width 581 height 14
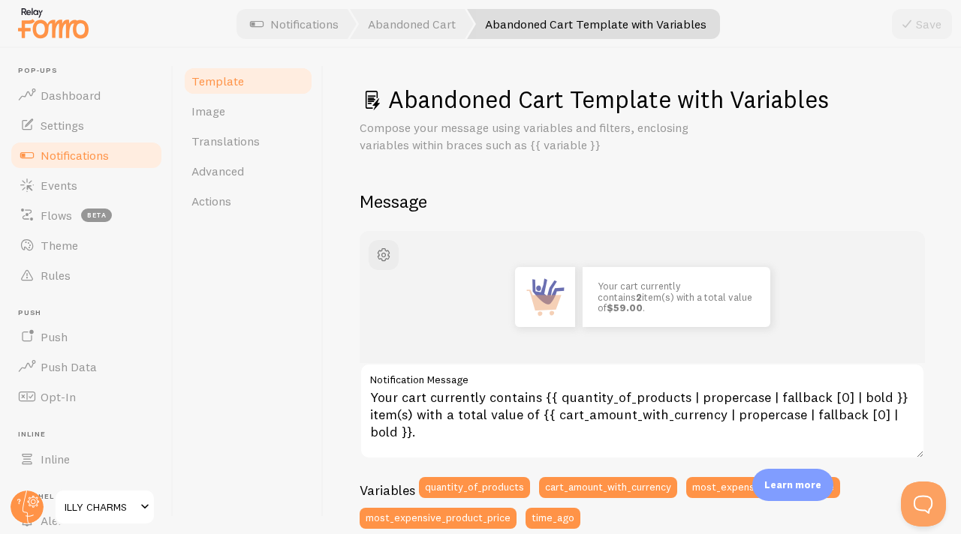
click at [242, 80] on link "Template" at bounding box center [247, 81] width 131 height 30
click at [110, 154] on link "Notifications" at bounding box center [86, 155] width 155 height 30
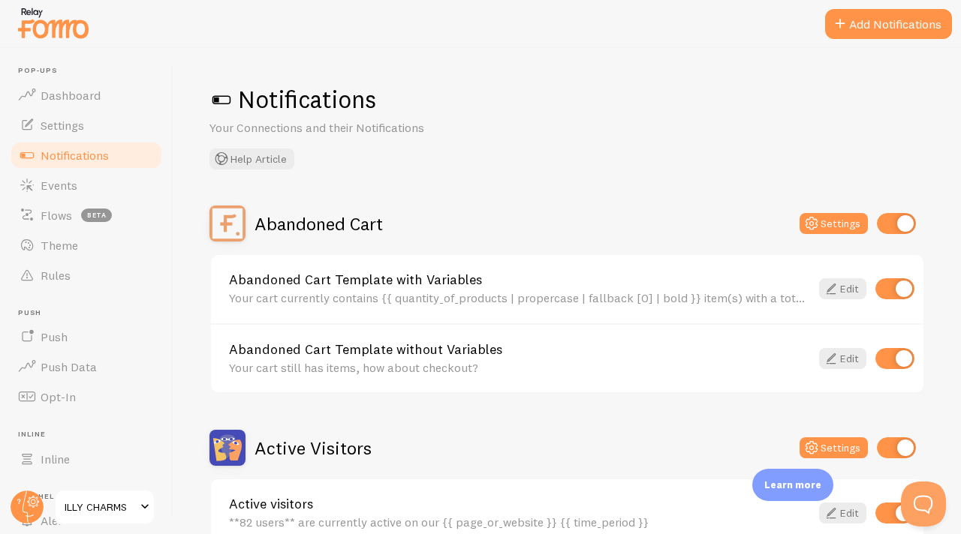
click at [901, 291] on input "checkbox" at bounding box center [894, 288] width 39 height 21
checkbox input "false"
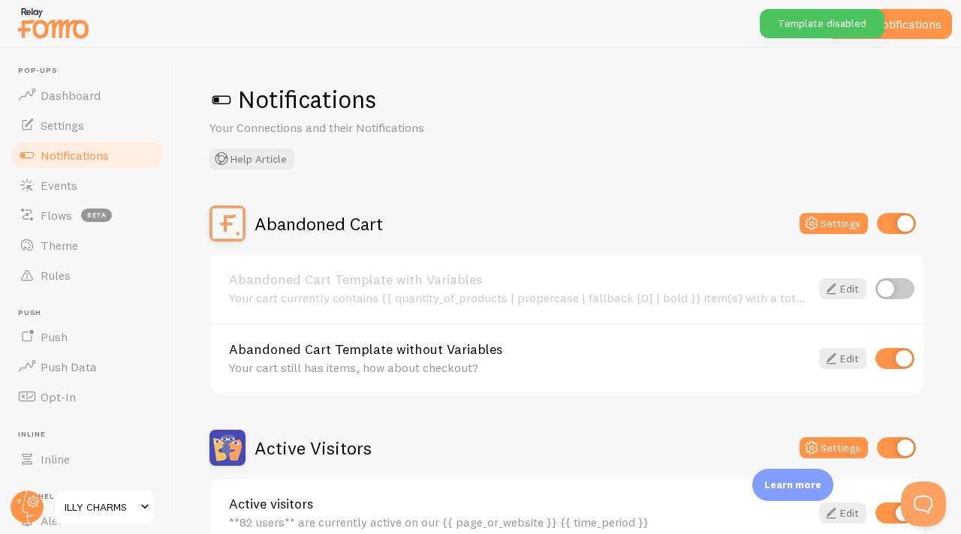
click at [903, 360] on input "checkbox" at bounding box center [894, 358] width 39 height 21
checkbox input "false"
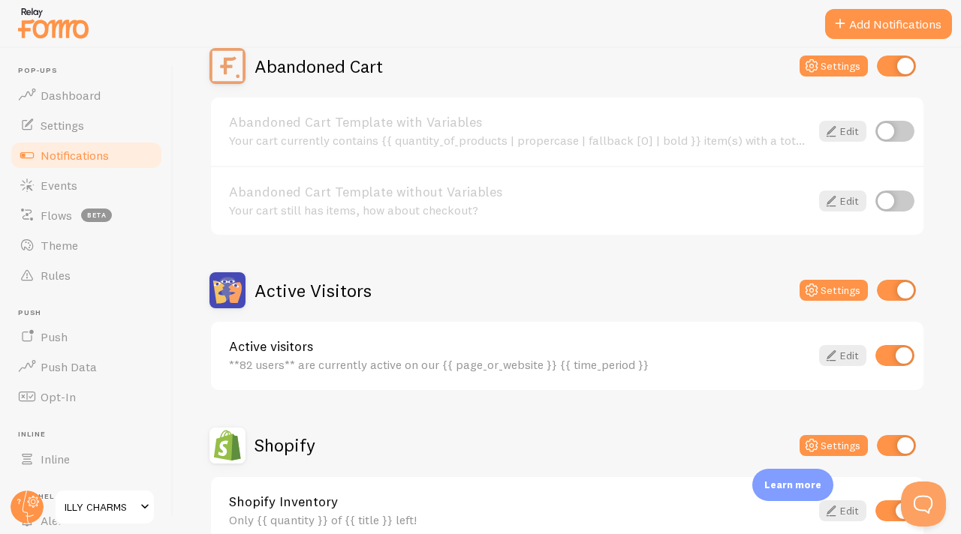
scroll to position [126, 0]
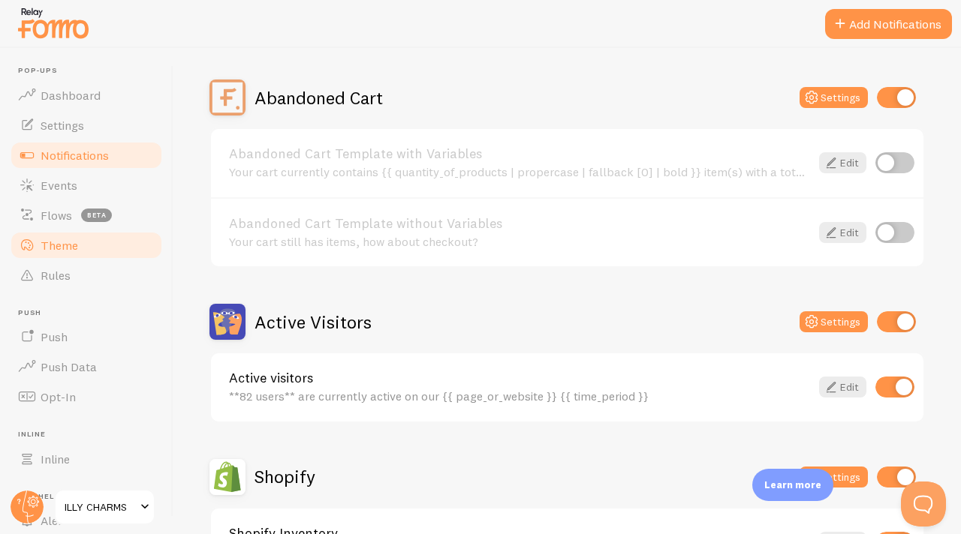
click at [67, 239] on span "Theme" at bounding box center [60, 245] width 38 height 15
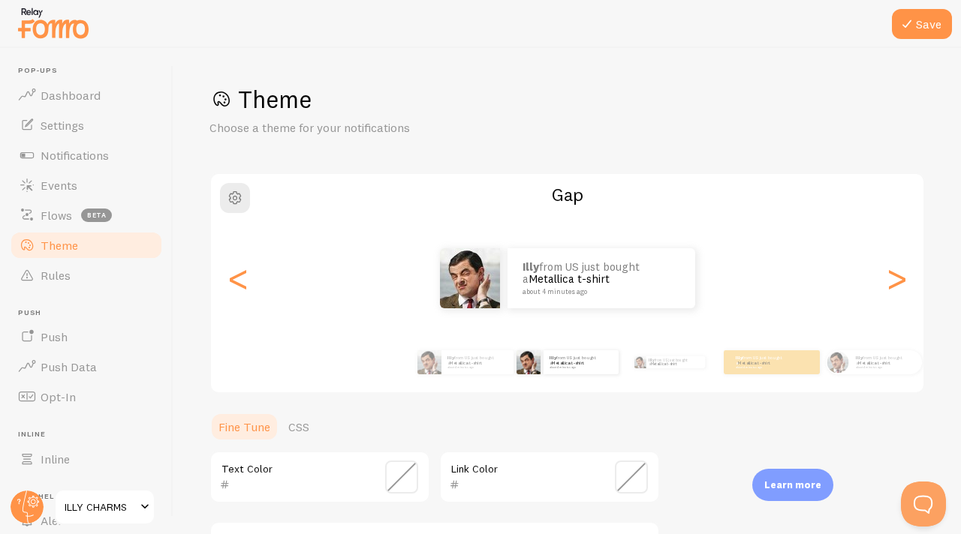
click at [91, 245] on link "Theme" at bounding box center [86, 245] width 155 height 30
click at [889, 274] on div ">" at bounding box center [896, 278] width 18 height 108
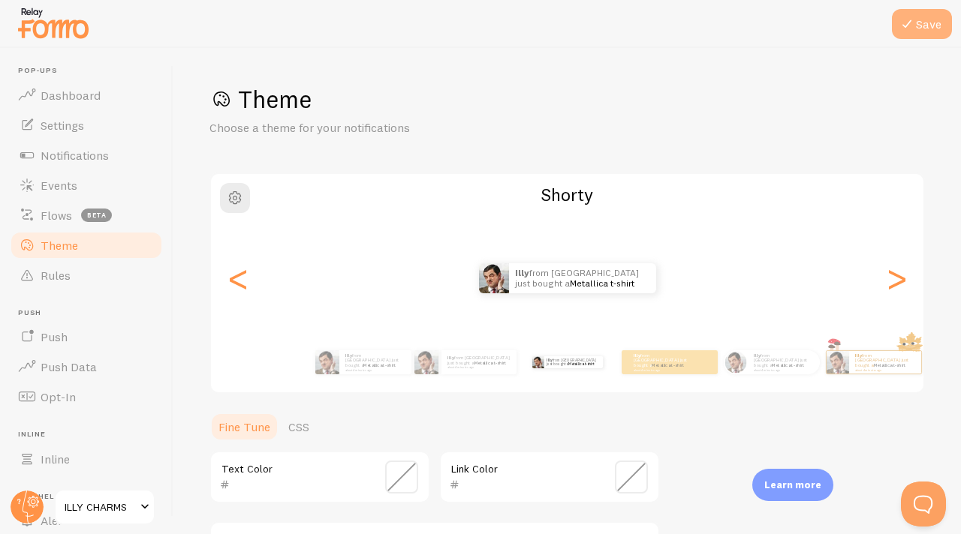
click at [925, 27] on button "Save" at bounding box center [922, 24] width 60 height 30
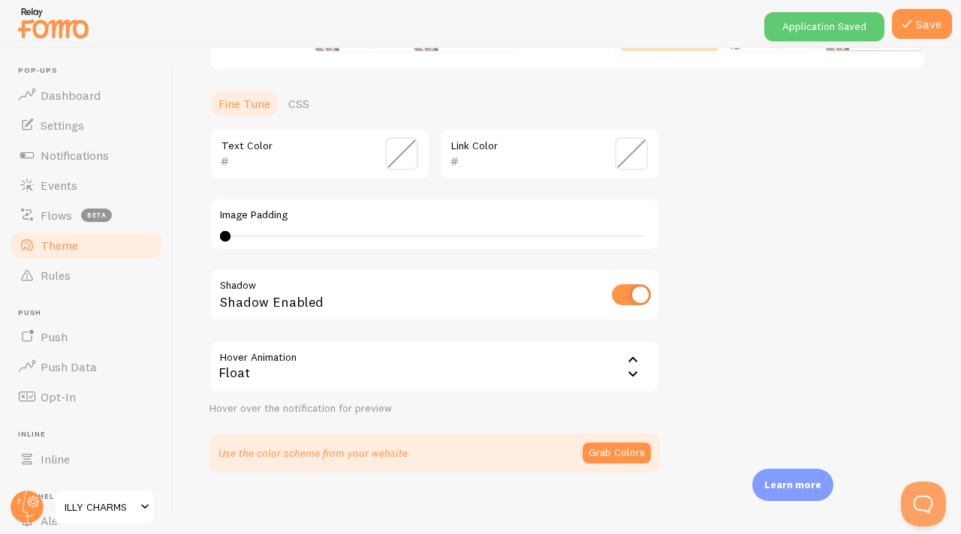
scroll to position [334, 0]
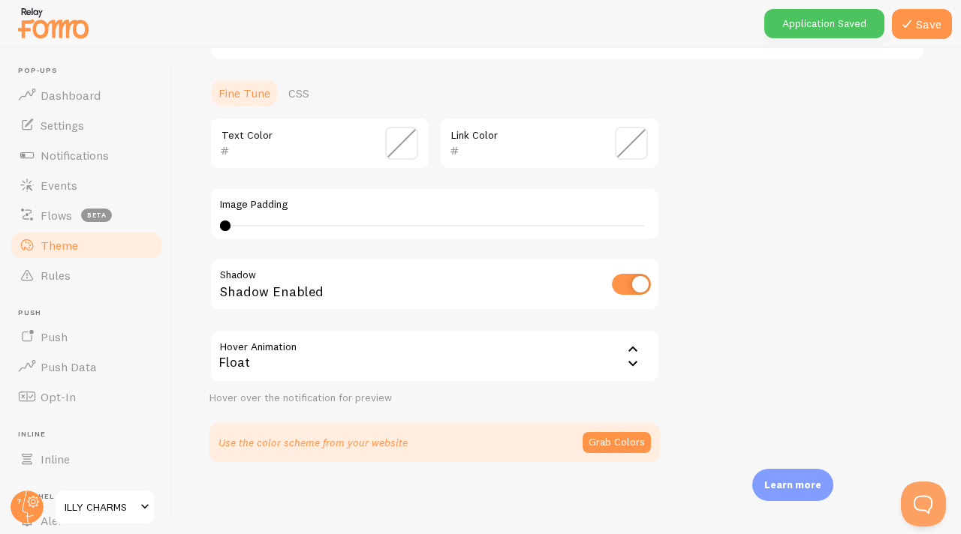
click at [549, 372] on div "Float" at bounding box center [434, 356] width 450 height 53
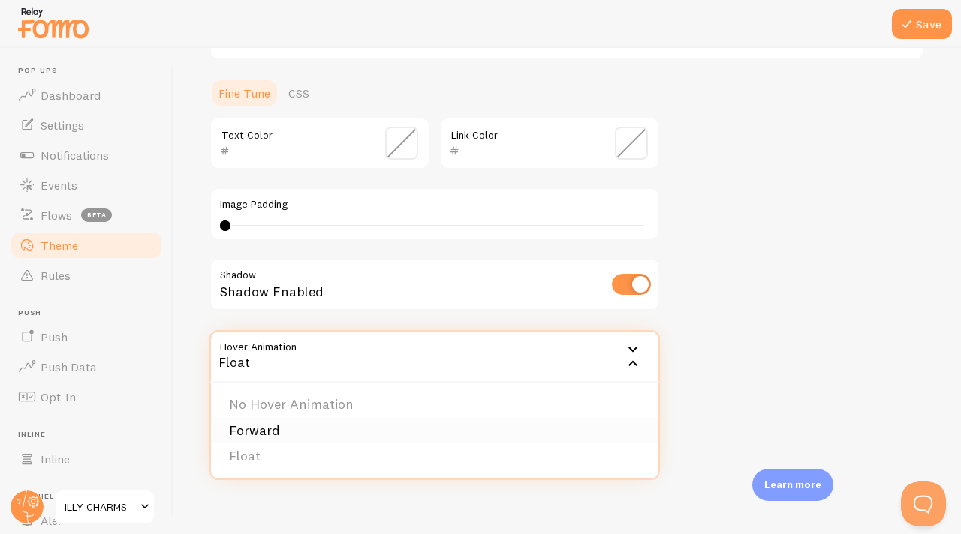
click at [317, 432] on li "Forward" at bounding box center [434, 431] width 447 height 26
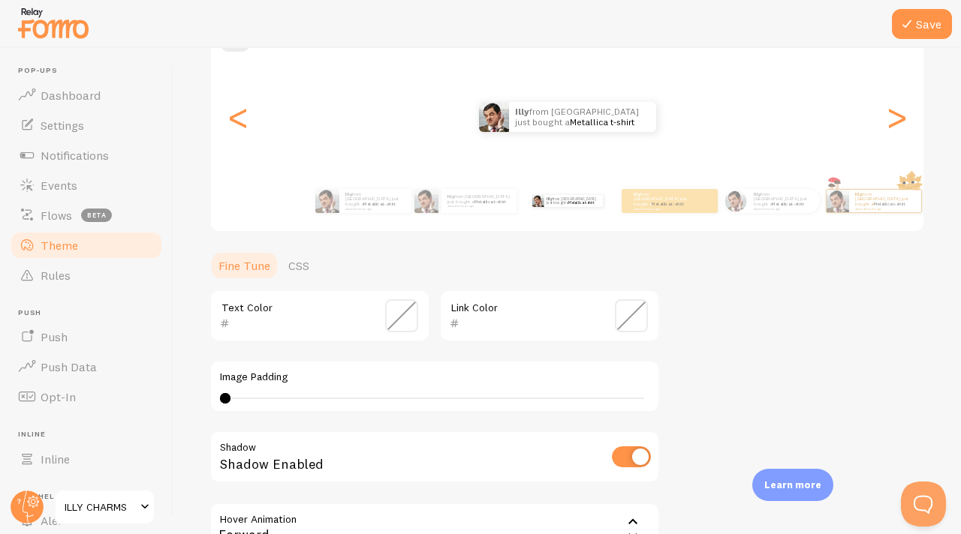
scroll to position [0, 0]
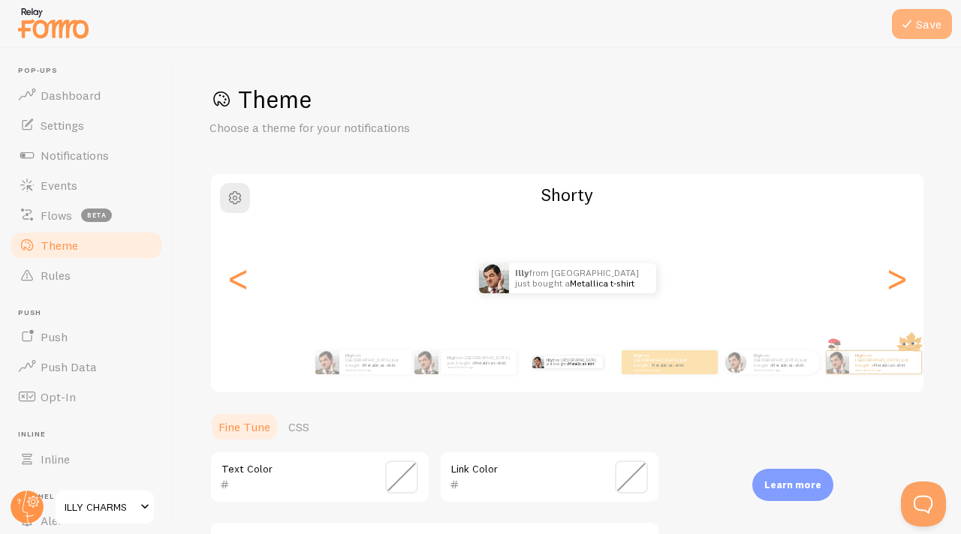
click at [928, 32] on button "Save" at bounding box center [922, 24] width 60 height 30
click at [71, 275] on link "Rules" at bounding box center [86, 275] width 155 height 30
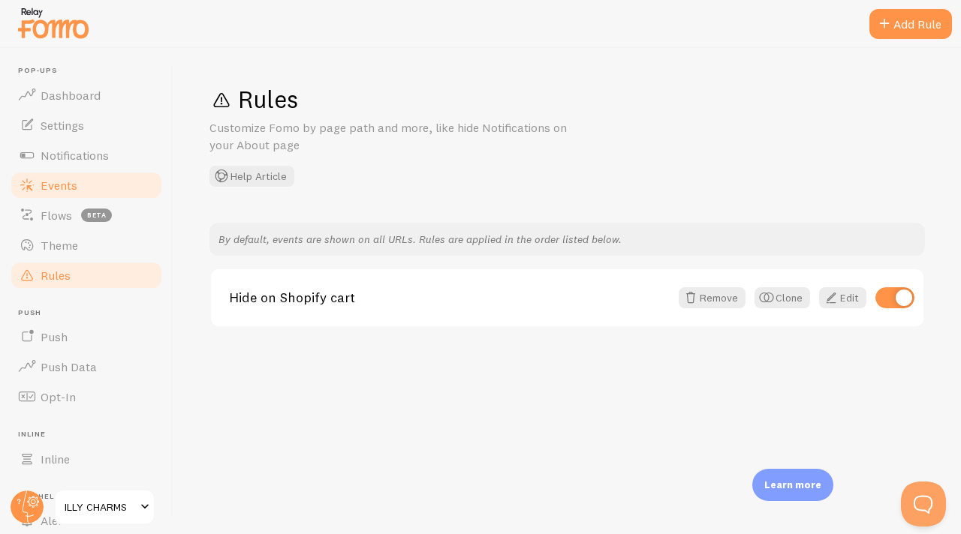
click at [107, 181] on link "Events" at bounding box center [86, 185] width 155 height 30
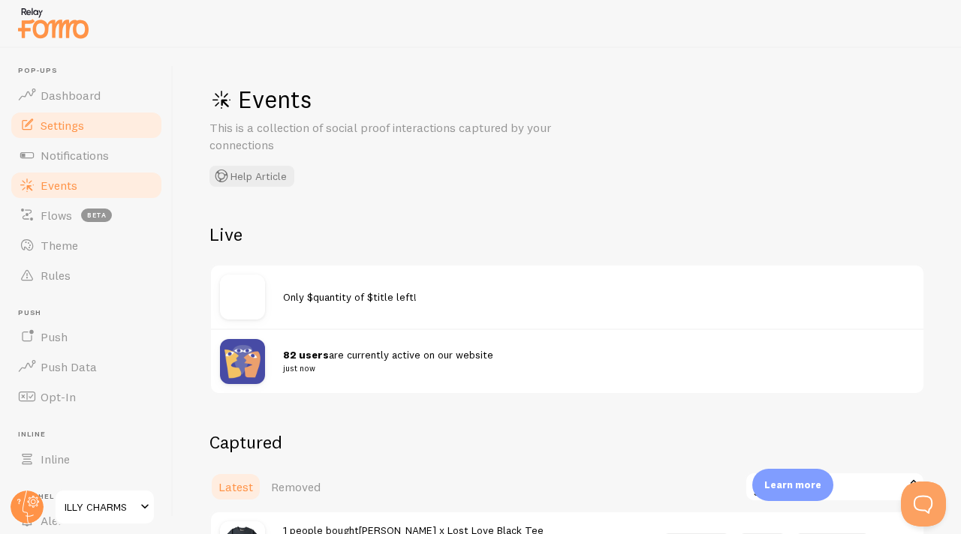
click at [96, 130] on link "Settings" at bounding box center [86, 125] width 155 height 30
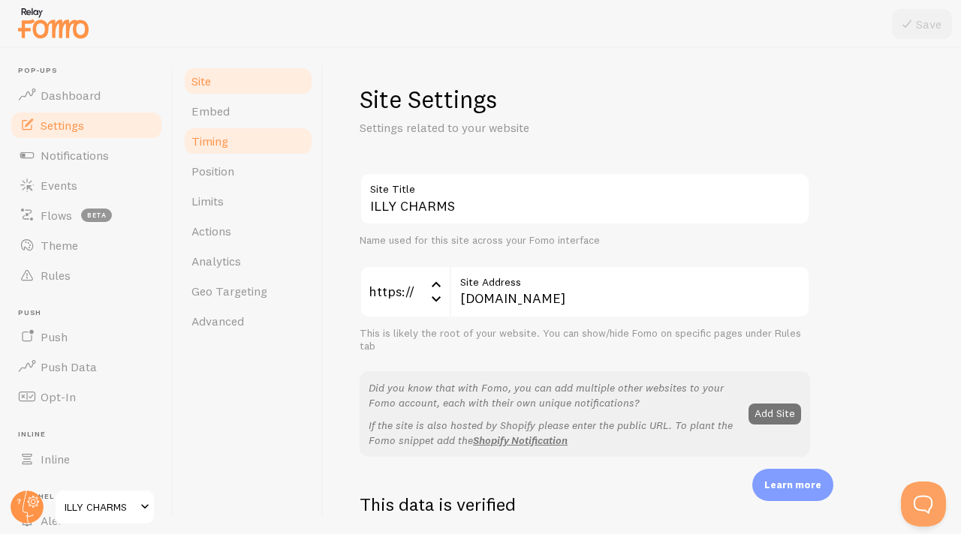
click at [241, 143] on link "Timing" at bounding box center [247, 141] width 131 height 30
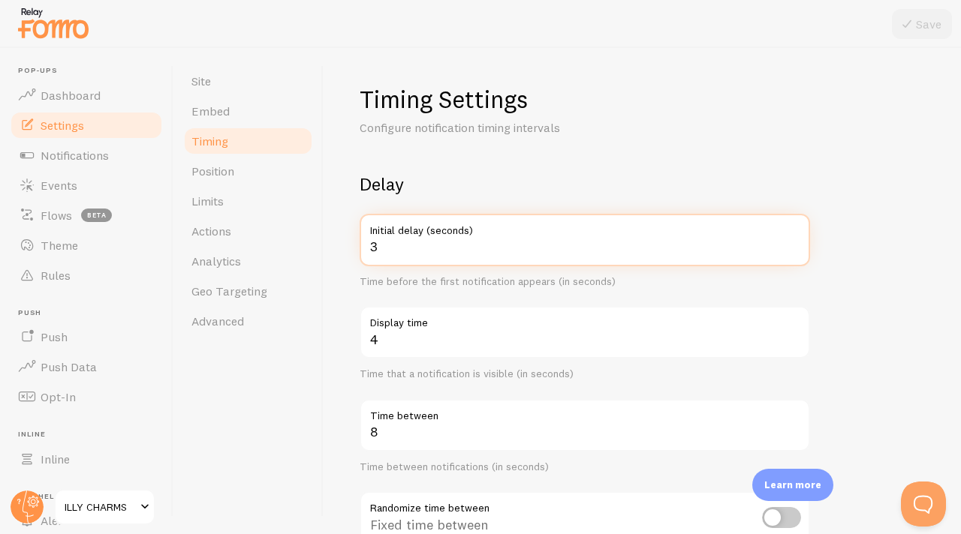
click at [417, 256] on input "3" at bounding box center [585, 240] width 450 height 53
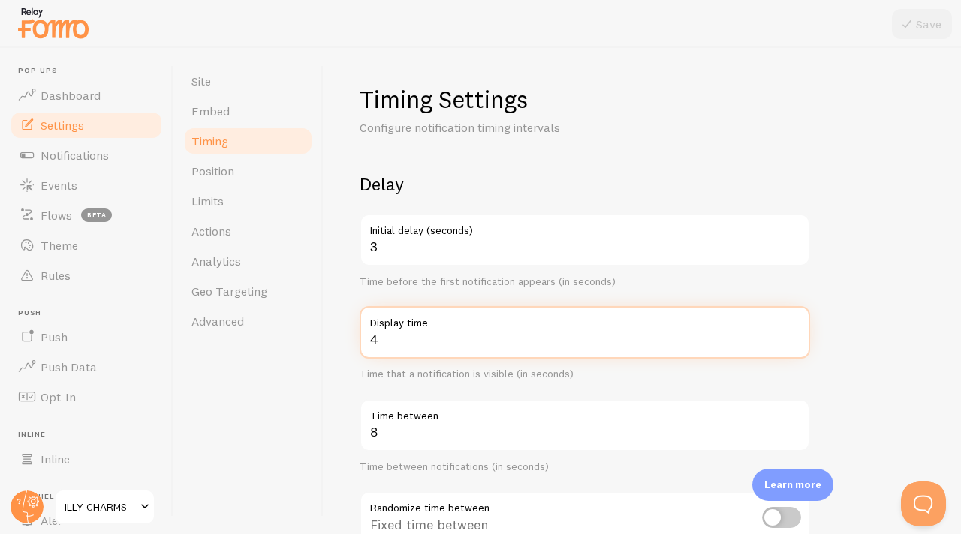
click at [411, 354] on input "4" at bounding box center [585, 332] width 450 height 53
type input "3"
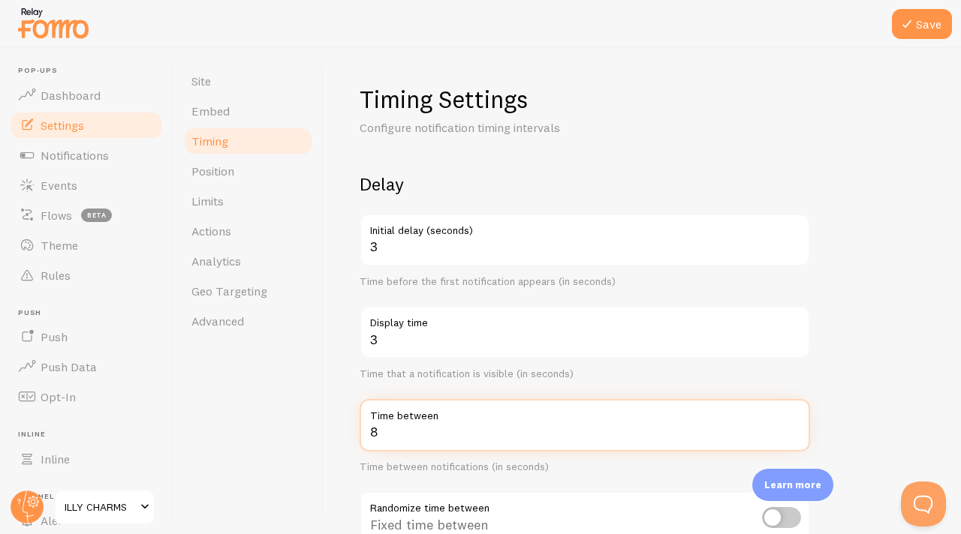
click at [417, 435] on input "8" at bounding box center [585, 425] width 450 height 53
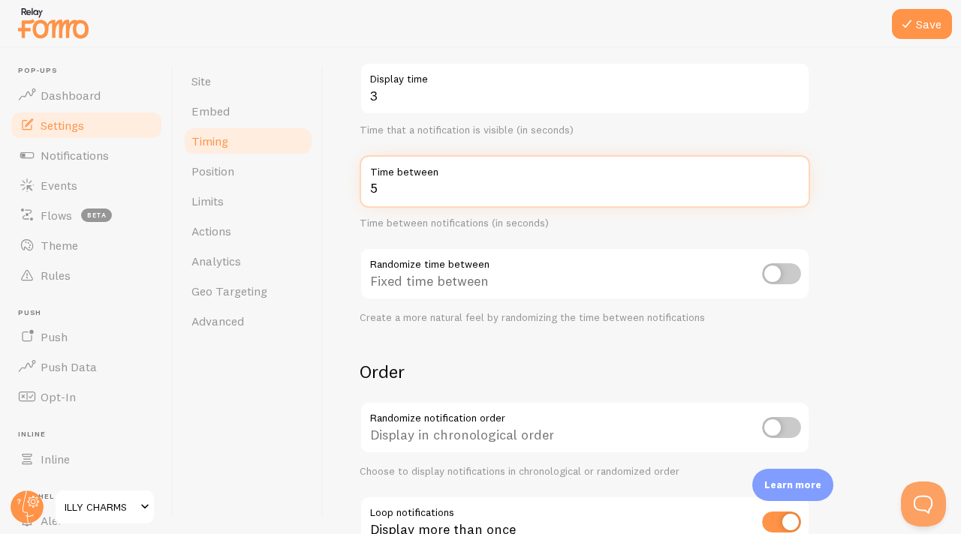
scroll to position [160, 0]
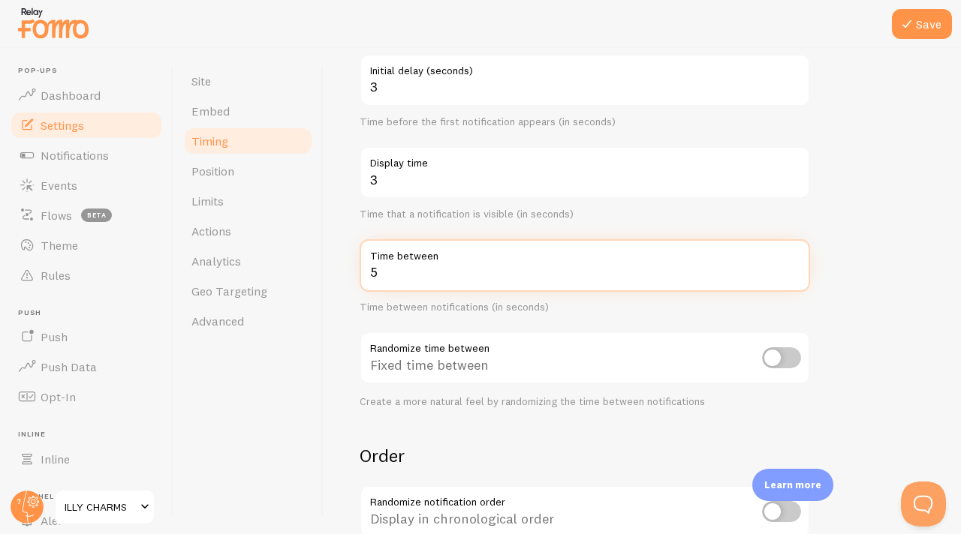
type input "5"
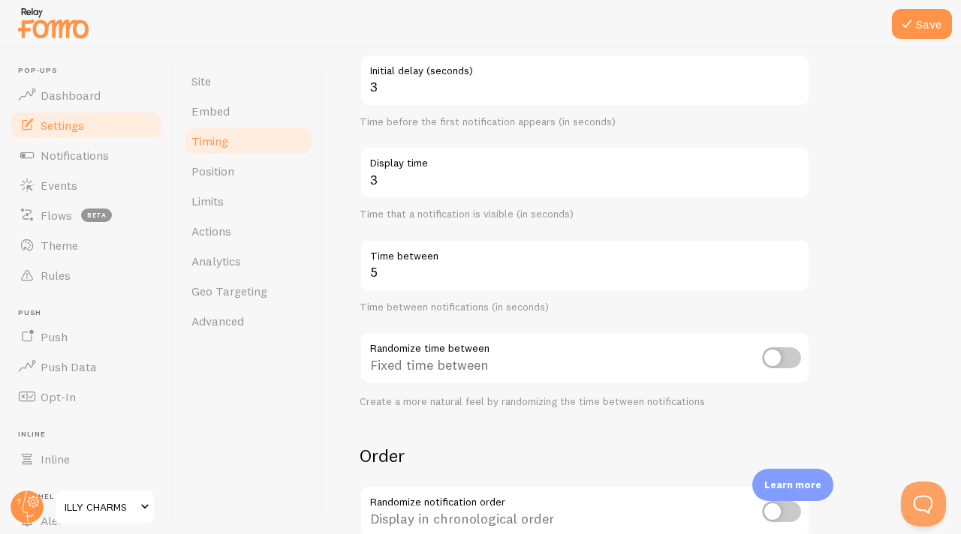
click at [783, 357] on input "checkbox" at bounding box center [781, 358] width 39 height 21
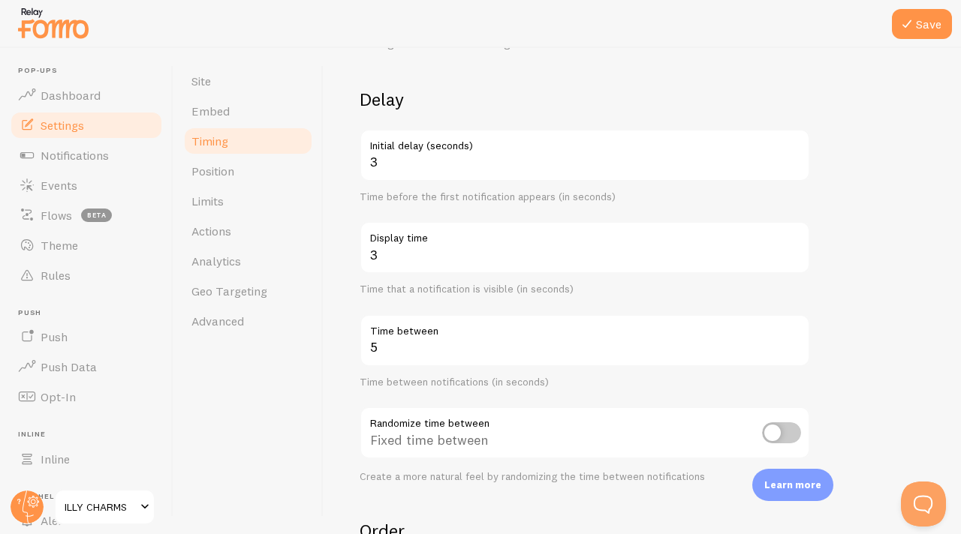
scroll to position [114, 0]
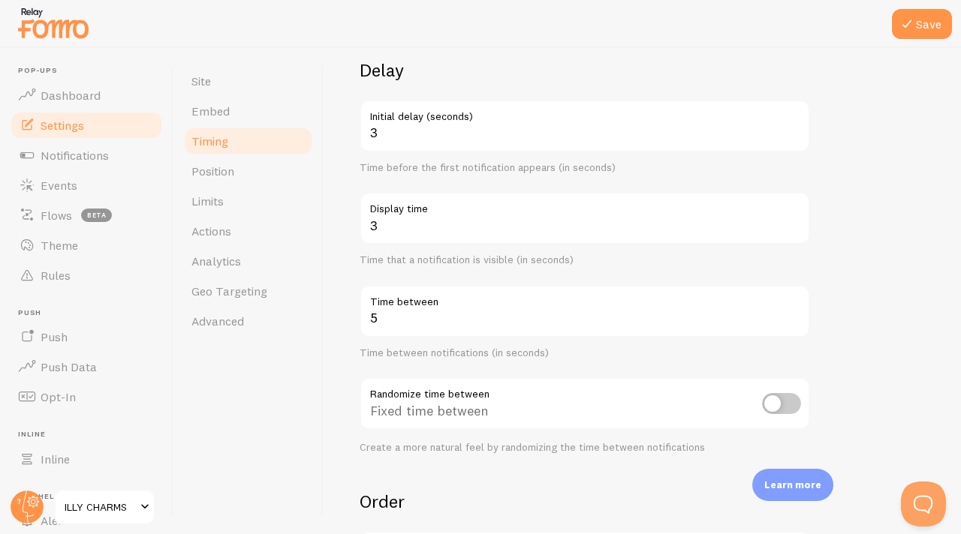
click at [780, 408] on input "checkbox" at bounding box center [781, 403] width 39 height 21
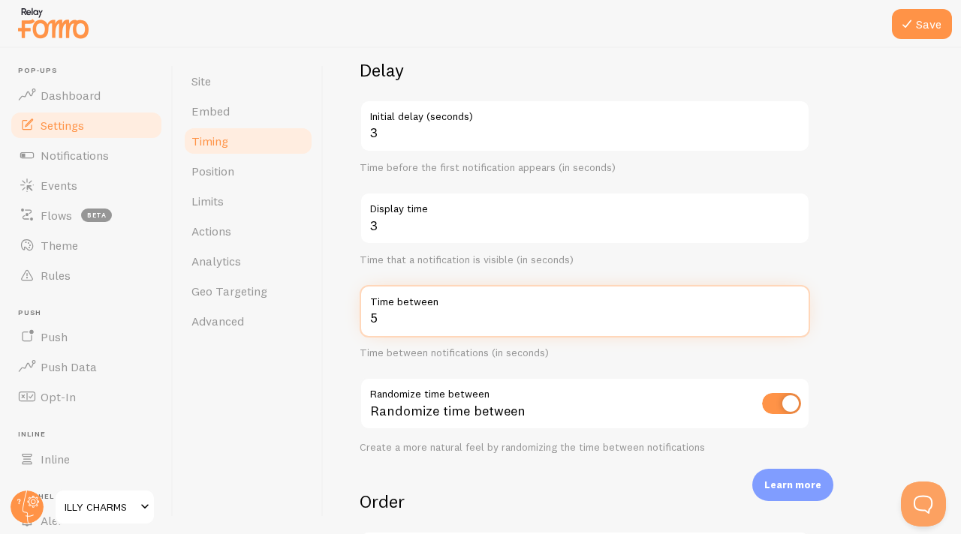
click at [589, 320] on input "5" at bounding box center [585, 311] width 450 height 53
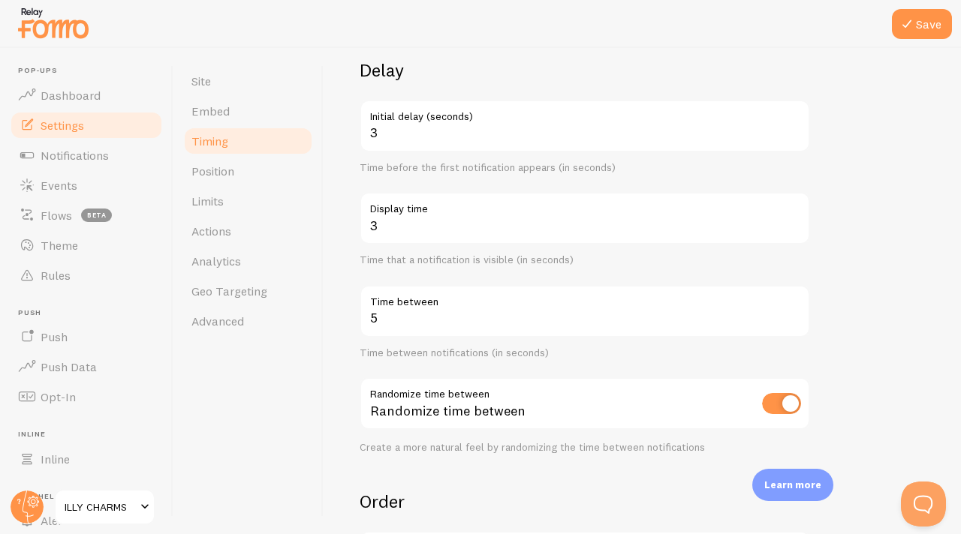
click at [781, 401] on input "checkbox" at bounding box center [781, 403] width 39 height 21
checkbox input "false"
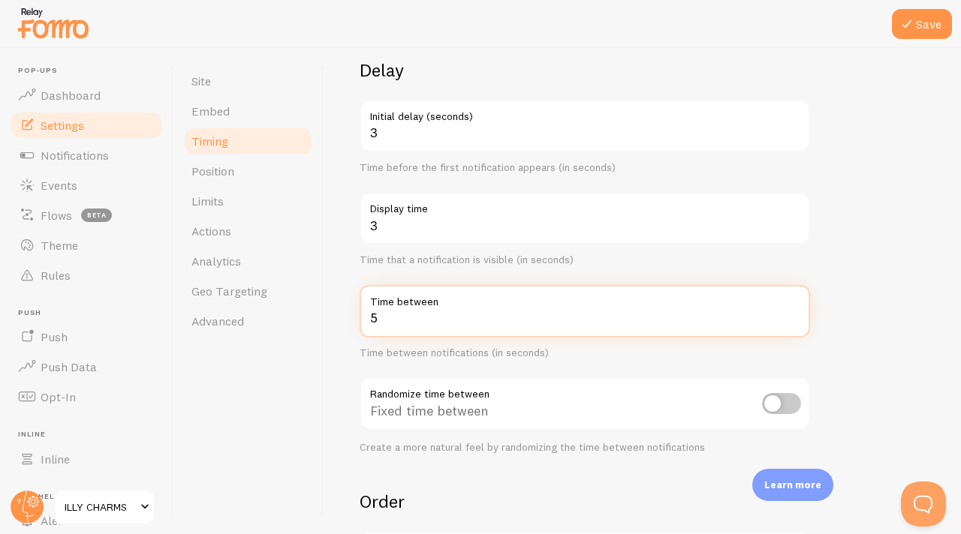
click at [522, 324] on input "5" at bounding box center [585, 311] width 450 height 53
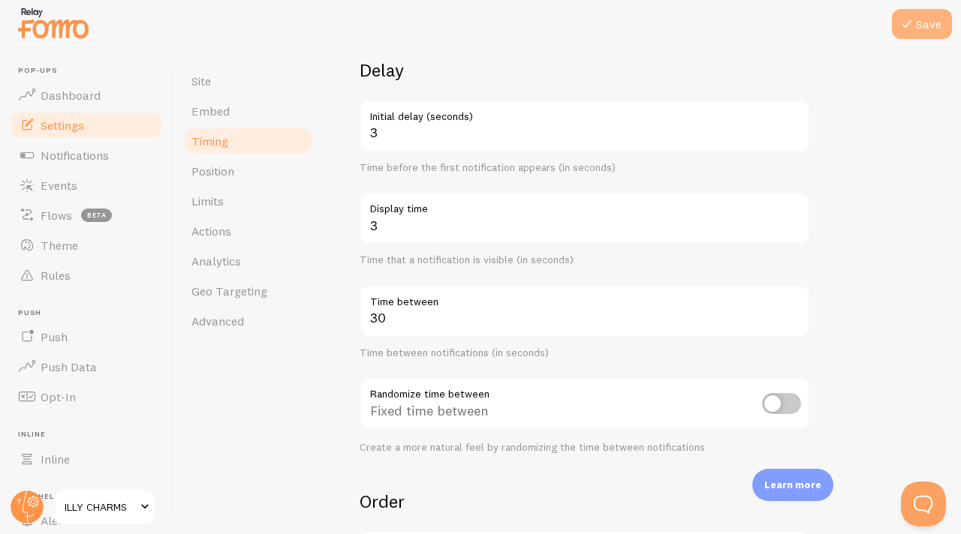
click at [919, 23] on button "Save" at bounding box center [922, 24] width 60 height 30
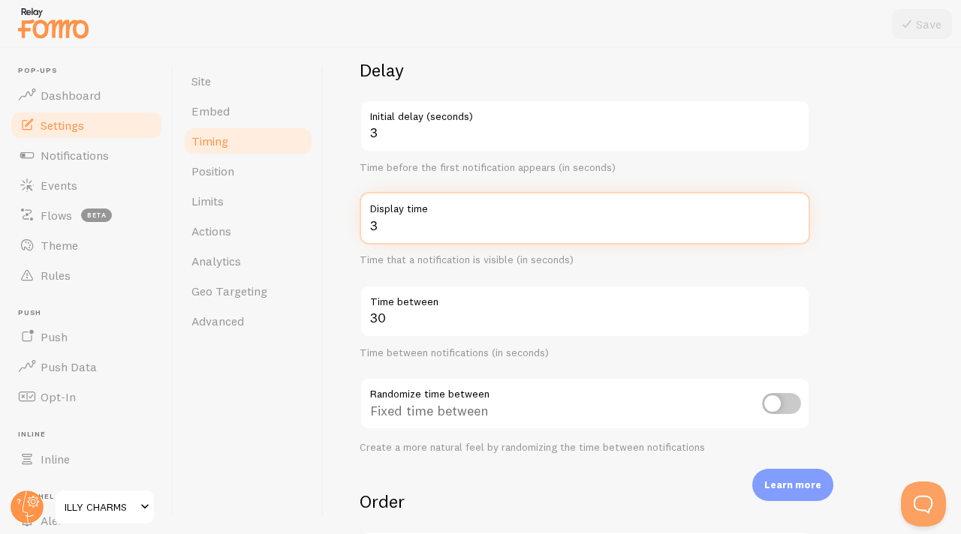
click at [406, 237] on input "3" at bounding box center [585, 218] width 450 height 53
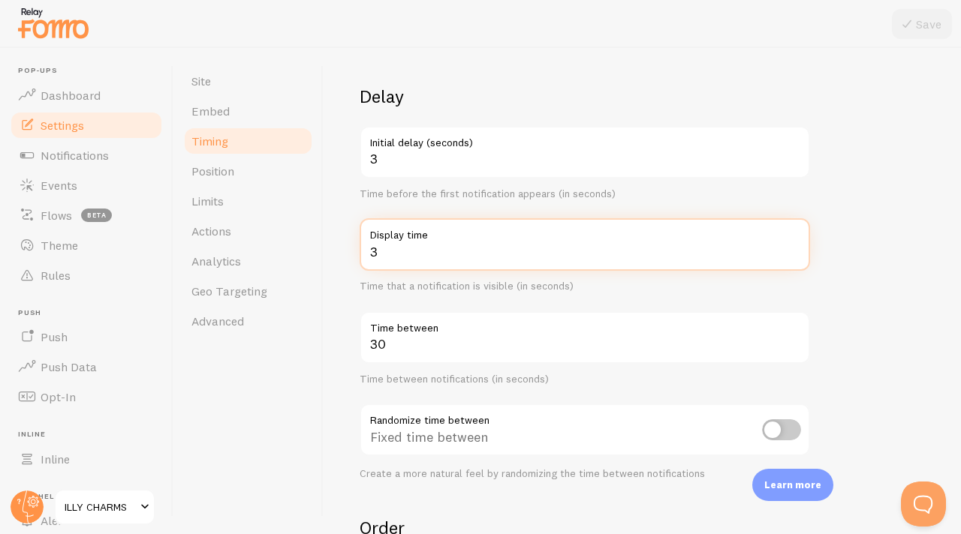
scroll to position [68, 0]
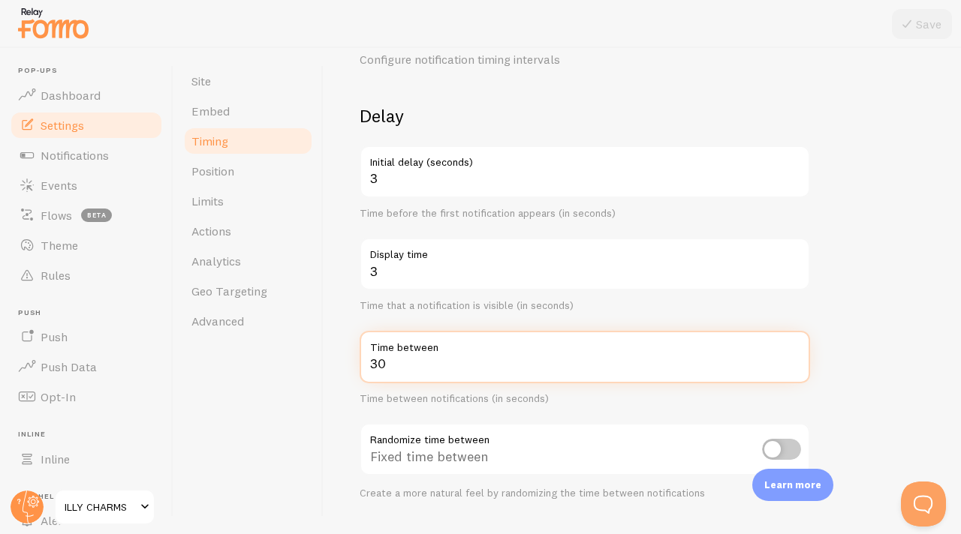
click at [408, 369] on input "30" at bounding box center [585, 357] width 450 height 53
type input "3"
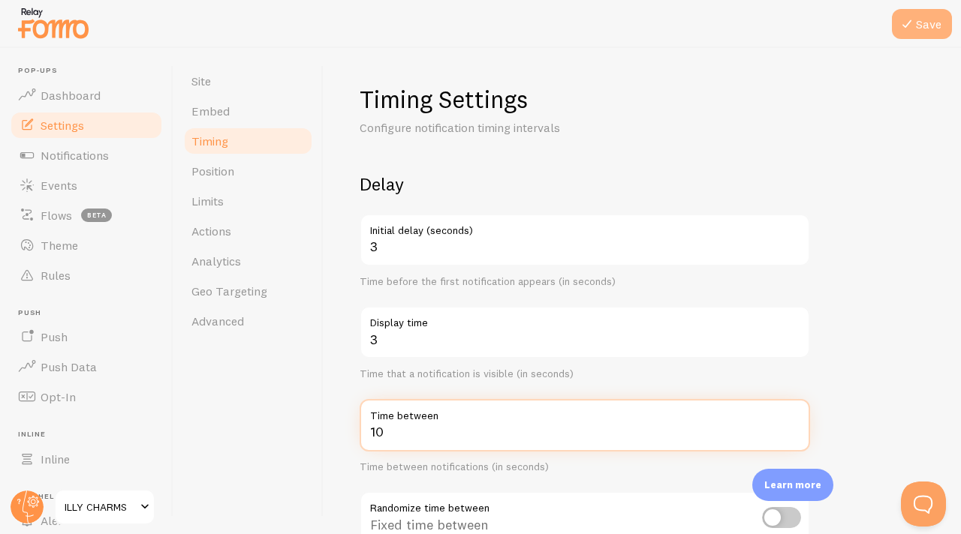
type input "10"
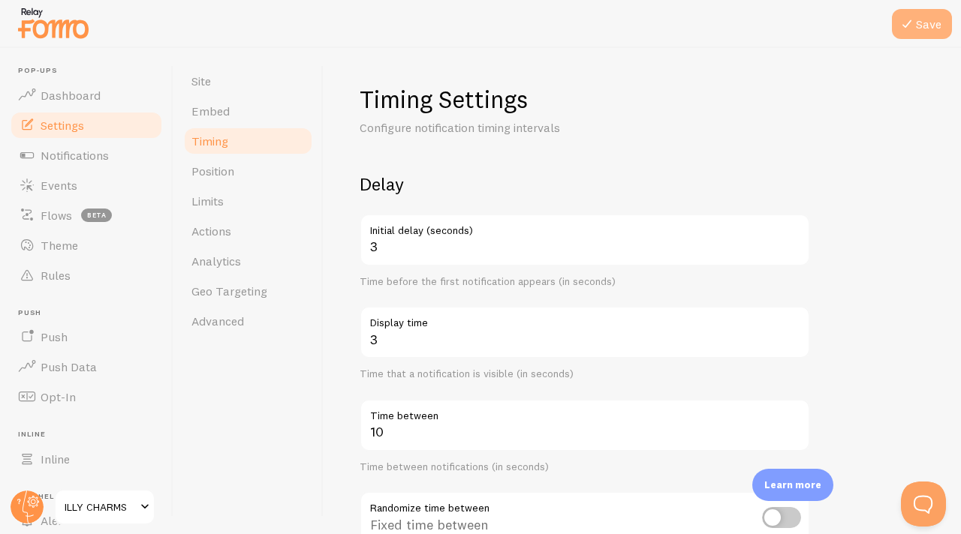
click at [906, 25] on icon at bounding box center [907, 24] width 18 height 18
click at [233, 124] on link "Embed" at bounding box center [247, 111] width 131 height 30
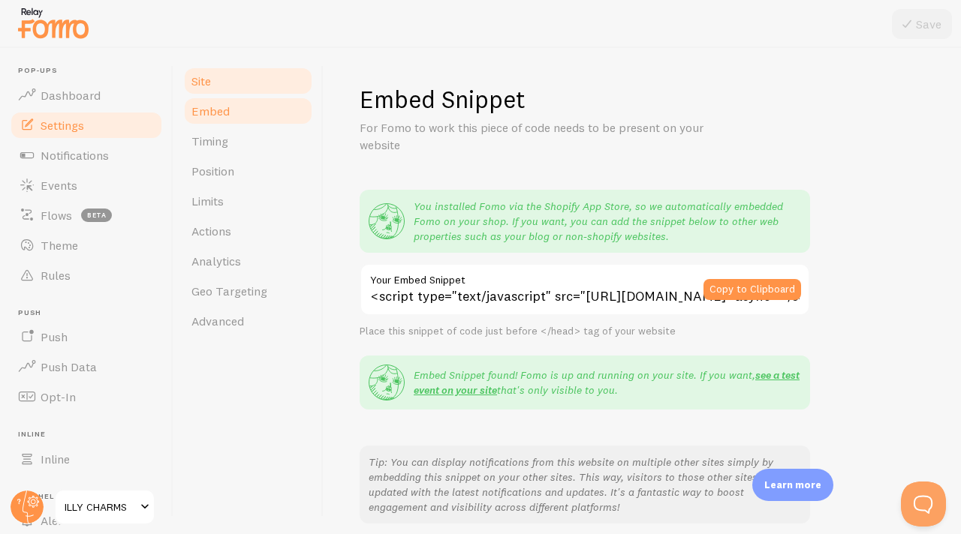
click at [228, 86] on link "Site" at bounding box center [247, 81] width 131 height 30
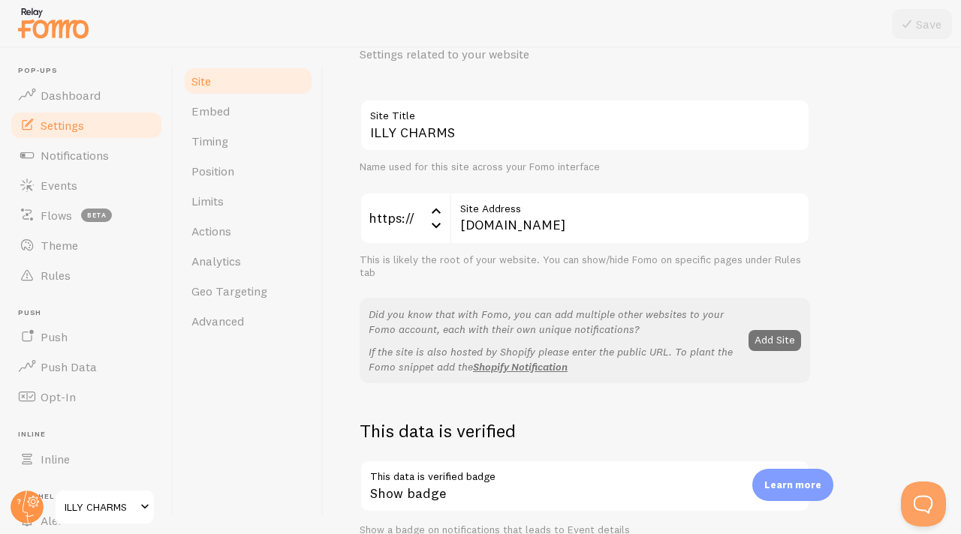
scroll to position [262, 0]
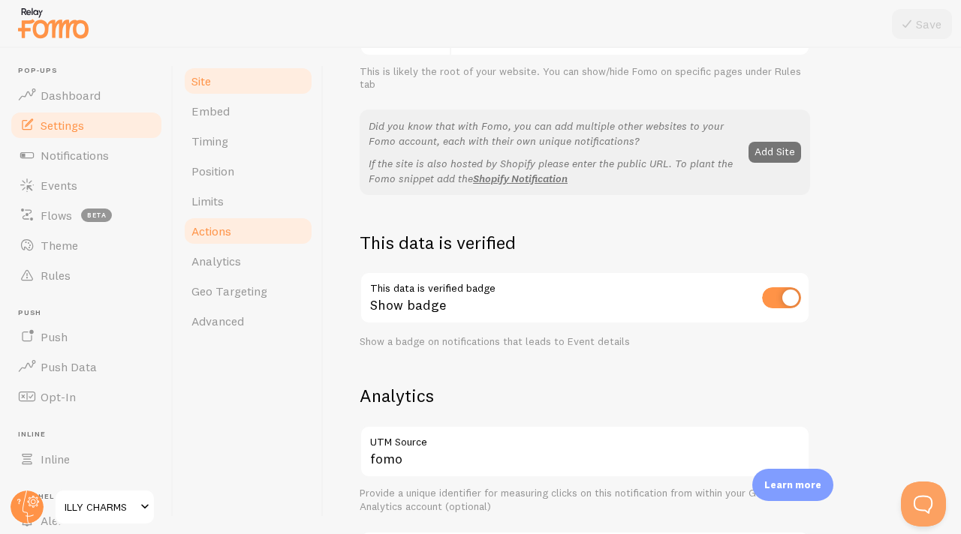
click at [238, 218] on link "Actions" at bounding box center [247, 231] width 131 height 30
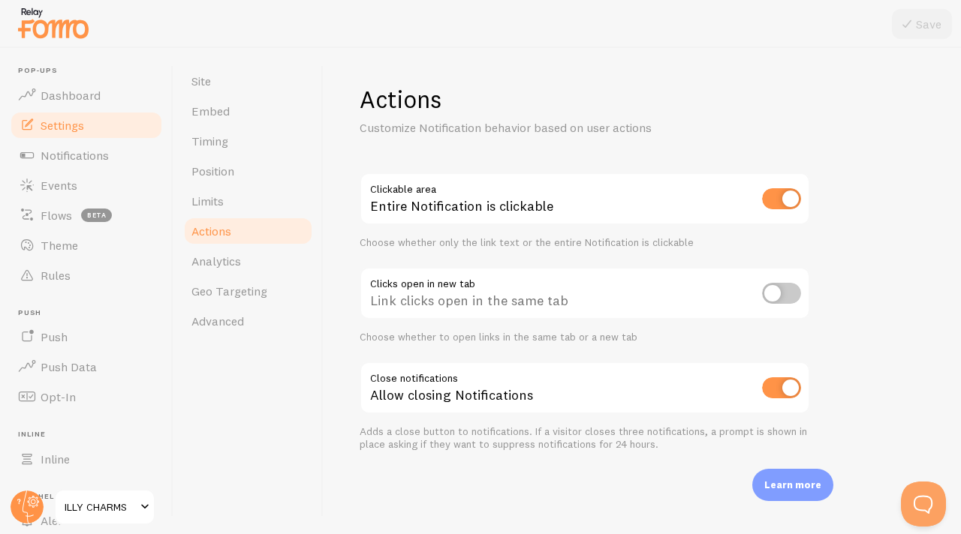
click at [780, 194] on input "checkbox" at bounding box center [781, 198] width 39 height 21
checkbox input "false"
click at [921, 34] on button "Save" at bounding box center [922, 24] width 60 height 30
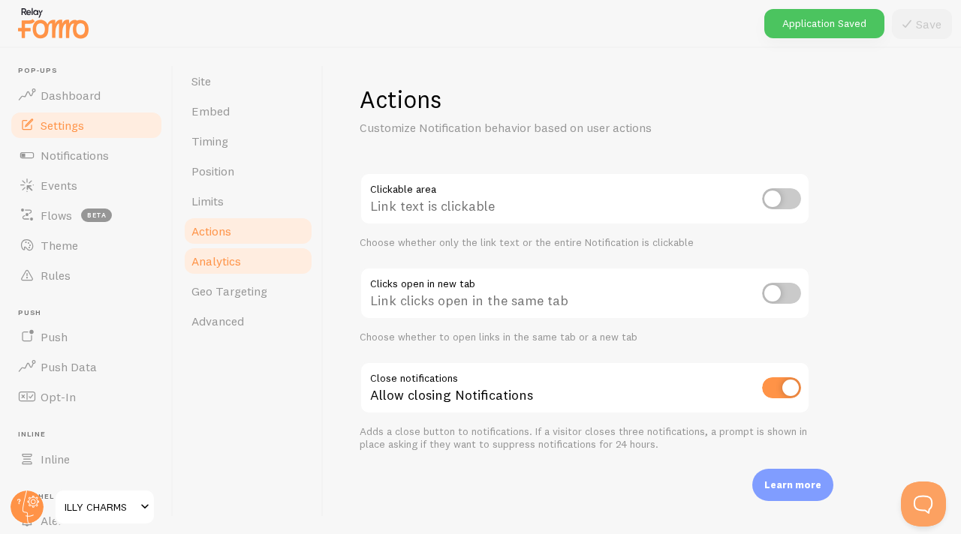
click at [244, 258] on link "Analytics" at bounding box center [247, 261] width 131 height 30
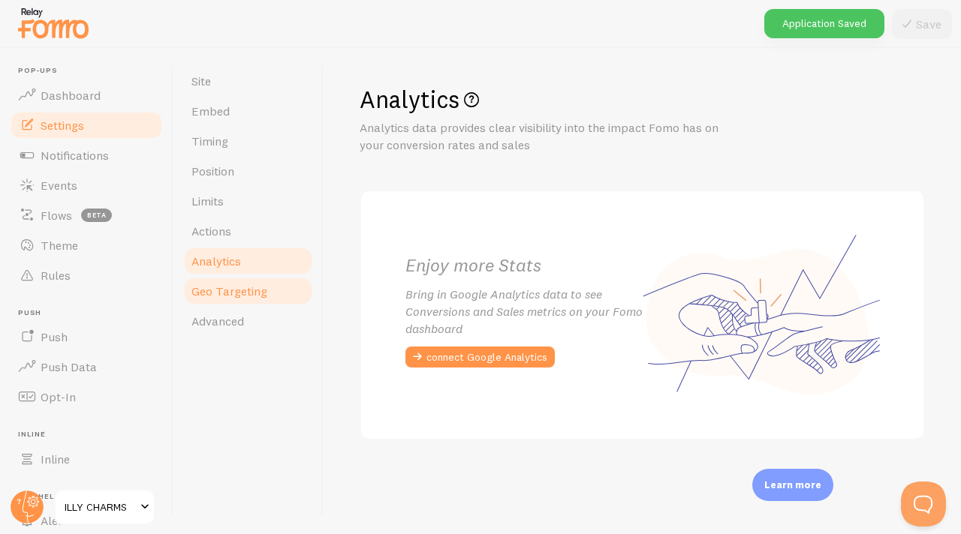
click at [242, 290] on span "Geo Targeting" at bounding box center [229, 291] width 76 height 15
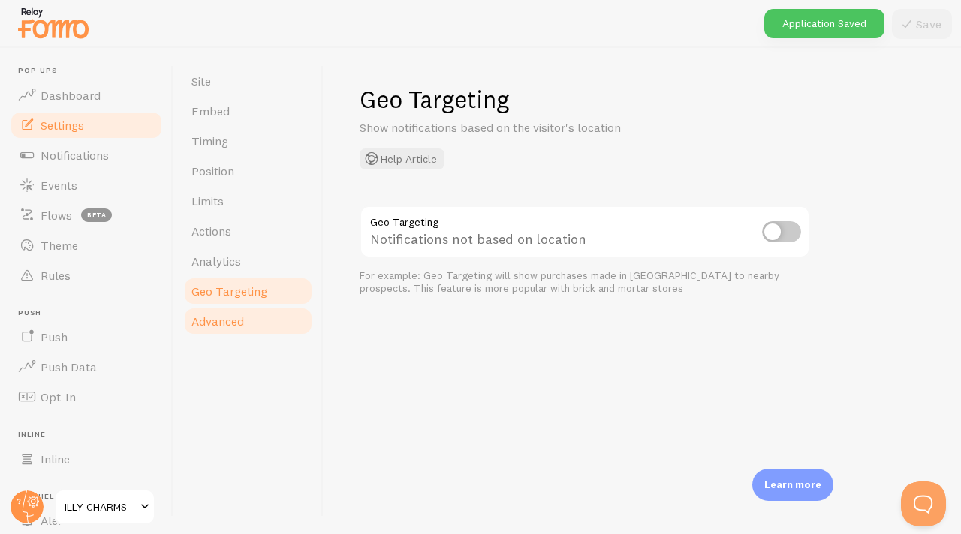
click at [239, 320] on span "Advanced" at bounding box center [217, 321] width 53 height 15
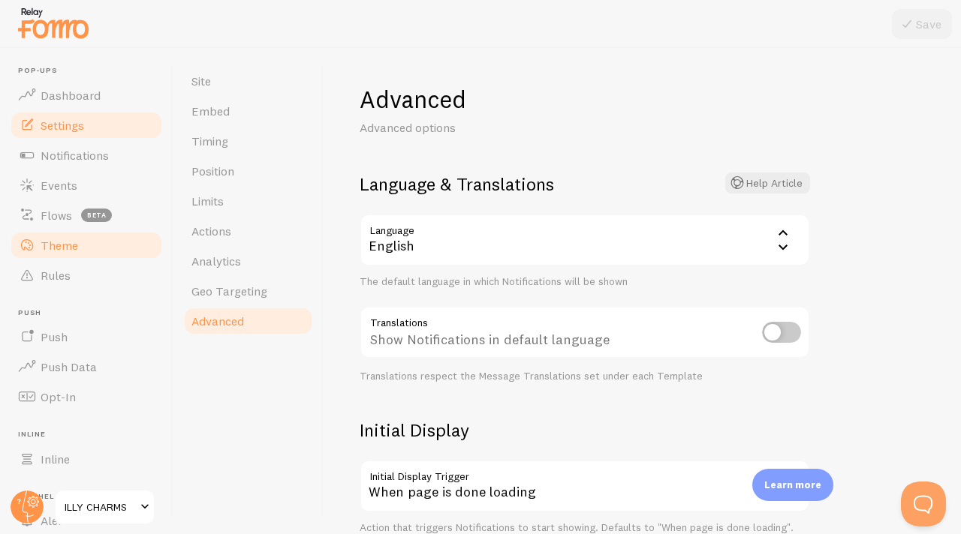
click at [74, 247] on span "Theme" at bounding box center [60, 245] width 38 height 15
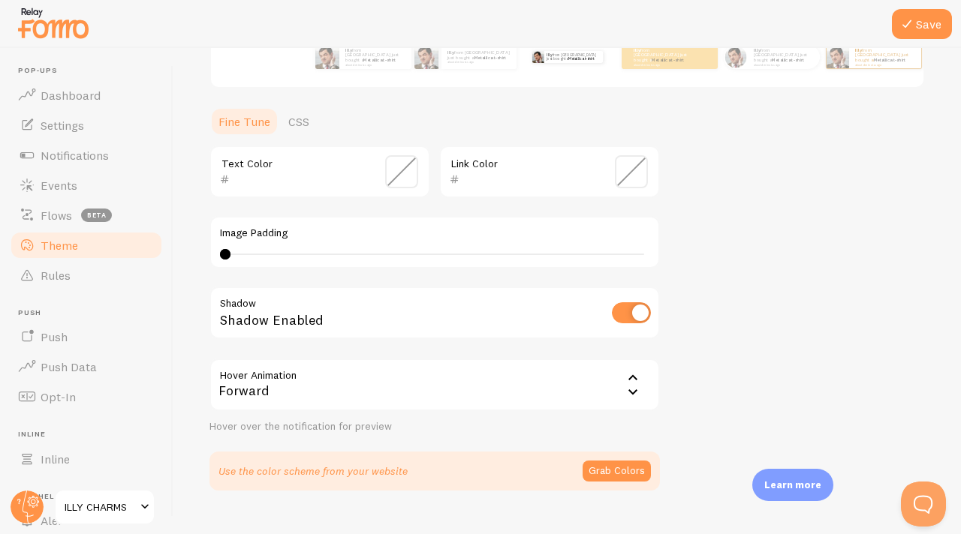
scroll to position [334, 0]
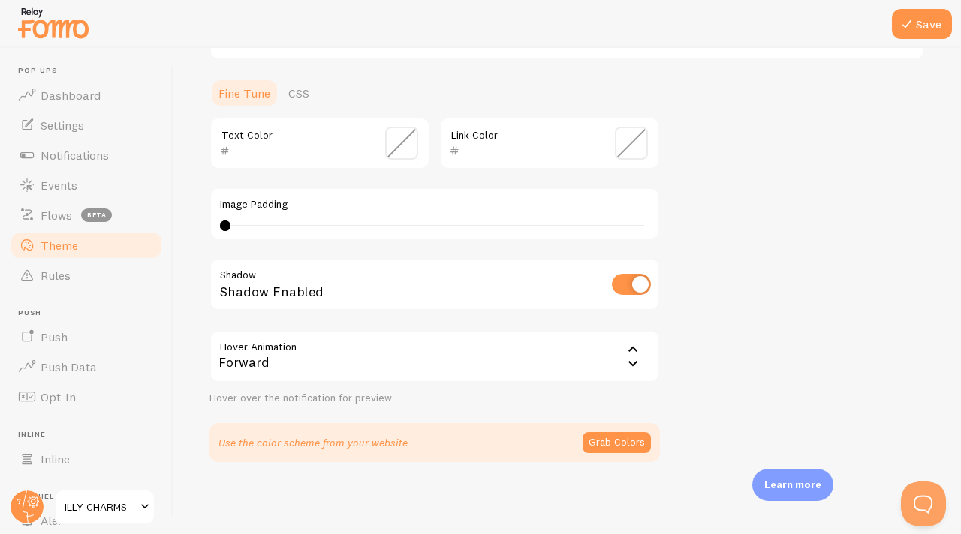
click at [372, 359] on div "Forward" at bounding box center [434, 356] width 450 height 53
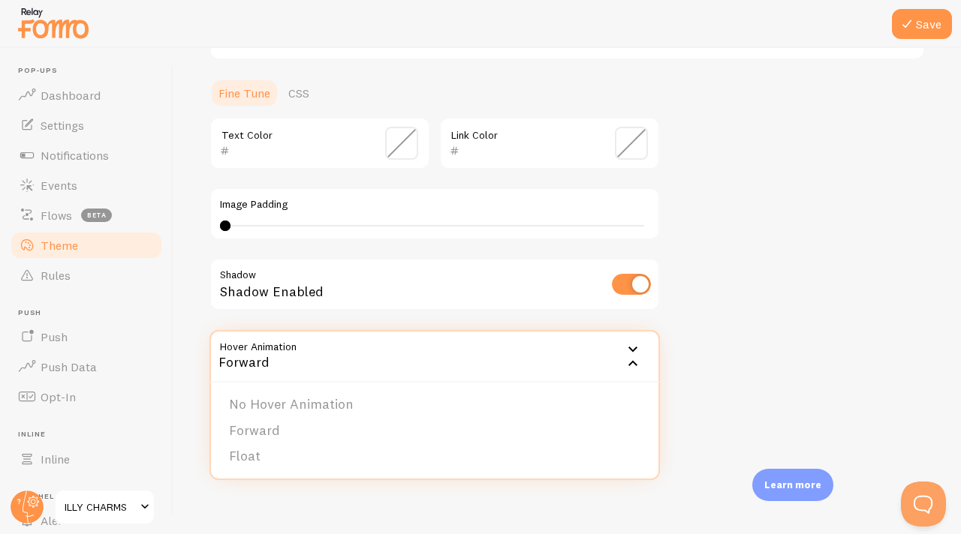
click at [369, 311] on div "Shadow Enabled" at bounding box center [434, 285] width 450 height 55
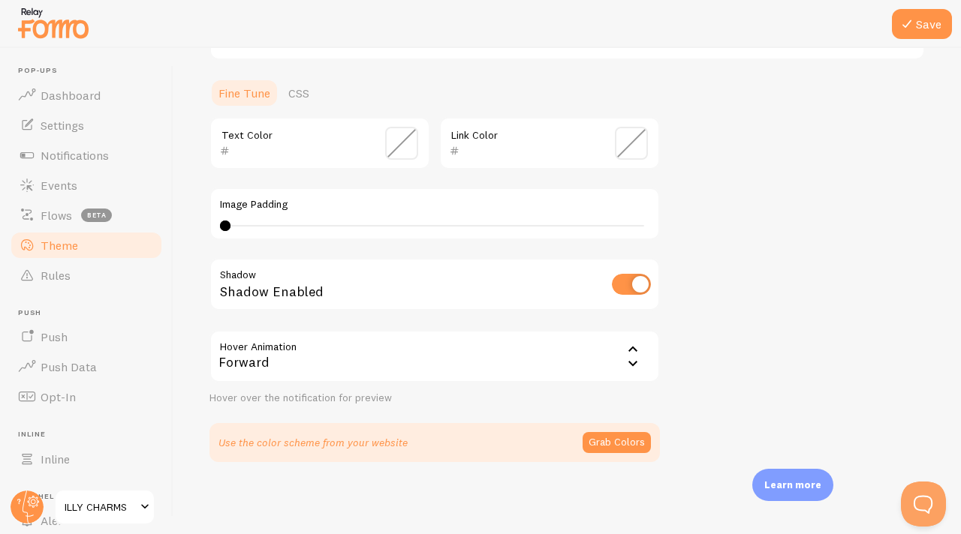
scroll to position [0, 0]
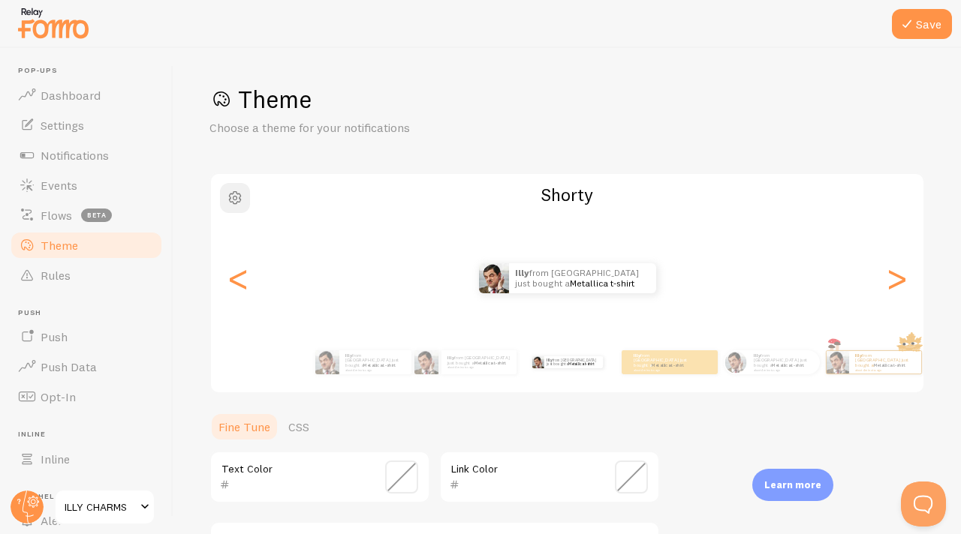
click at [236, 200] on span "button" at bounding box center [235, 198] width 18 height 18
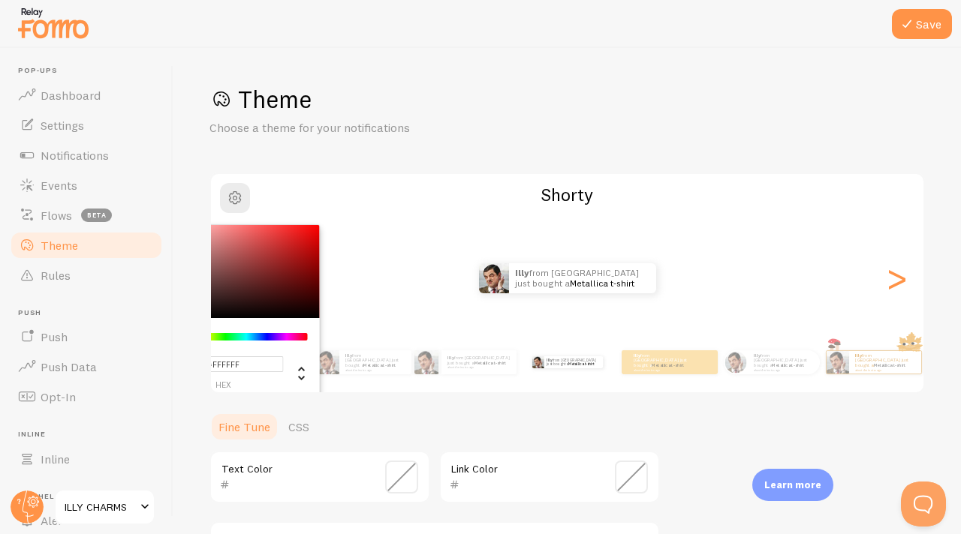
click at [308, 142] on div "Theme Choose a theme for your notifications #FFFFFF hex 255 r 255 g 255 b 0 h 0…" at bounding box center [566, 440] width 715 height 712
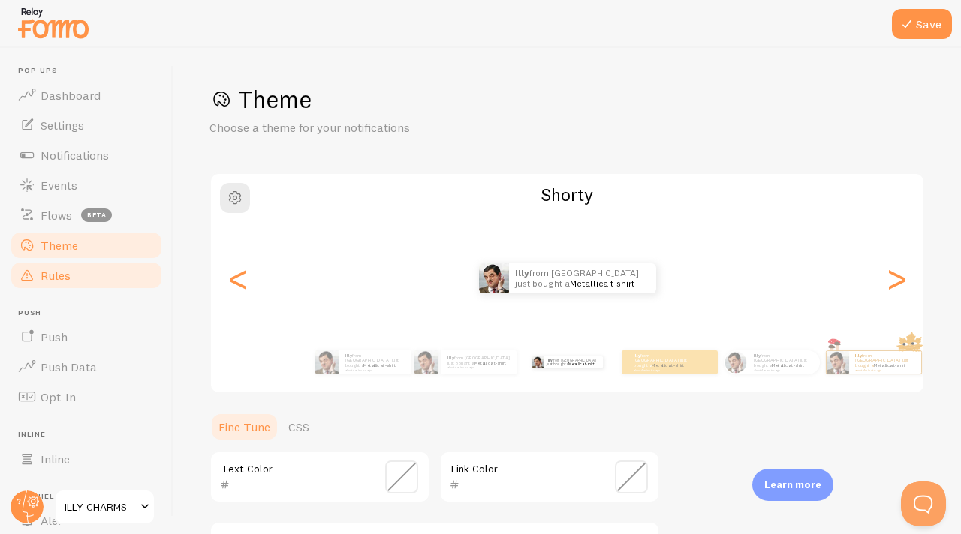
click at [70, 272] on link "Rules" at bounding box center [86, 275] width 155 height 30
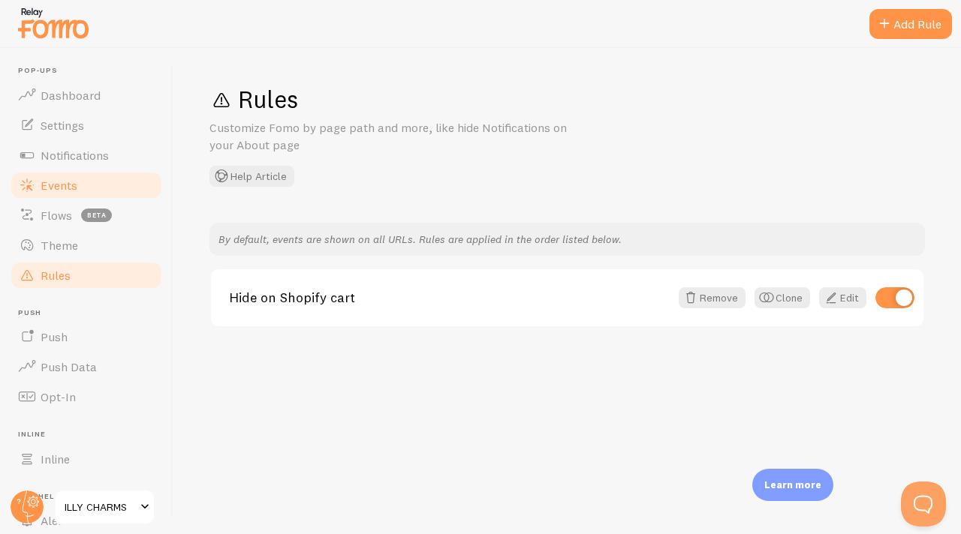
click at [73, 179] on span "Events" at bounding box center [59, 185] width 37 height 15
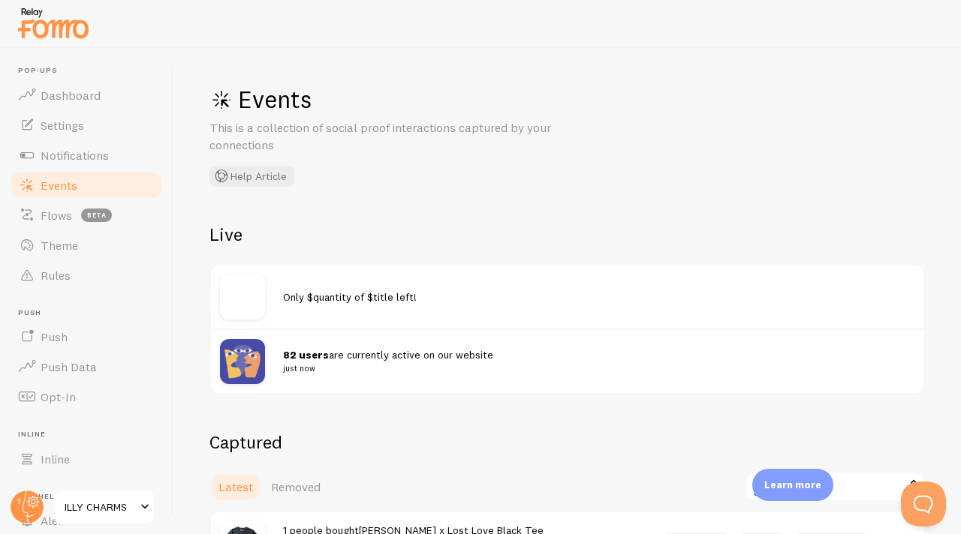
scroll to position [257, 0]
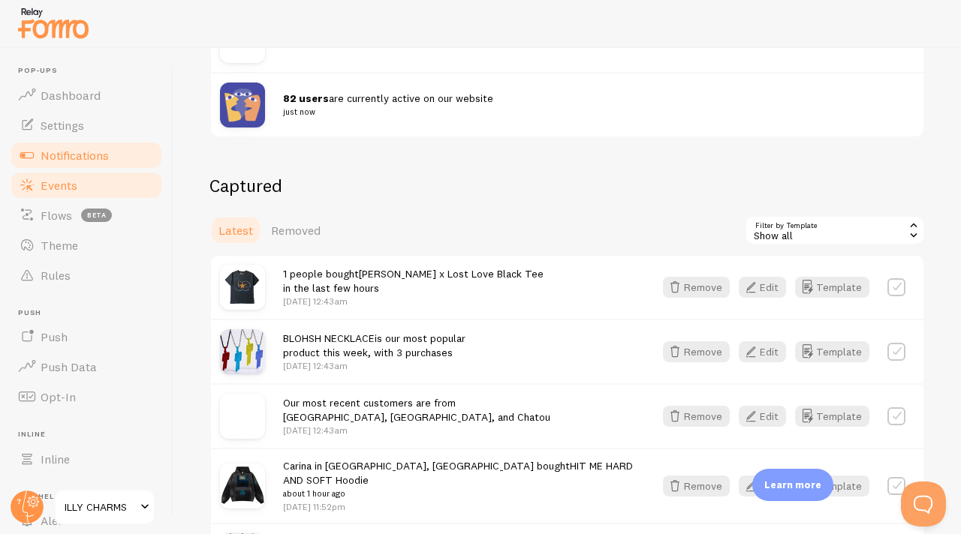
click at [92, 152] on span "Notifications" at bounding box center [75, 155] width 68 height 15
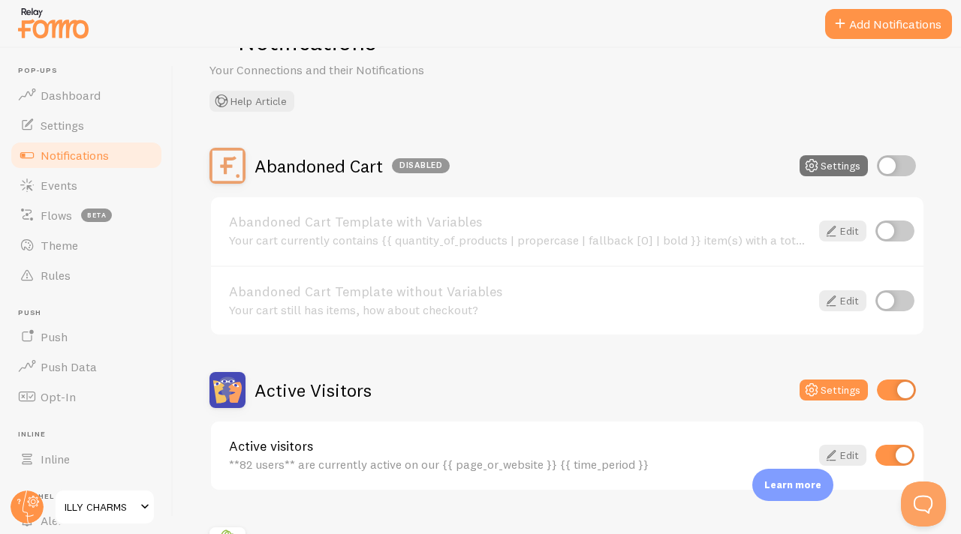
scroll to position [28, 0]
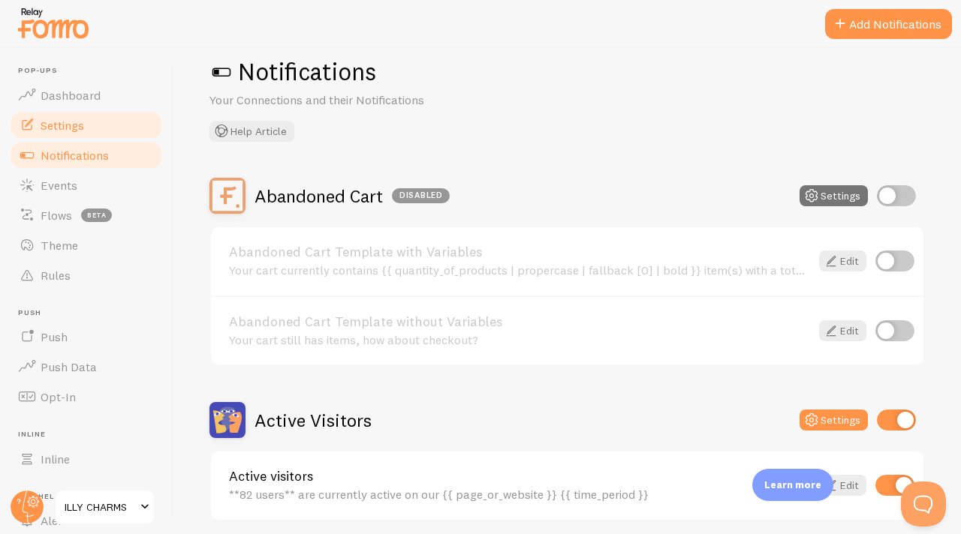
click at [77, 122] on span "Settings" at bounding box center [63, 125] width 44 height 15
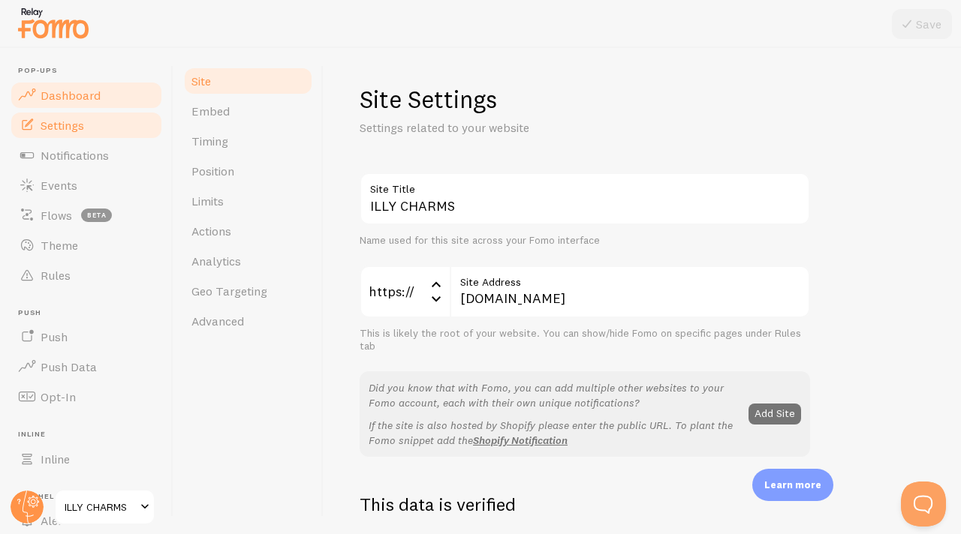
click at [86, 97] on span "Dashboard" at bounding box center [71, 95] width 60 height 15
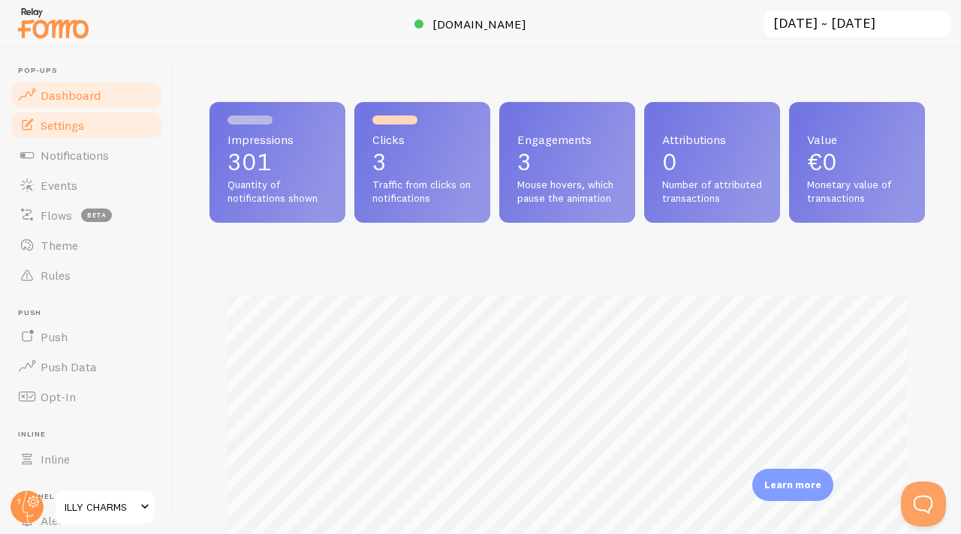
click at [85, 132] on link "Settings" at bounding box center [86, 125] width 155 height 30
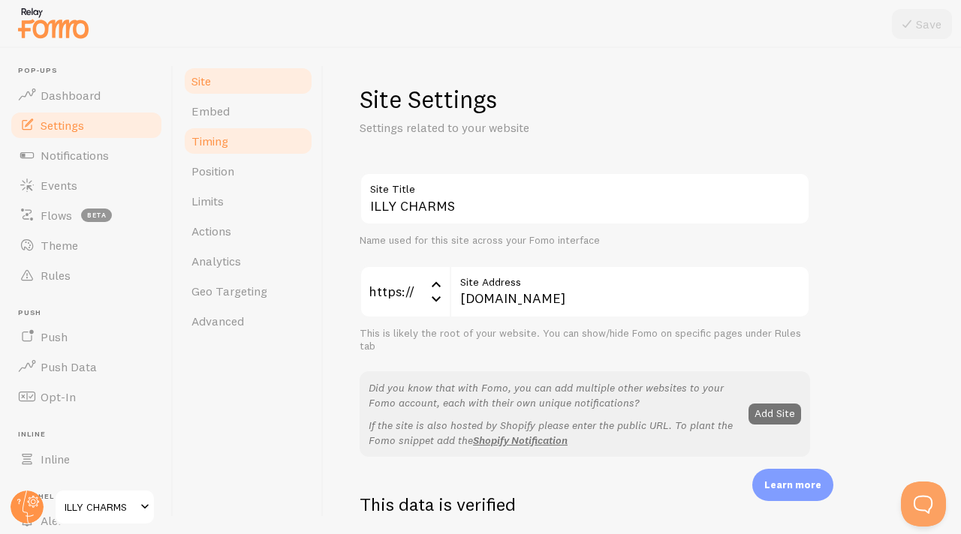
click at [245, 146] on link "Timing" at bounding box center [247, 141] width 131 height 30
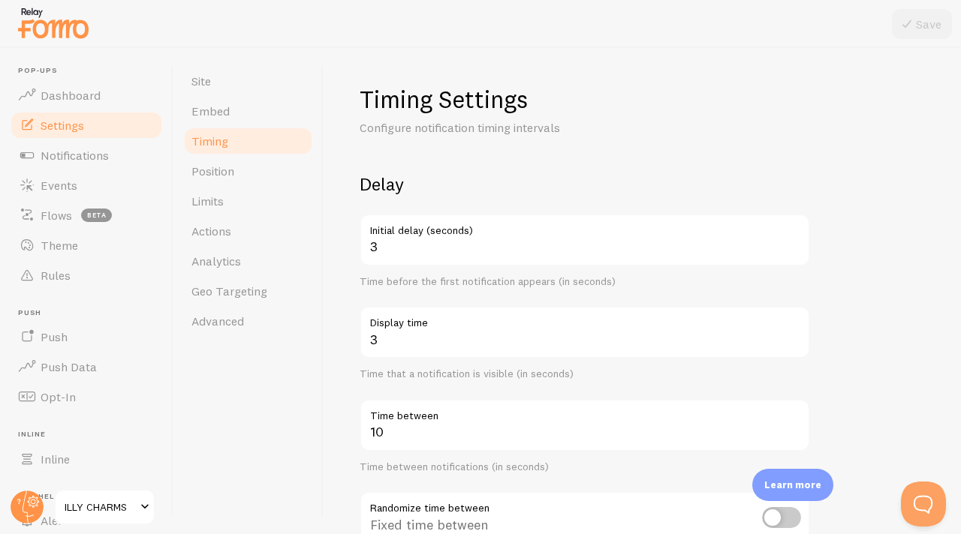
click at [416, 331] on label "Display time" at bounding box center [585, 319] width 450 height 26
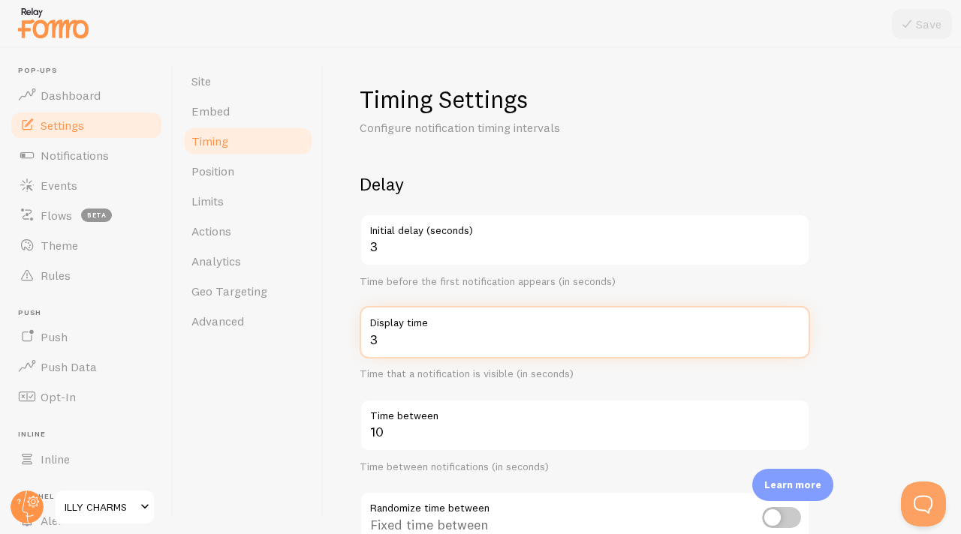
click at [416, 331] on input "3" at bounding box center [585, 332] width 450 height 53
type input "2"
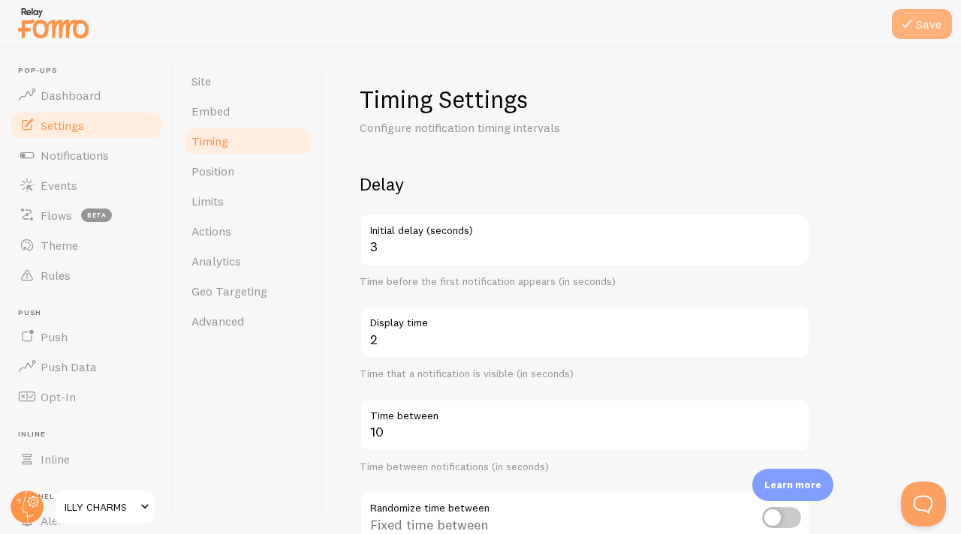
click at [899, 32] on icon at bounding box center [907, 24] width 18 height 18
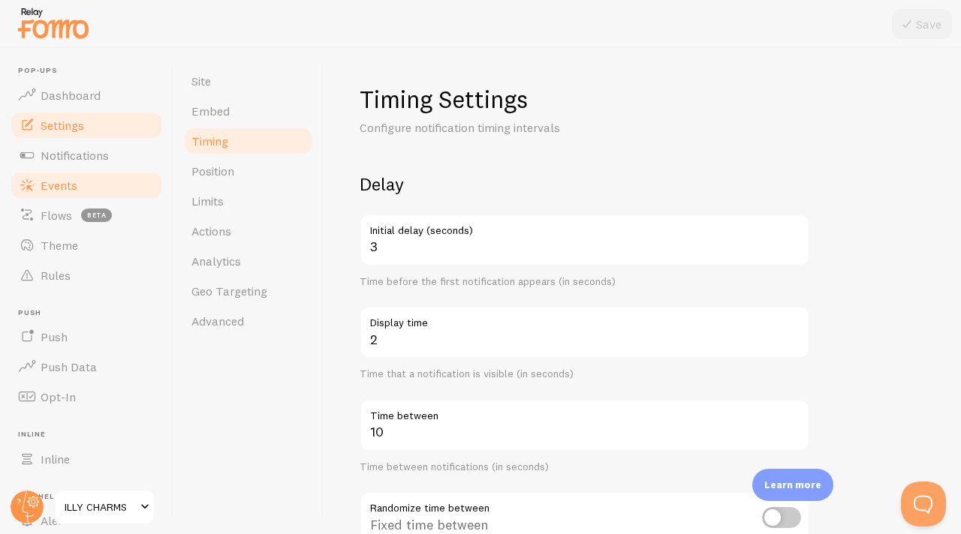
click at [74, 189] on span "Events" at bounding box center [59, 185] width 37 height 15
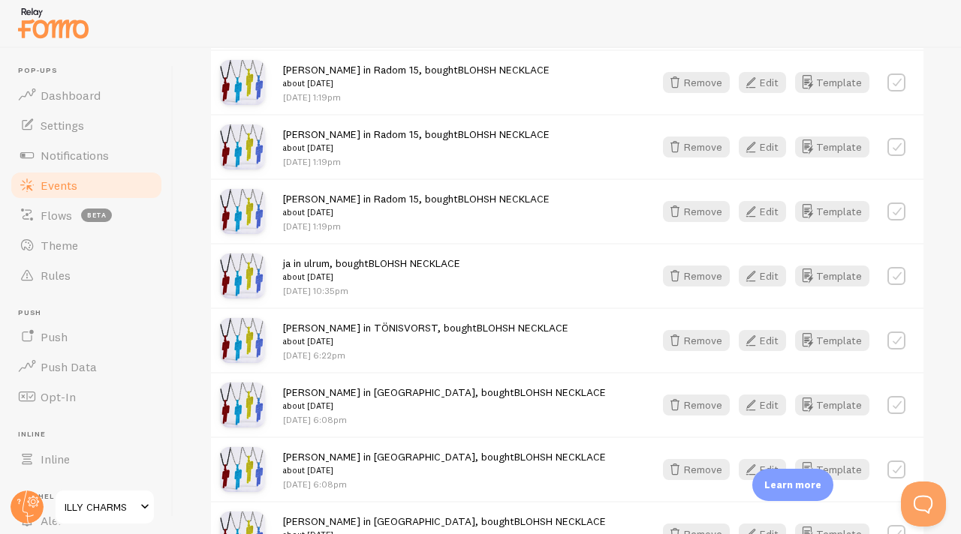
scroll to position [2052, 0]
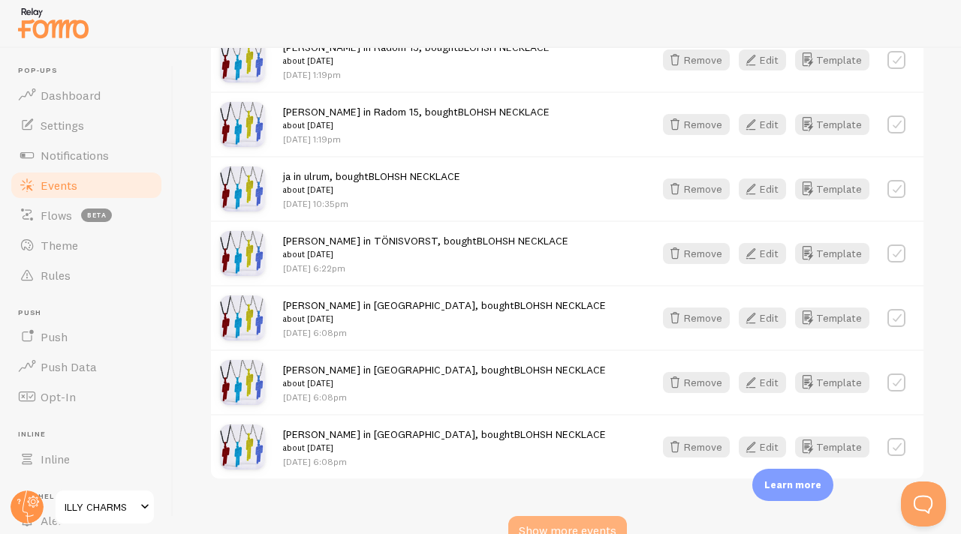
click at [544, 516] on div "Show more events" at bounding box center [567, 531] width 119 height 30
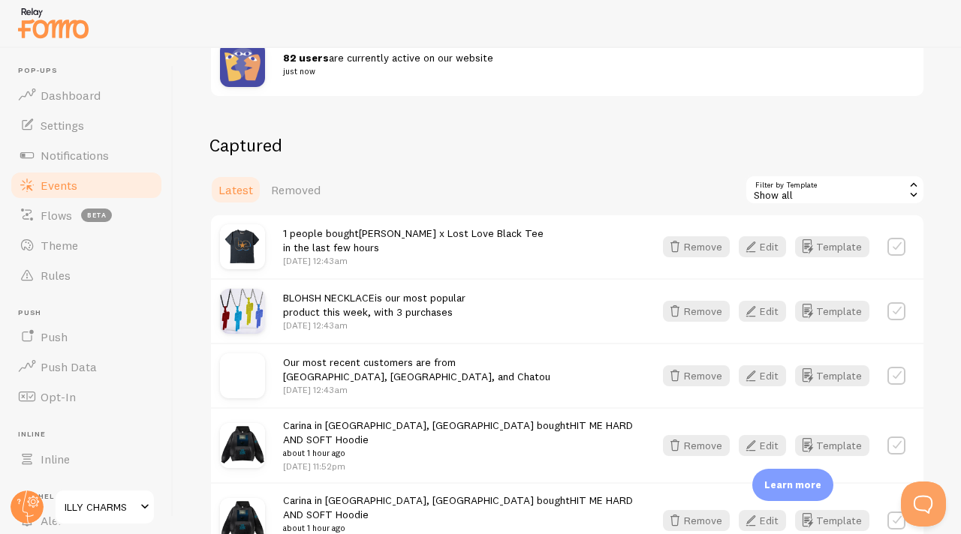
scroll to position [311, 0]
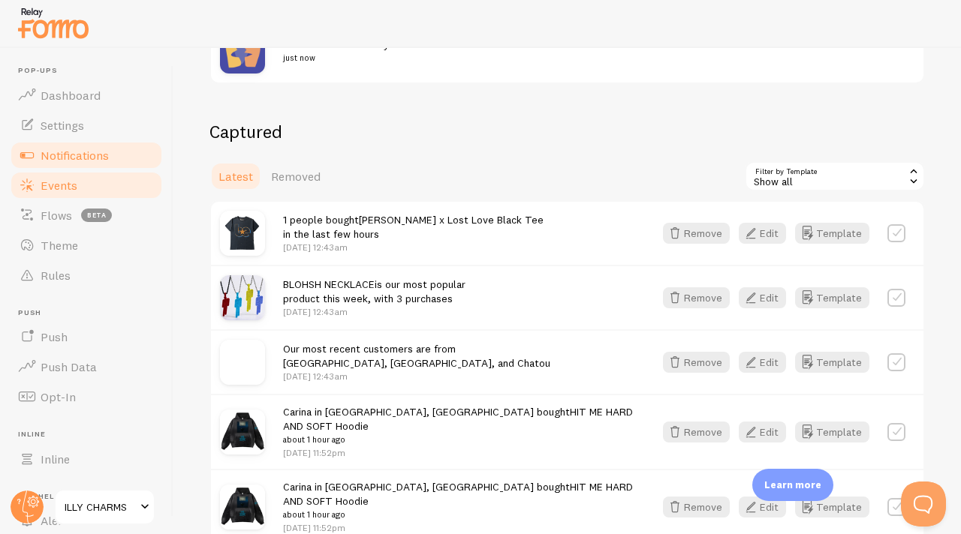
click at [81, 149] on span "Notifications" at bounding box center [75, 155] width 68 height 15
